Goal: Answer question/provide support: Share knowledge or assist other users

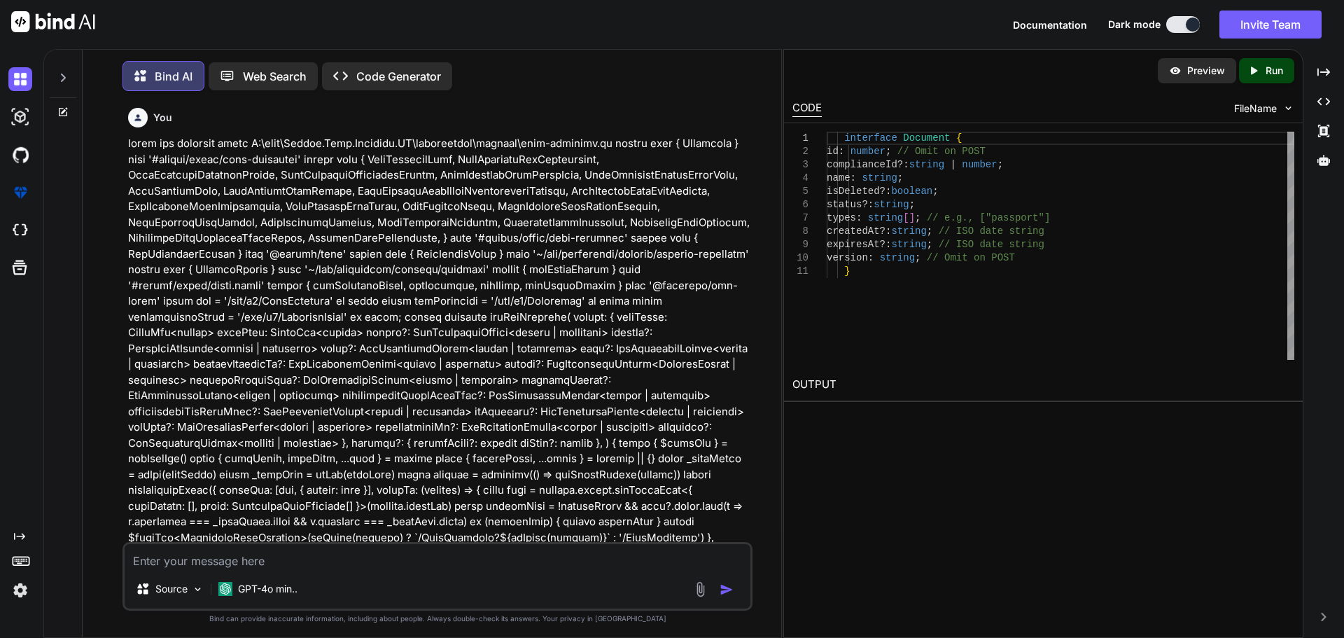
scroll to position [8594, 0]
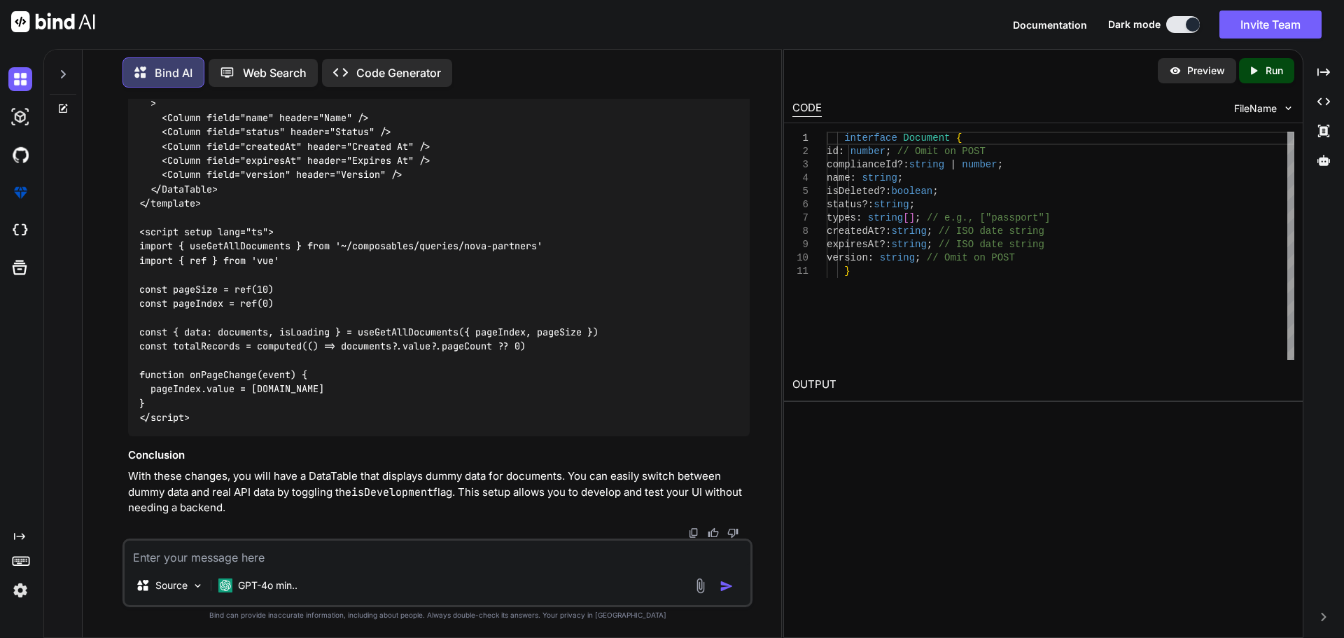
click at [246, 554] on textarea at bounding box center [438, 553] width 626 height 25
type textarea "t"
type textarea "x"
type textarea "th"
type textarea "x"
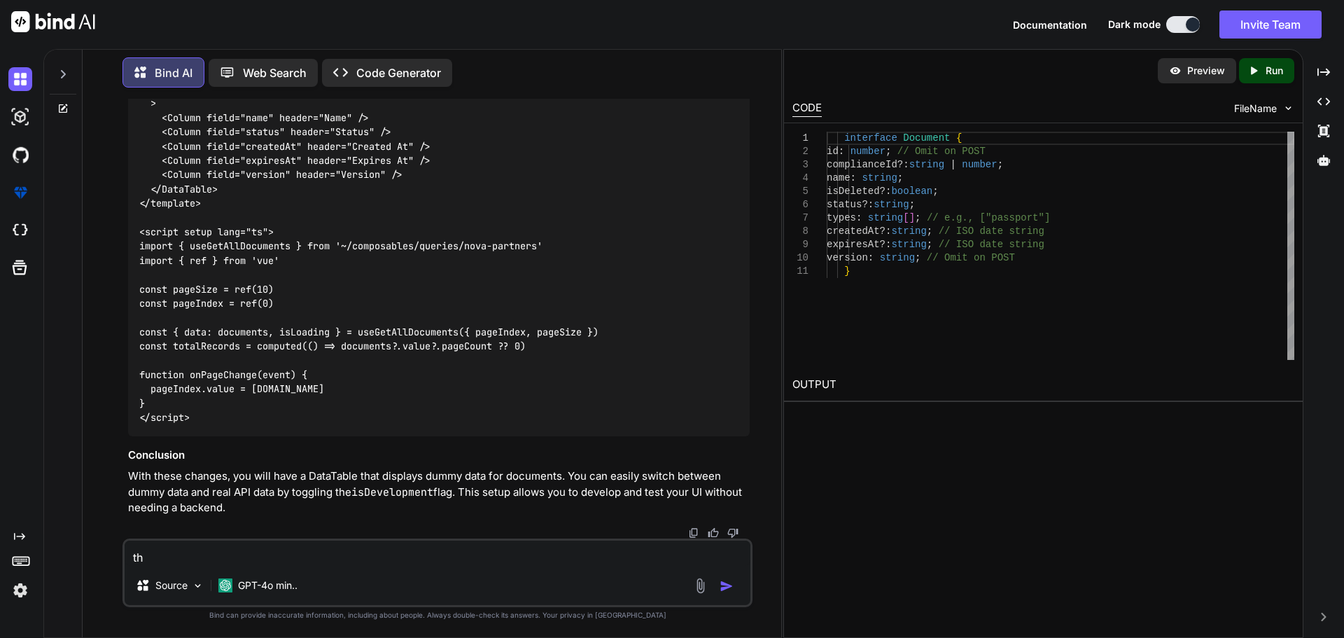
type textarea "the"
type textarea "x"
type textarea "the"
type textarea "x"
type textarea "the t"
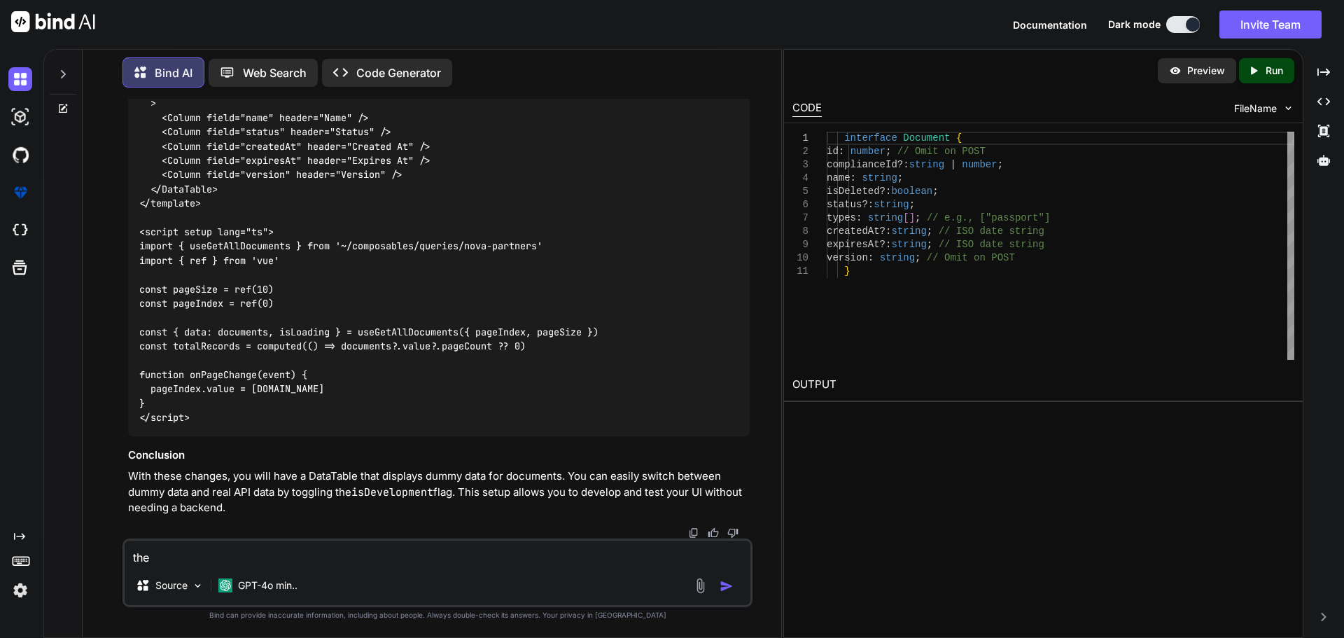
type textarea "x"
type textarea "the ta"
type textarea "x"
type textarea "the tab"
type textarea "x"
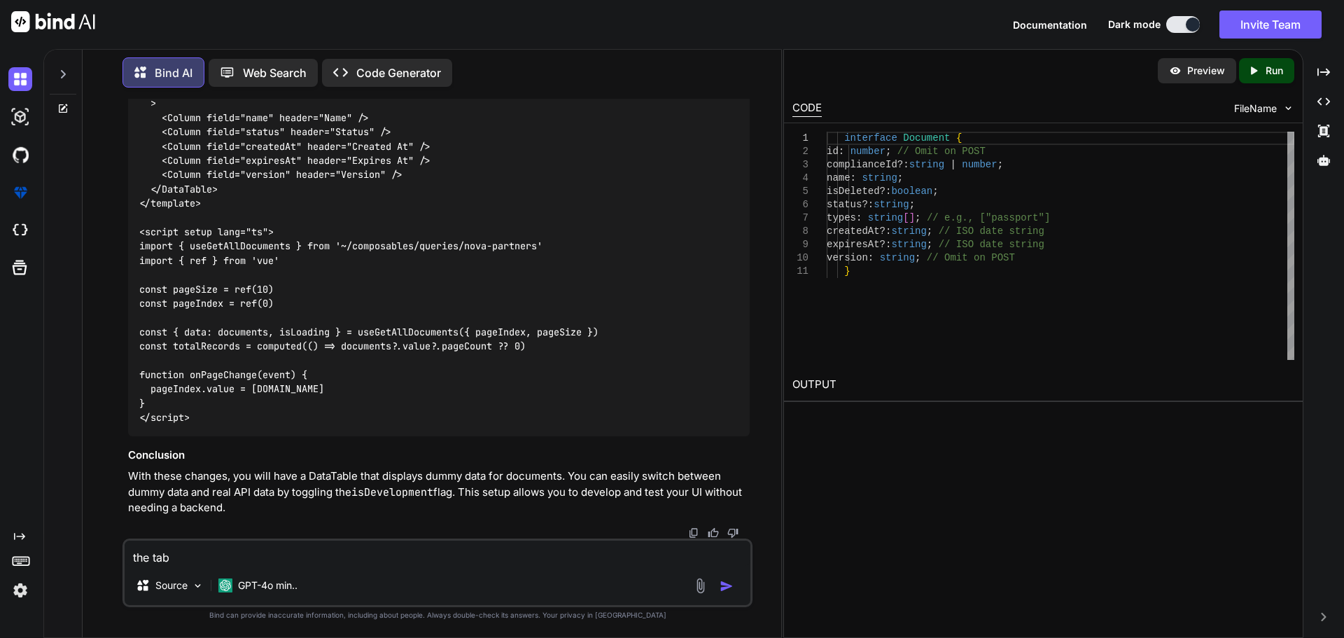
type textarea "the tabl"
type textarea "x"
type textarea "the table"
type textarea "x"
type textarea "the table"
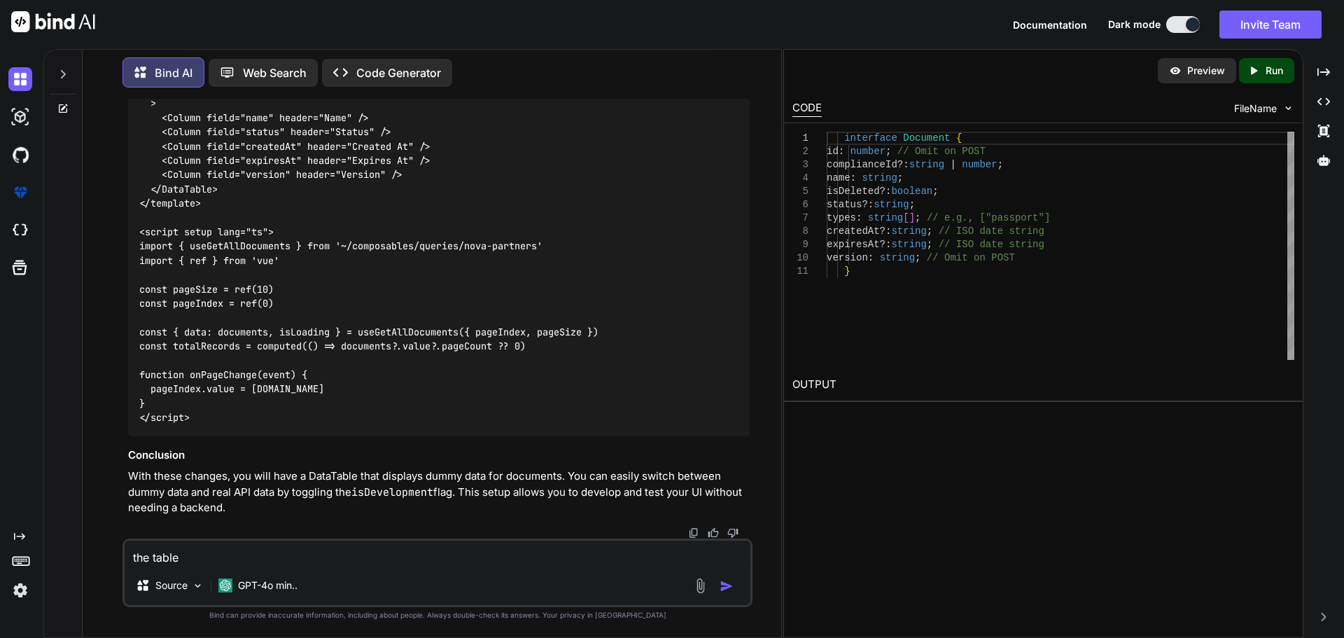
type textarea "x"
type textarea "the table l"
type textarea "x"
type textarea "the table lo"
type textarea "x"
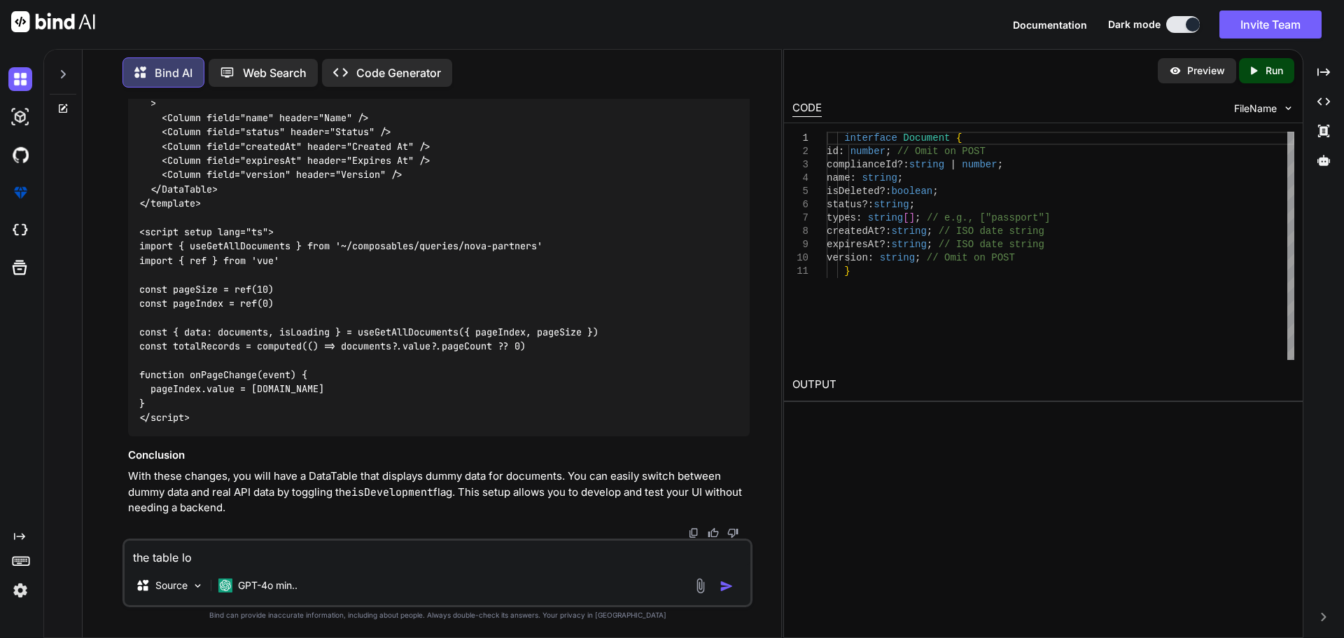
type textarea "the table loo"
type textarea "x"
type textarea "the table look"
type textarea "x"
type textarea "the table looks"
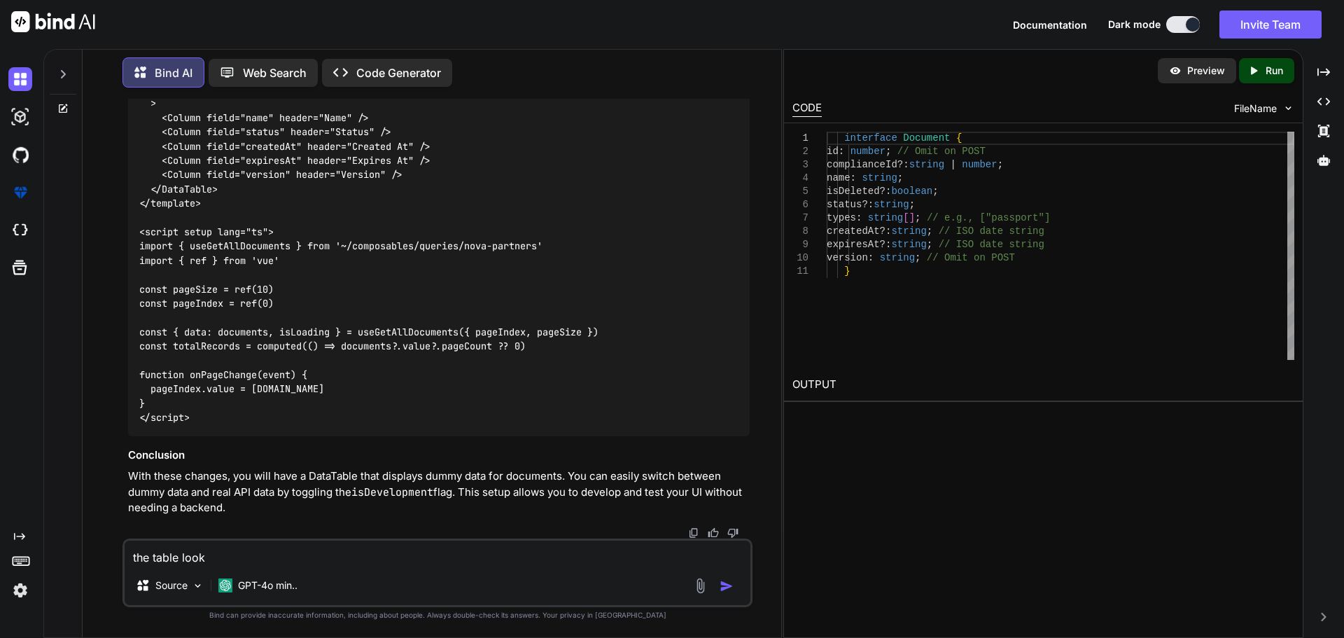
type textarea "x"
type textarea "the table looks"
type textarea "x"
type textarea "the table looks d"
type textarea "x"
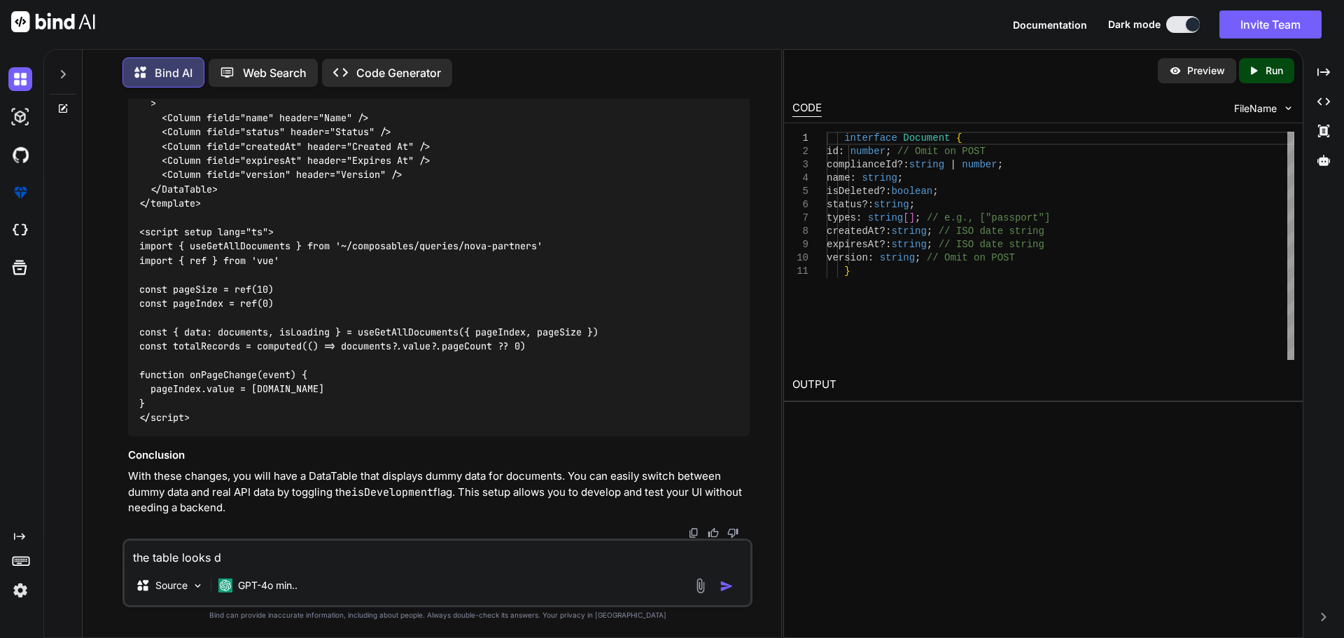
type textarea "the table looks di"
type textarea "x"
type textarea "the table looks dif"
type textarea "x"
type textarea "the table looks diff"
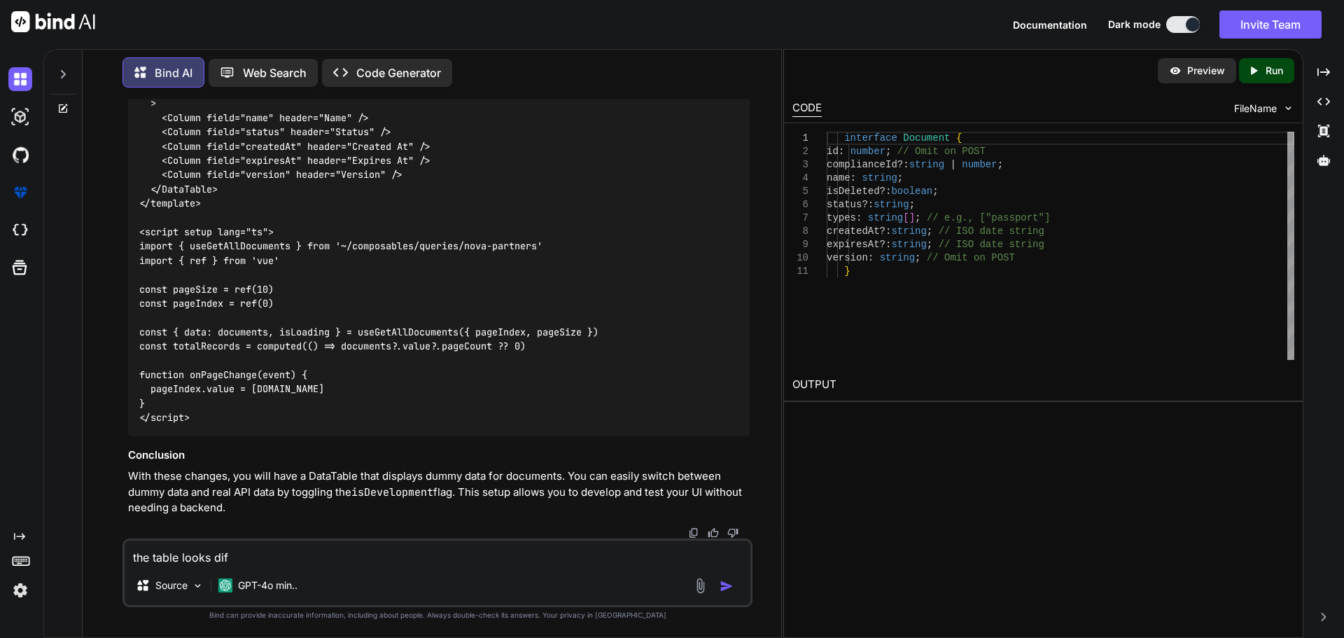
type textarea "x"
type textarea "the table looks diffe"
type textarea "x"
type textarea "the table looks differ"
type textarea "x"
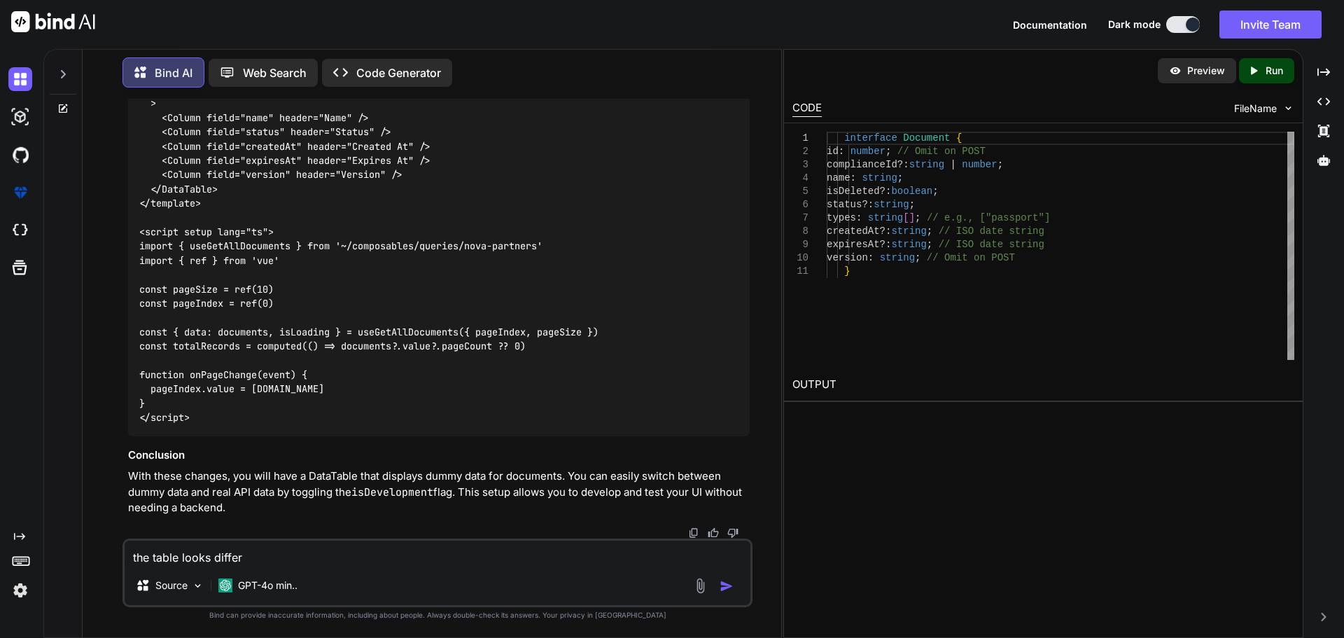
type textarea "the table looks differe"
type textarea "x"
type textarea "the table looks differen"
type textarea "x"
type textarea "the table looks different"
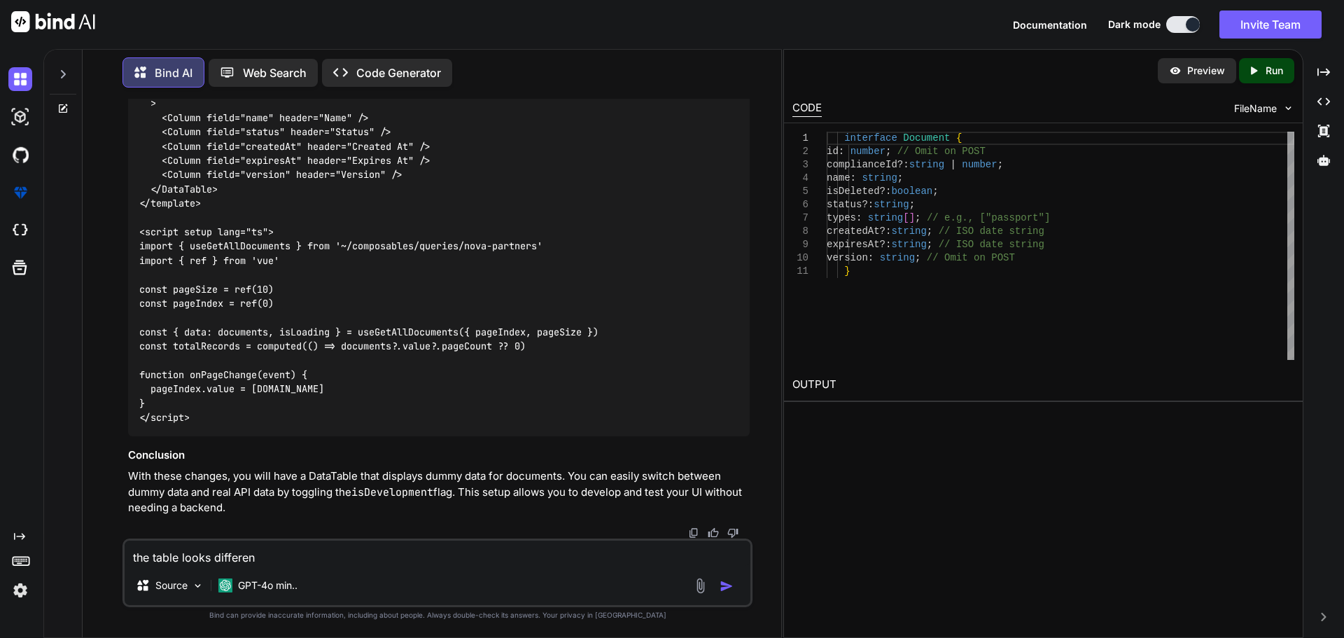
type textarea "x"
type textarea "the table looks different"
type textarea "x"
type textarea "the table looks different ,"
type textarea "x"
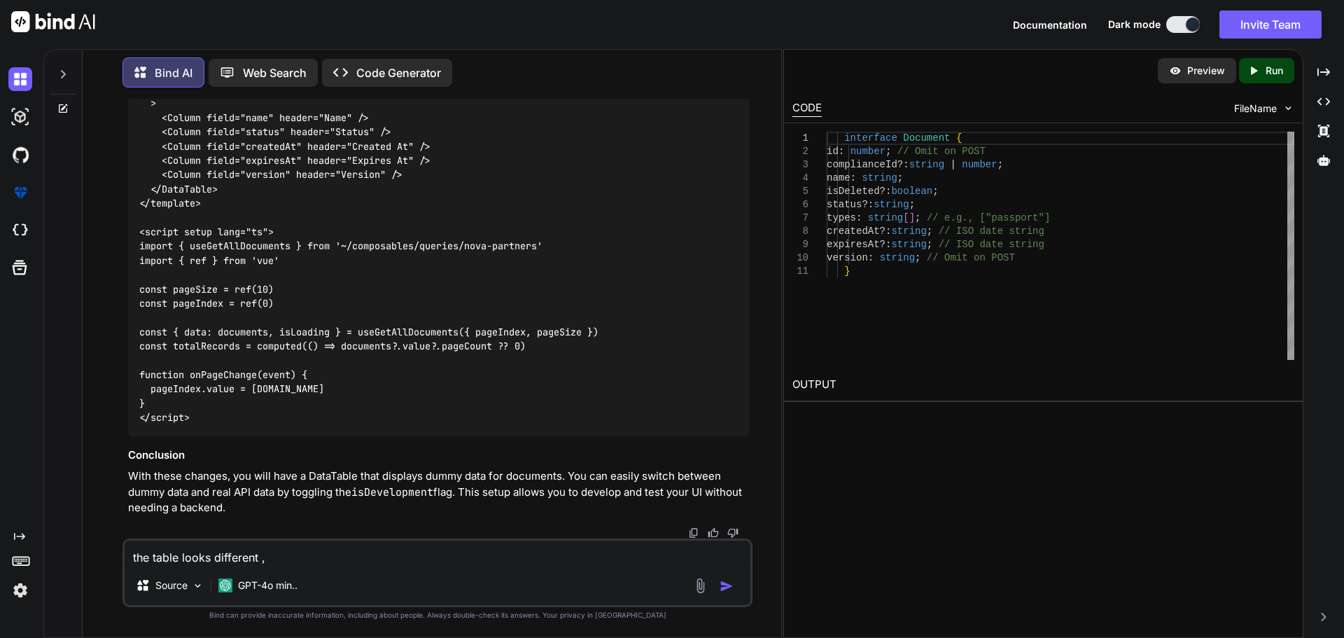
type textarea "the table looks different ,"
type textarea "x"
type textarea "the table looks different , i"
type textarea "x"
type textarea "the table looks different , it"
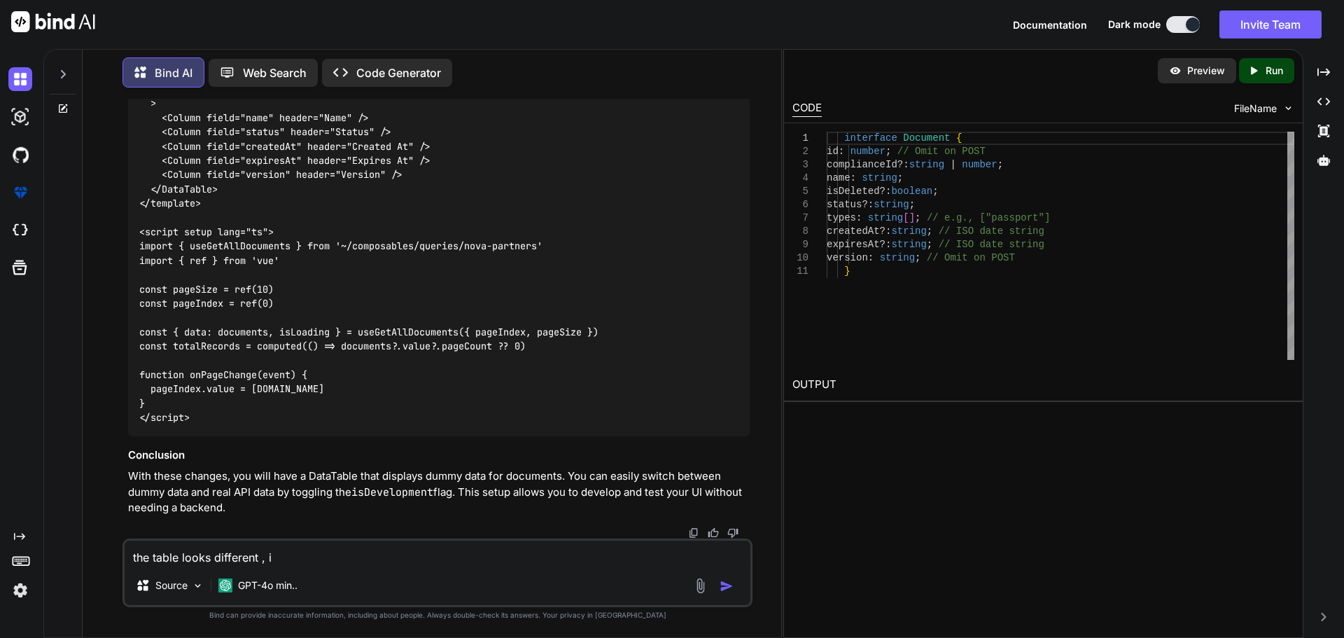
type textarea "x"
type textarea "the table looks different , it"
type textarea "x"
type textarea "the table looks different , it i"
type textarea "x"
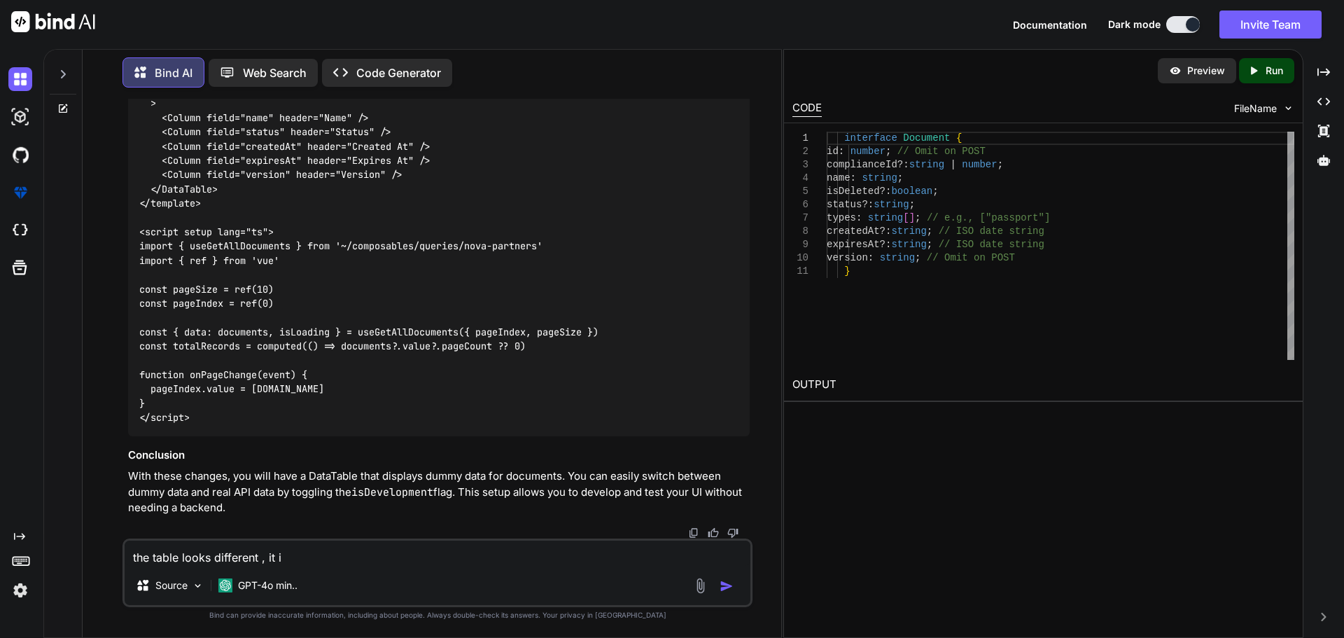
type textarea "the table looks different , it is"
type textarea "x"
type textarea "the table looks different , it is"
type textarea "x"
type textarea "the table looks different , it is"
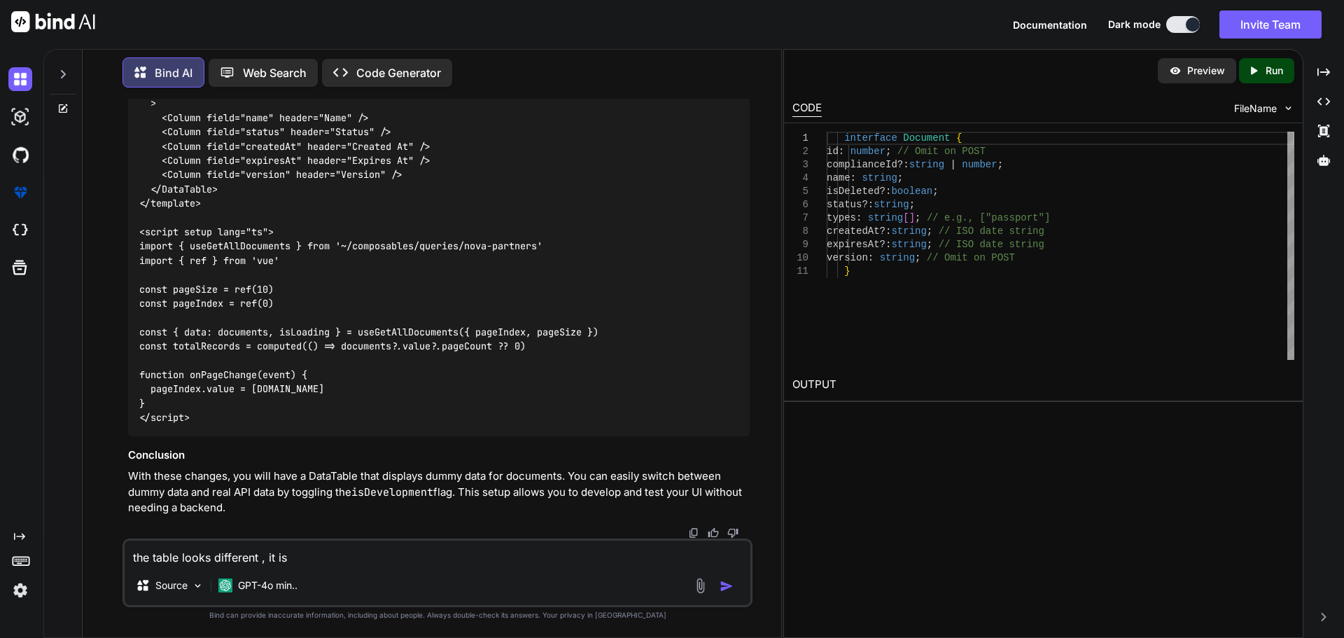
type textarea "x"
type textarea "the table looks different , it i"
type textarea "x"
type textarea "the table looks different , it"
type textarea "x"
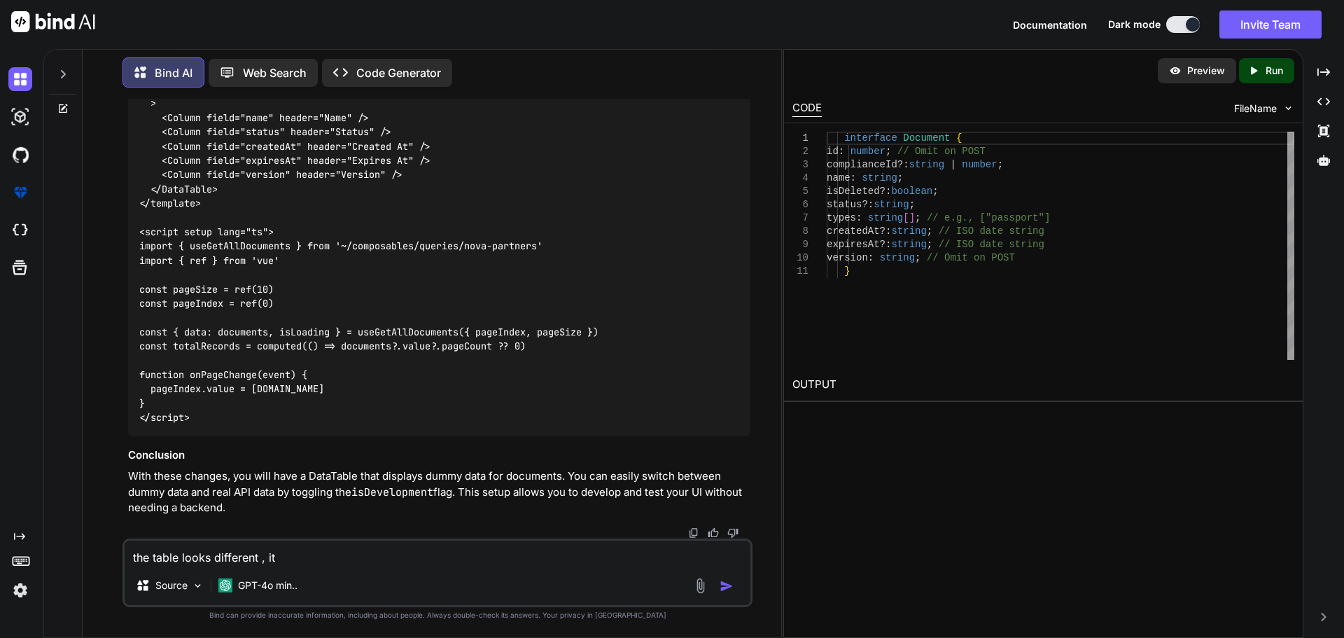
type textarea "the table looks different , it"
type textarea "x"
type textarea "the table looks different , i"
type textarea "x"
type textarea "the table looks different ,"
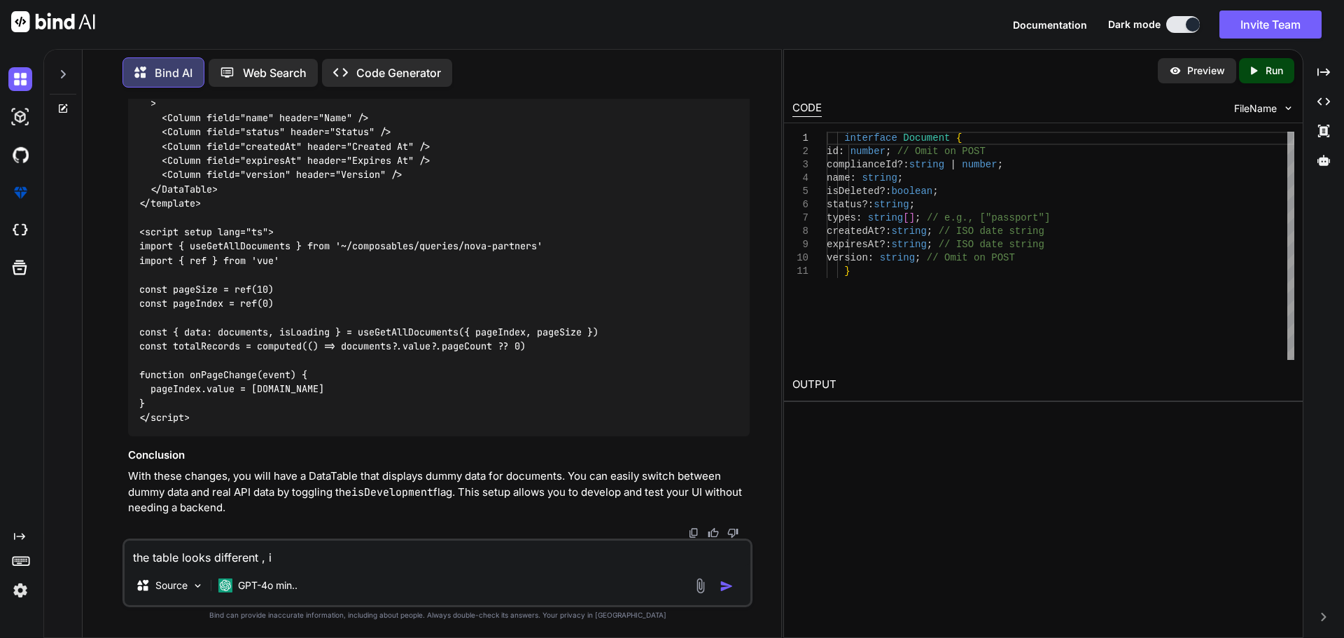
type textarea "x"
type textarea "the table looks different , f"
type textarea "x"
type textarea "the table looks different , fr"
type textarea "x"
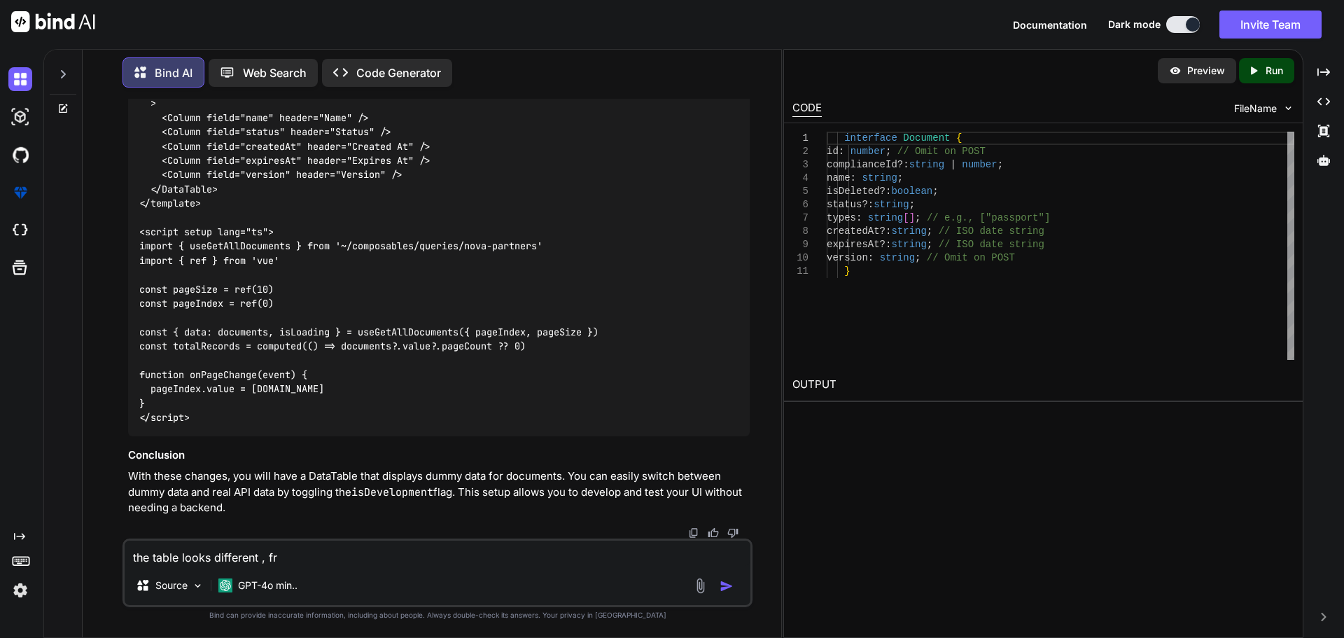
type textarea "the table looks different , fro"
type textarea "x"
type textarea "the table looks different , from"
type textarea "x"
type textarea "the table looks different , from"
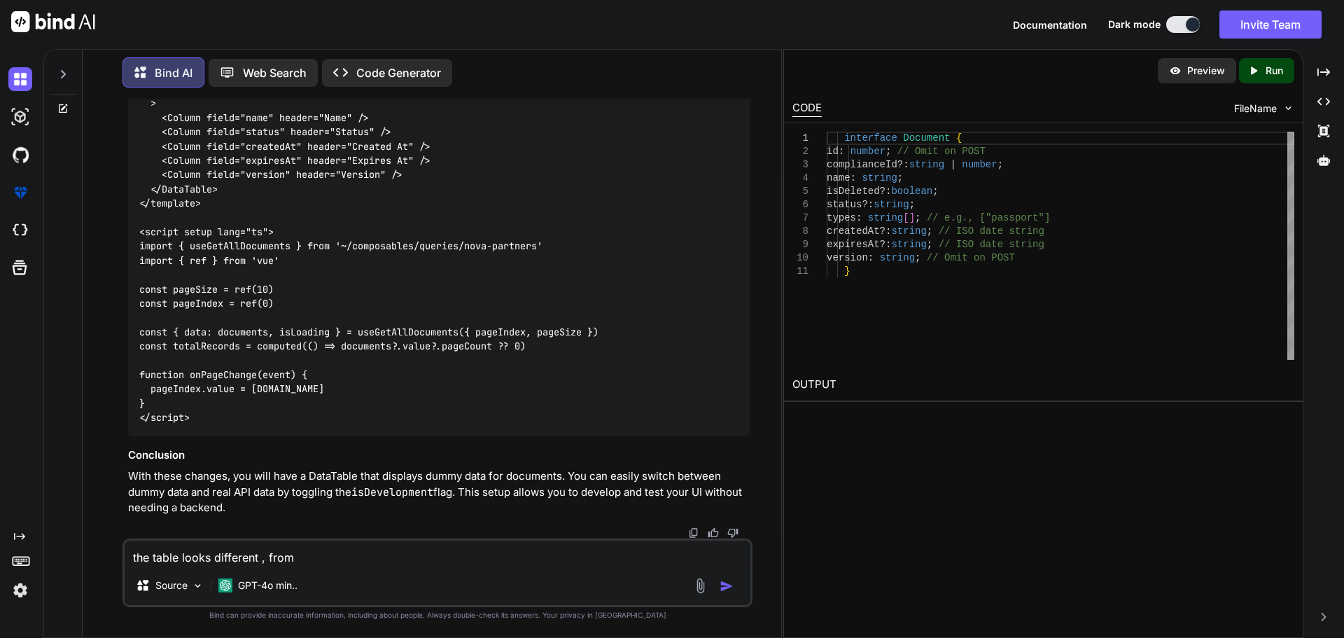
type textarea "x"
type textarea "the table looks different , from p"
type textarea "x"
type textarea "the table looks different , from [GEOGRAPHIC_DATA]"
type textarea "x"
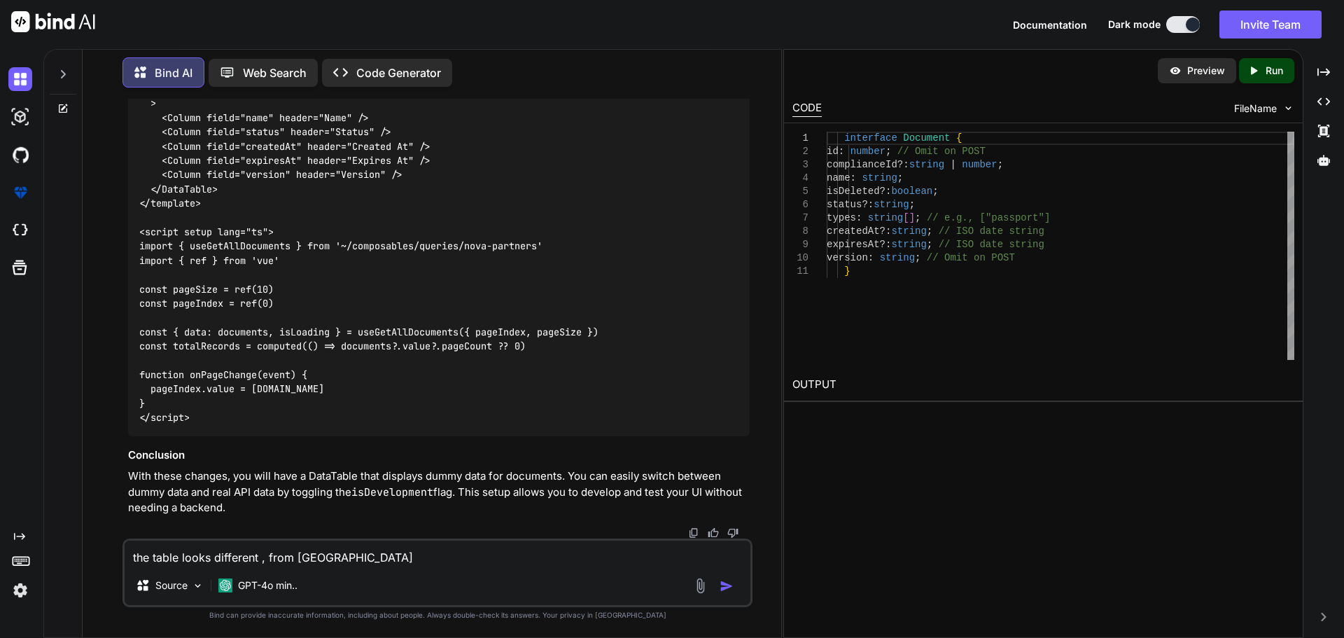
type textarea "the table looks different , from par"
type textarea "x"
type textarea "the table looks different , from part"
type textarea "x"
type textarea "the table looks different , from partn"
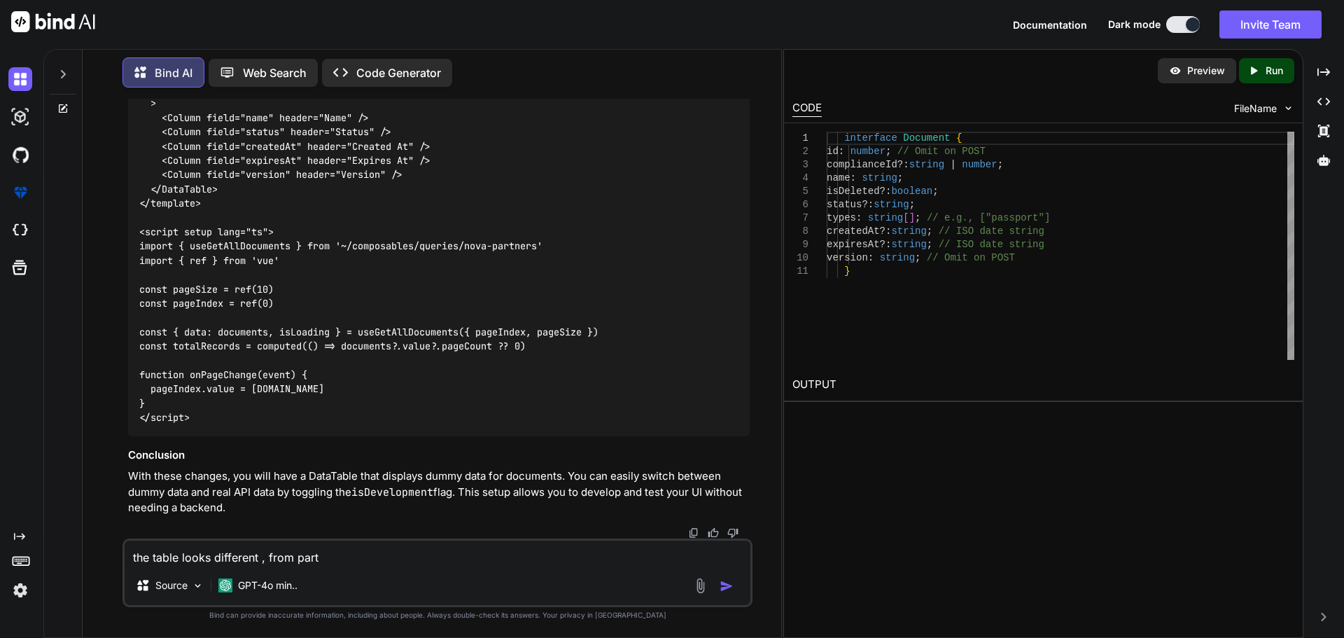
type textarea "x"
type textarea "the table looks different , from partne"
type textarea "x"
type textarea "the table looks different , from partner"
type textarea "x"
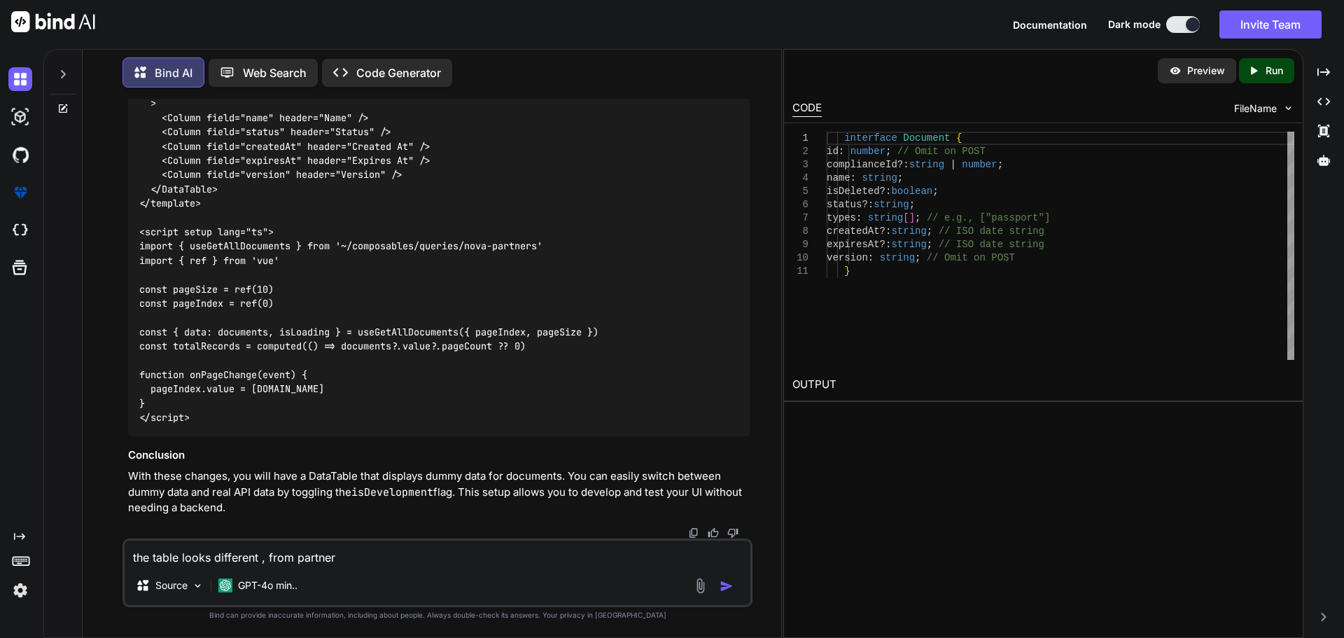
type textarea "the table looks different , from partners"
type textarea "x"
type textarea "the table looks different , from partners"
type textarea "x"
type textarea "the table looks different , from partners t"
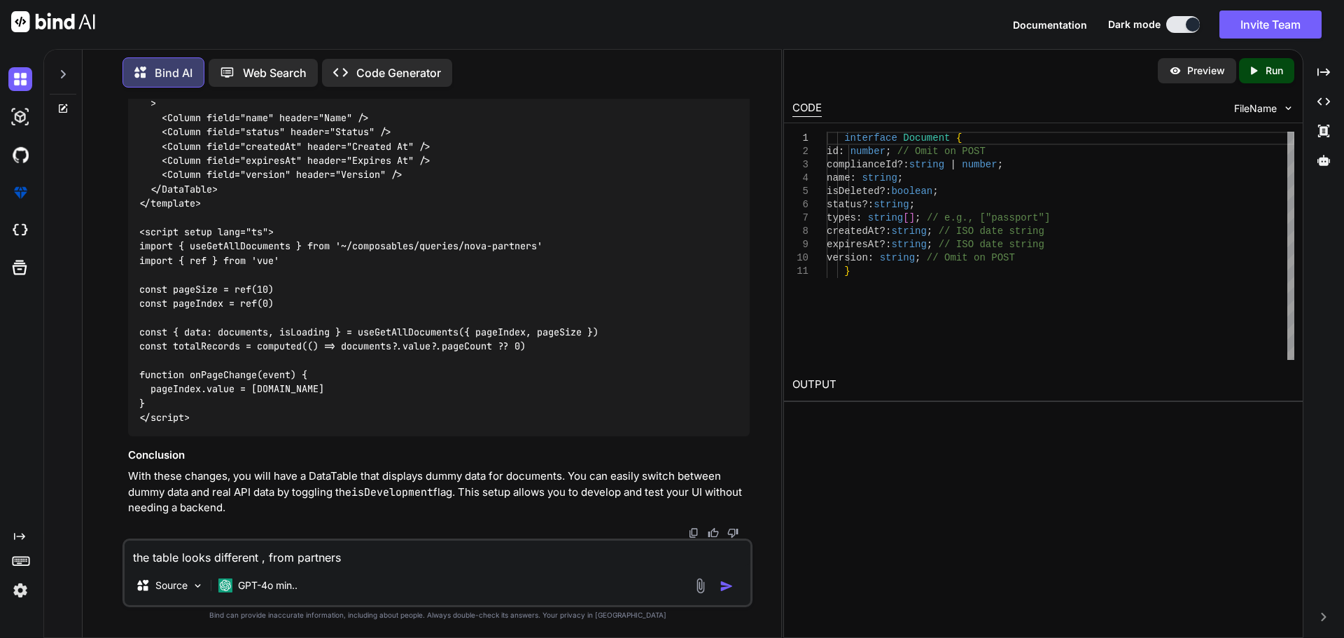
type textarea "x"
type textarea "the table looks different , from partners ta"
type textarea "x"
type textarea "the table looks different , from partners tab"
type textarea "x"
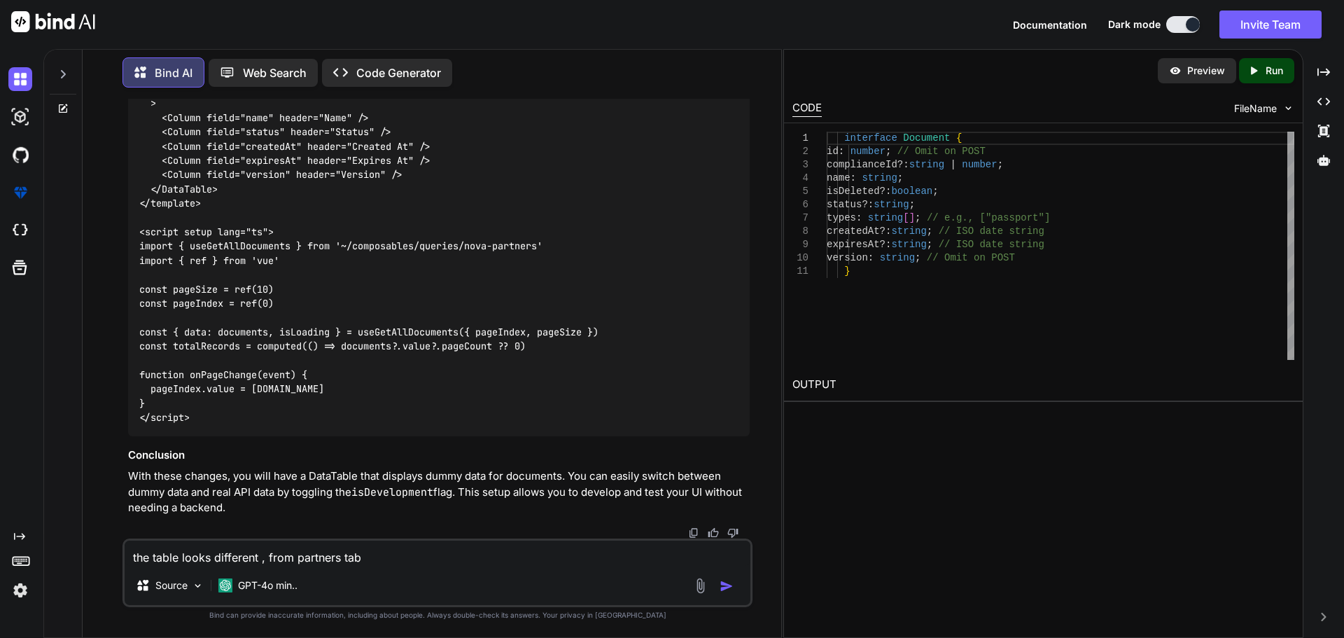
type textarea "the table looks different , from partners tabl"
type textarea "x"
type textarea "the table looks different , from partners table"
type textarea "x"
type textarea "the table looks different , from partners table"
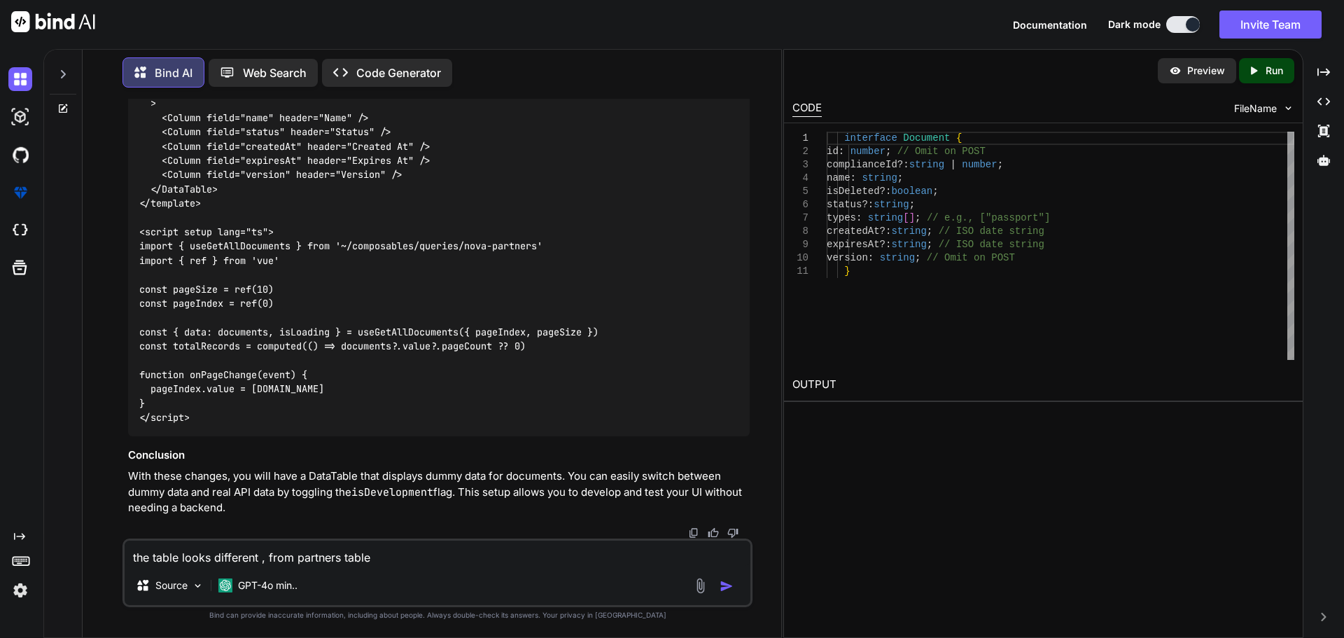
type textarea "x"
paste textarea "<script setup lang="ts"> import type { ColumnProps } from '#shared/types/base' …"
type textarea "the table looks different , from partners table <script setup lang="ts"> import…"
type textarea "x"
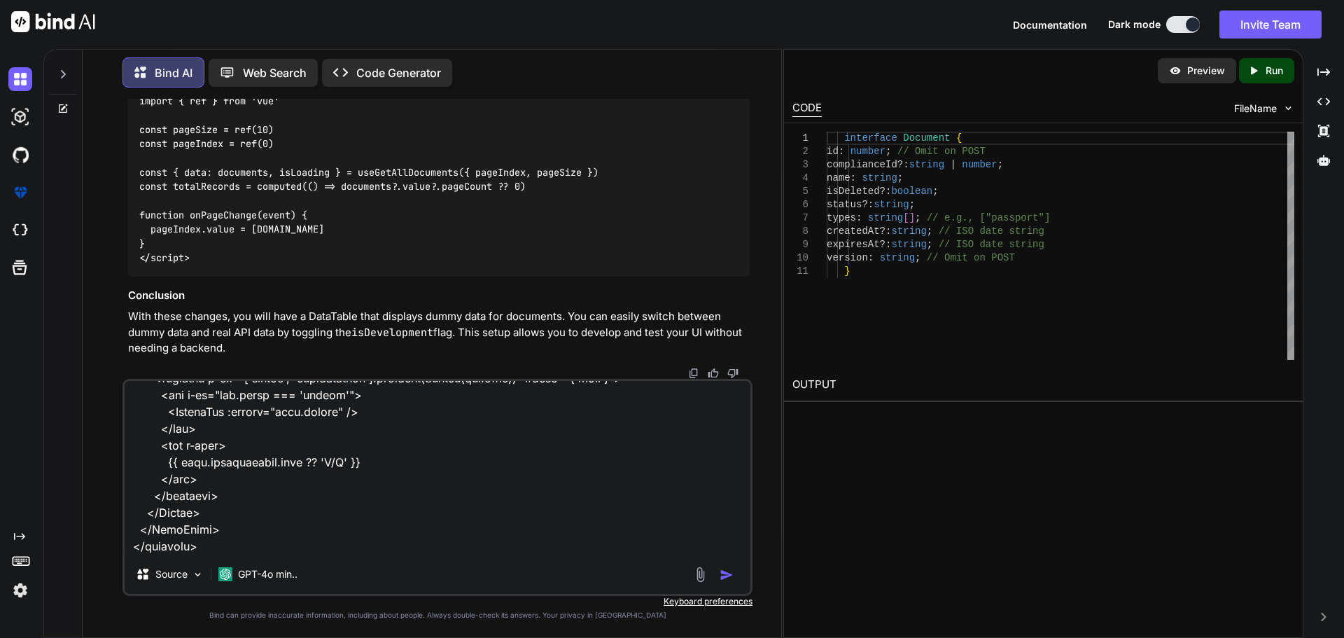
type textarea "the table looks different , from partners table <script setup lang="ts"> import…"
type textarea "x"
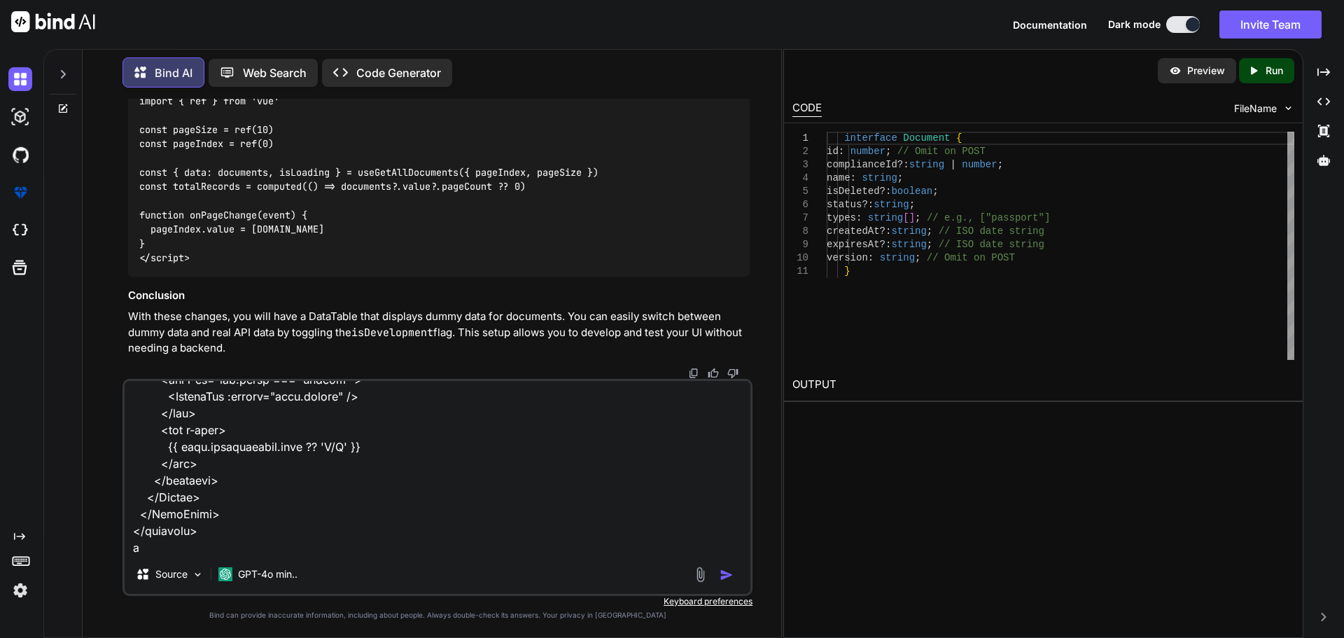
type textarea "the table looks different , from partners table <script setup lang="ts"> import…"
type textarea "x"
type textarea "the table looks different , from partners table <script setup lang="ts"> import…"
type textarea "x"
type textarea "the table looks different , from partners table <script setup lang="ts"> import…"
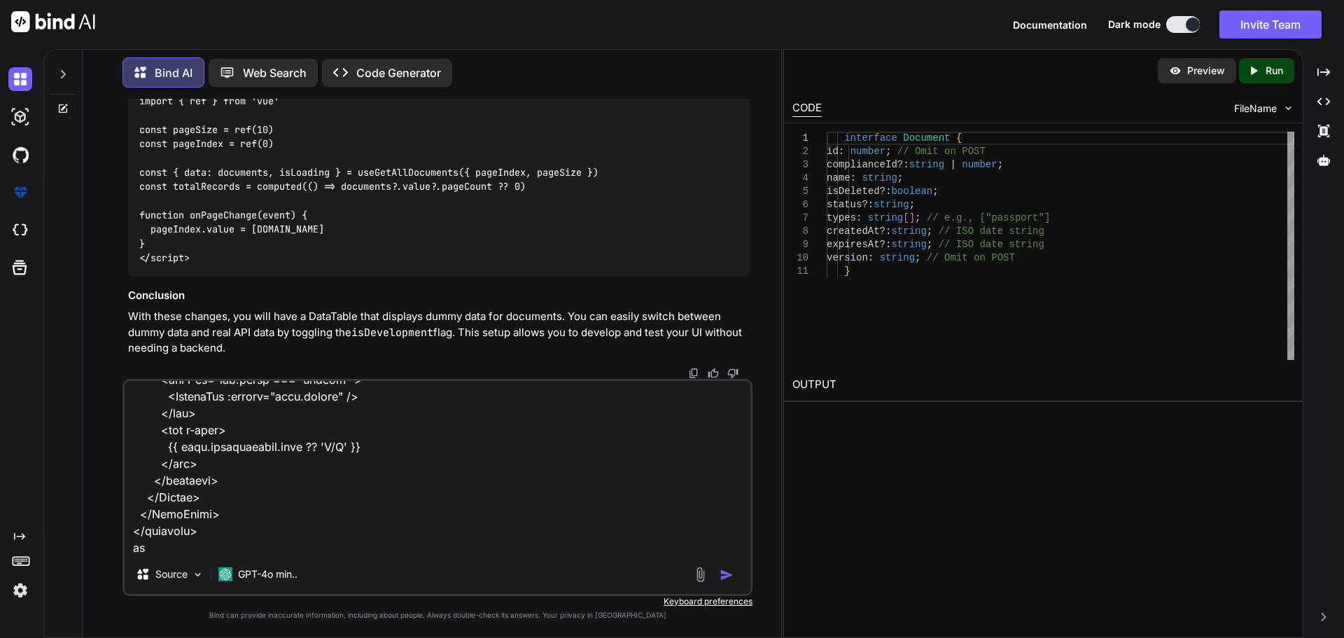
type textarea "x"
type textarea "the table looks different , from partners table <script setup lang="ts"> import…"
type textarea "x"
type textarea "the table looks different , from partners table <script setup lang="ts"> import…"
type textarea "x"
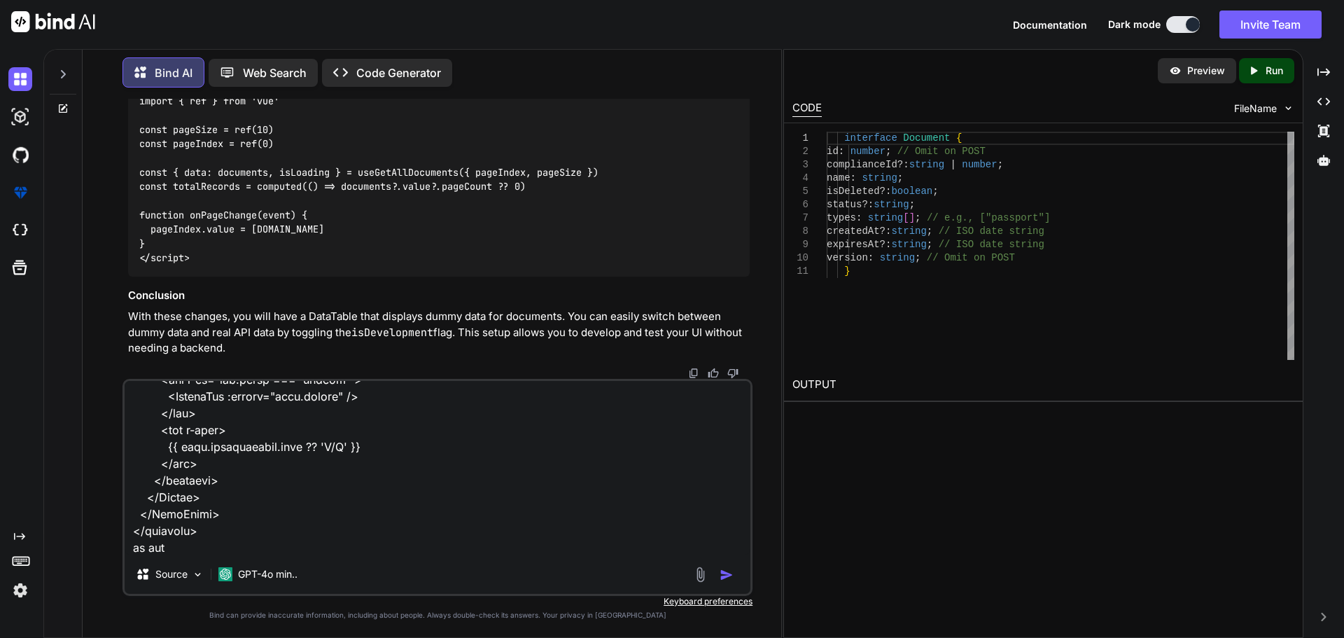
type textarea "the table looks different , from partners table <script setup lang="ts"> import…"
type textarea "x"
type textarea "the table looks different , from partners table <script setup lang="ts"> import…"
type textarea "x"
type textarea "the table looks different , from partners table <script setup lang="ts"> import…"
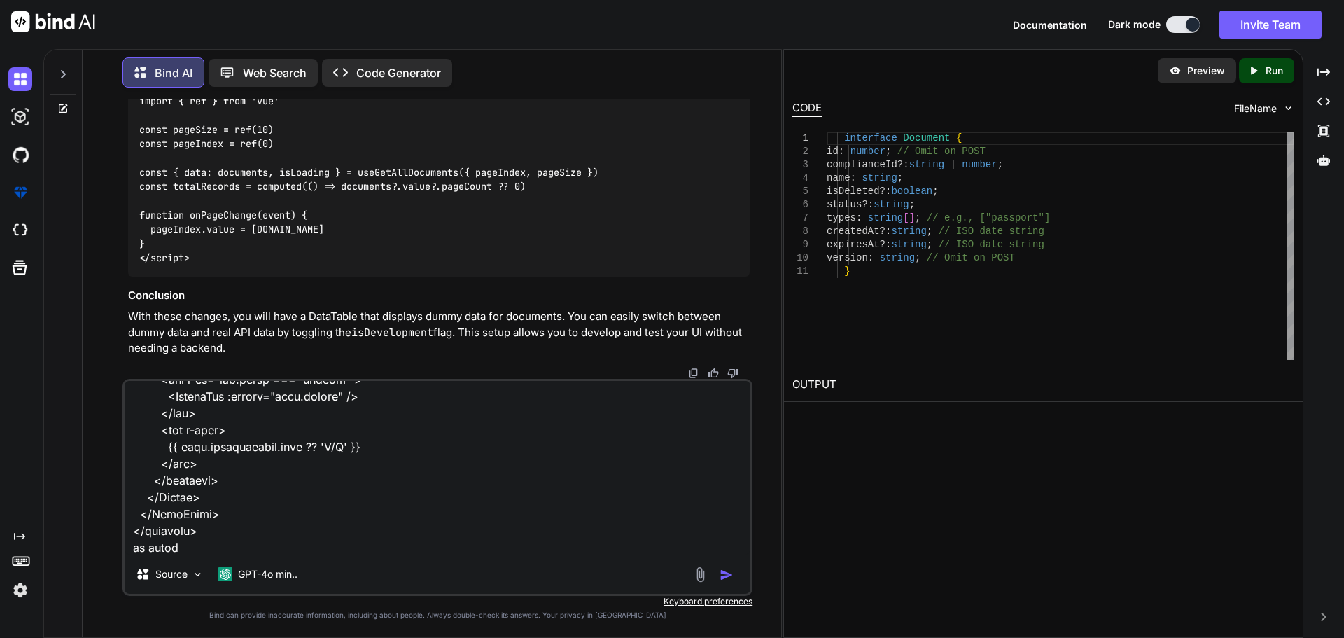
type textarea "x"
type textarea "the table looks different , from partners table <script setup lang="ts"> import…"
type textarea "x"
type textarea "the table looks different , from partners table <script setup lang="ts"> import…"
type textarea "x"
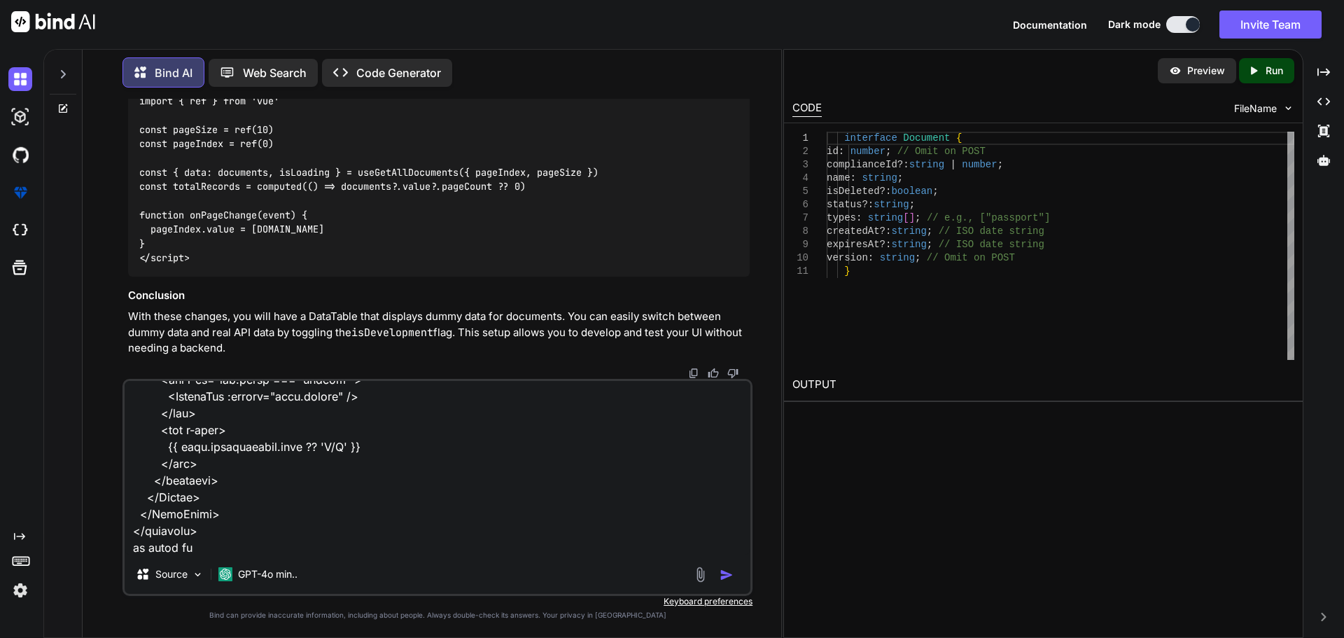
type textarea "the table looks different , from partners table <script setup lang="ts"> import…"
type textarea "x"
type textarea "the table looks different , from partners table <script setup lang="ts"> import…"
type textarea "x"
type textarea "the table looks different , from partners table <script setup lang="ts"> import…"
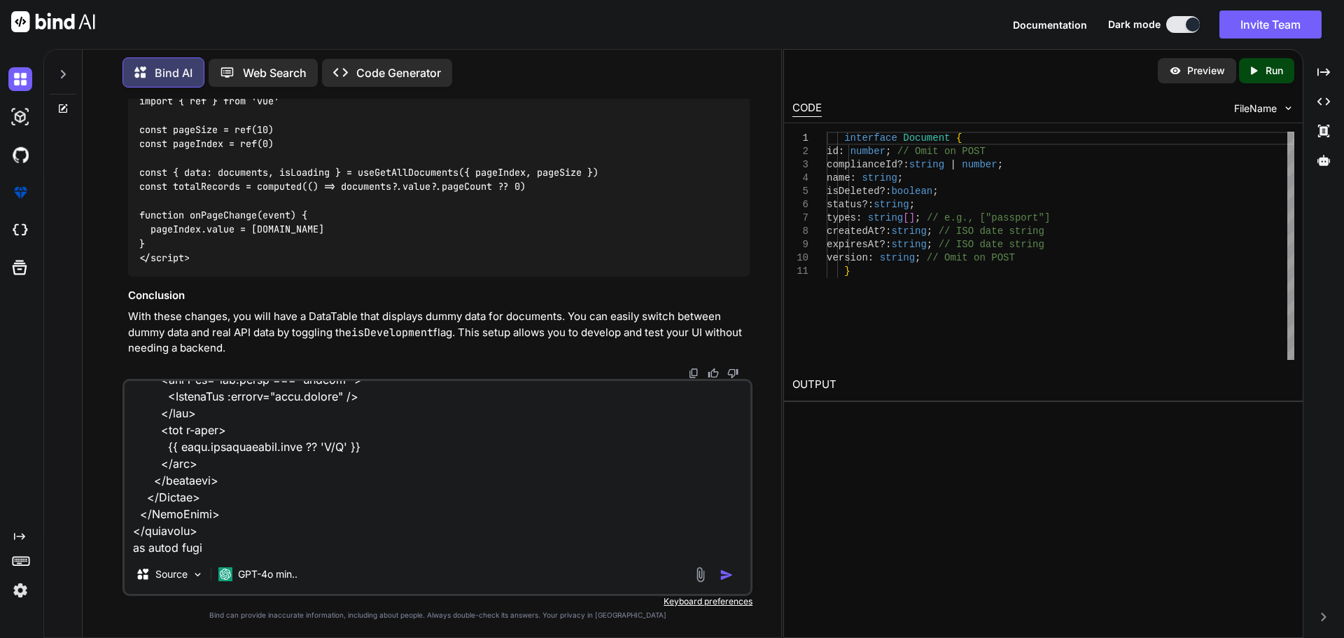
type textarea "x"
type textarea "the table looks different , from partners table <script setup lang="ts"> import…"
type textarea "x"
type textarea "the table looks different , from partners table <script setup lang="ts"> import…"
type textarea "x"
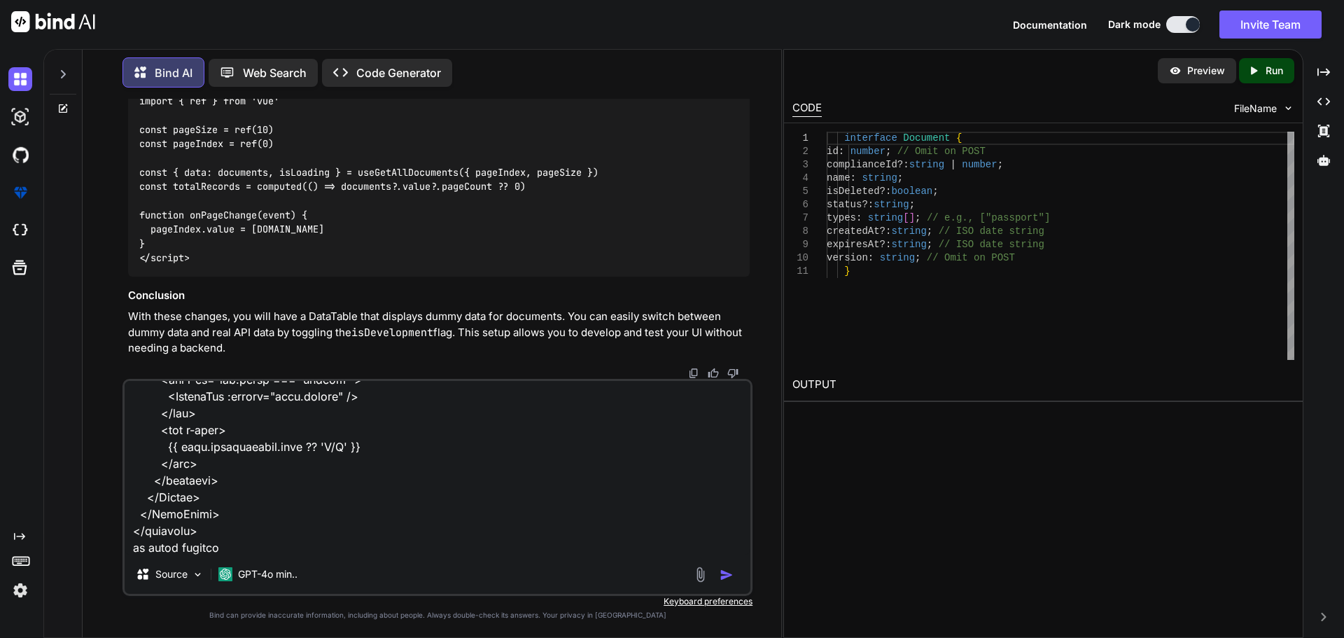
type textarea "the table looks different , from partners table <script setup lang="ts"> import…"
type textarea "x"
type textarea "the table looks different , from partners table <script setup lang="ts"> import…"
type textarea "x"
type textarea "the table looks different , from partners table <script setup lang="ts"> import…"
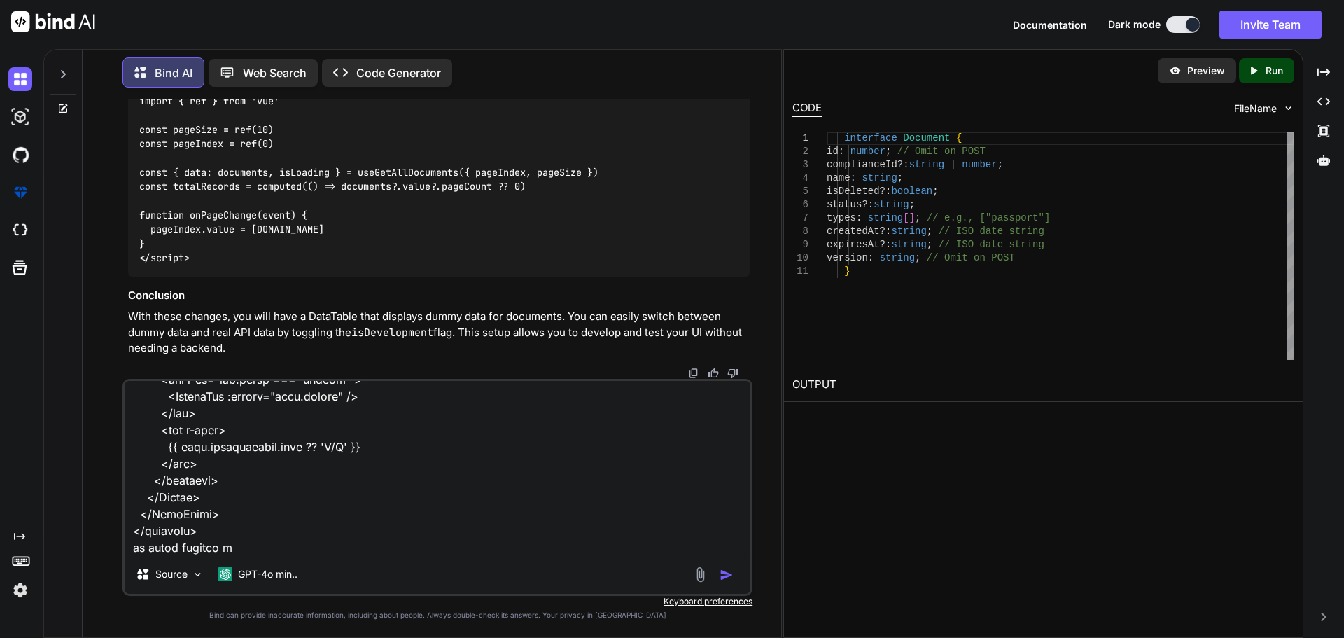
type textarea "x"
type textarea "the table looks different , from partners table <script setup lang="ts"> import…"
type textarea "x"
type textarea "the table looks different , from partners table <script setup lang="ts"> import…"
type textarea "x"
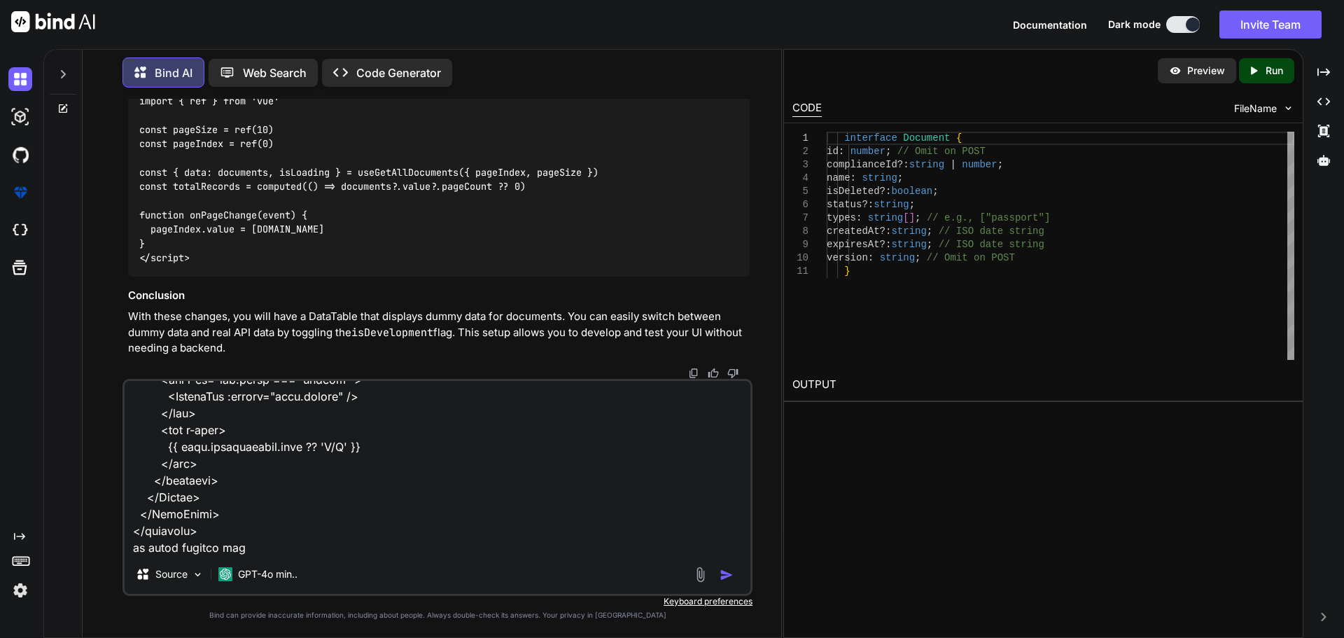
type textarea "the table looks different , from partners table <script setup lang="ts"> import…"
type textarea "x"
type textarea "the table looks different , from partners table <script setup lang="ts"> import…"
type textarea "x"
type textarea "the table looks different , from partners table <script setup lang="ts"> import…"
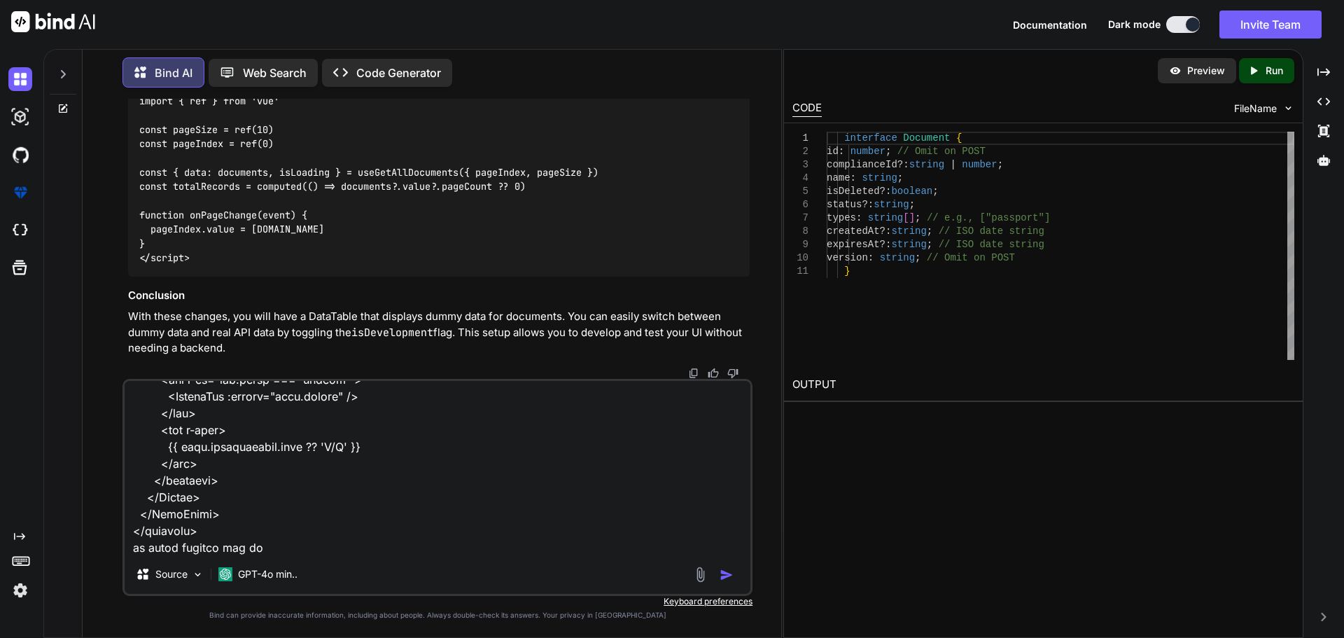
type textarea "x"
type textarea "the table looks different , from partners table <script setup lang="ts"> import…"
type textarea "x"
type textarea "the table looks different , from partners table <script setup lang="ts"> import…"
type textarea "x"
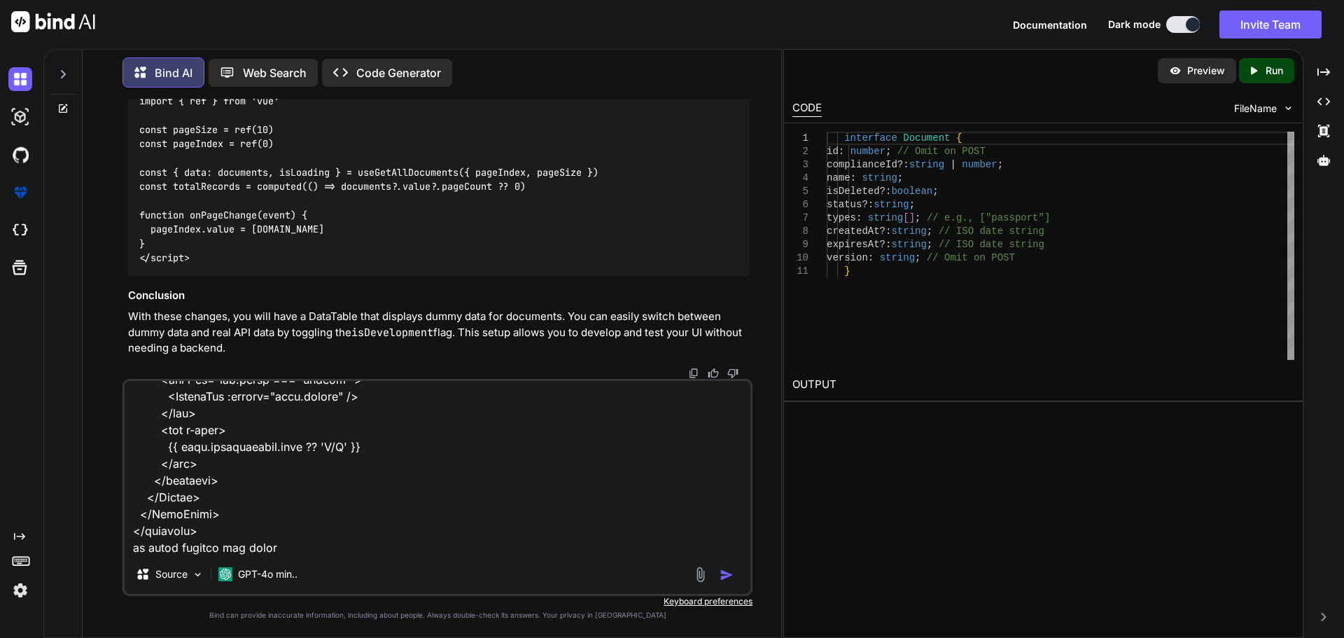
type textarea "the table looks different , from partners table <script setup lang="ts"> import…"
type textarea "x"
type textarea "the table looks different , from partners table <script setup lang="ts"> import…"
type textarea "x"
type textarea "the table looks different , from partners table <script setup lang="ts"> import…"
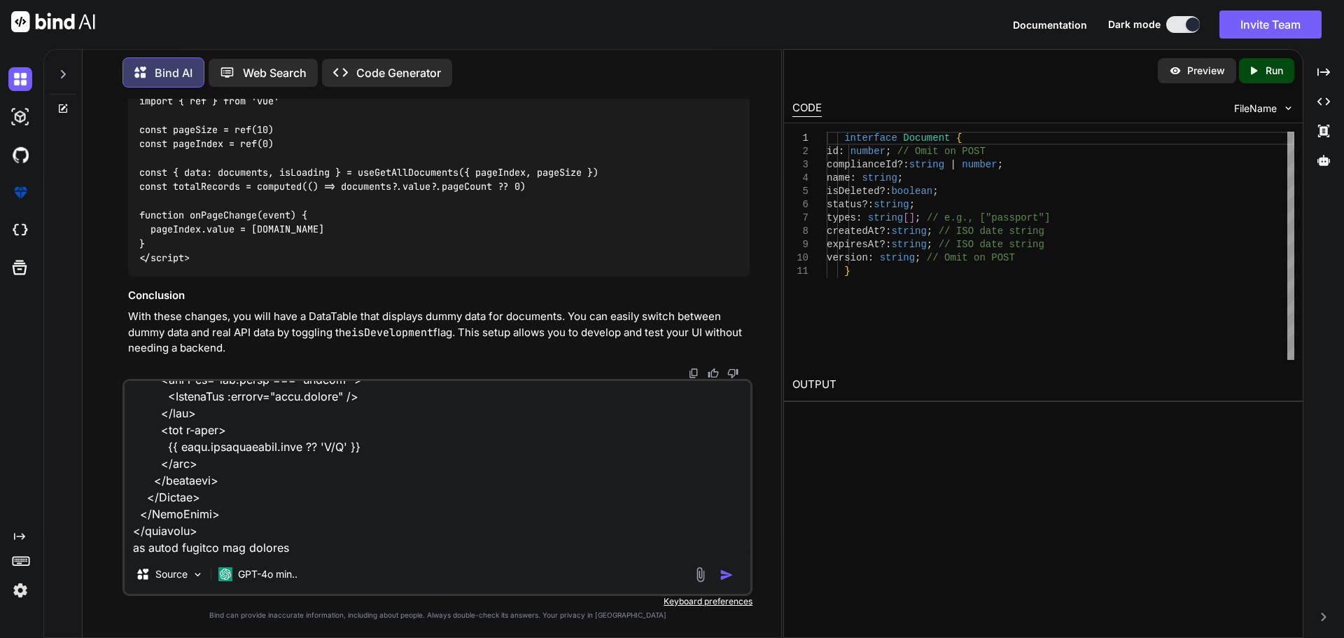
type textarea "x"
type textarea "the table looks different , from partners table <script setup lang="ts"> import…"
type textarea "x"
type textarea "the table looks different , from partners table <script setup lang="ts"> import…"
type textarea "x"
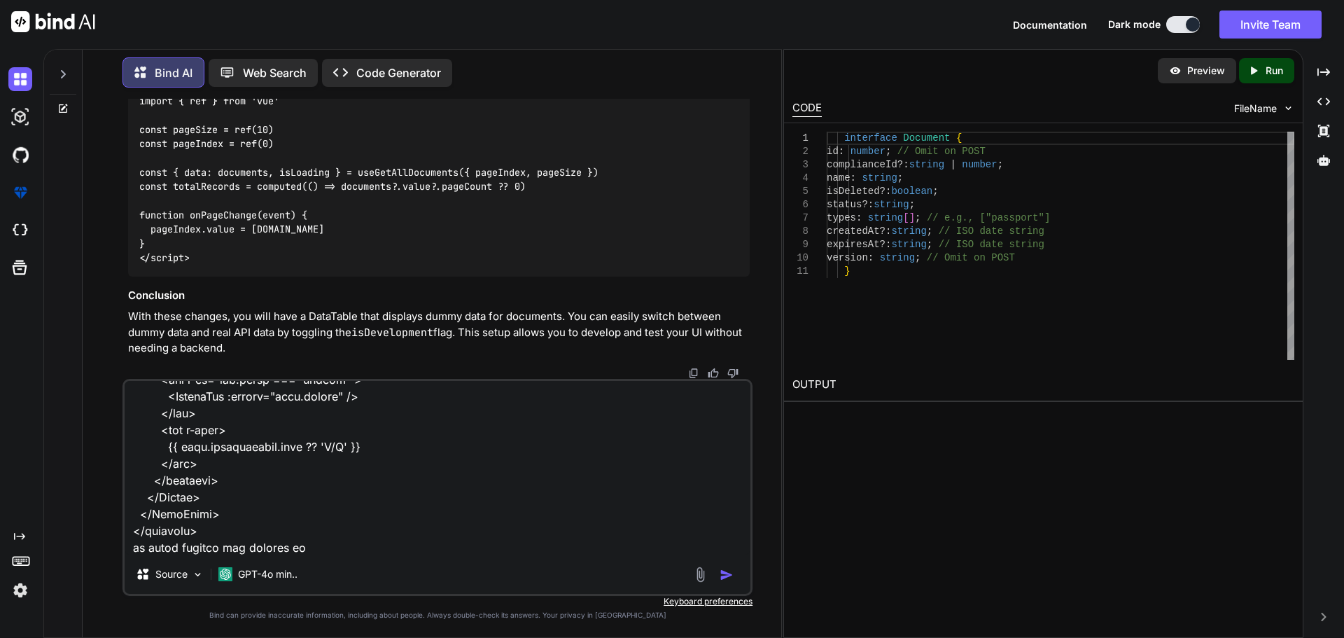
type textarea "the table looks different , from partners table <script setup lang="ts"> import…"
type textarea "x"
type textarea "the table looks different , from partners table <script setup lang="ts"> import…"
type textarea "x"
type textarea "the table looks different , from partners table <script setup lang="ts"> import…"
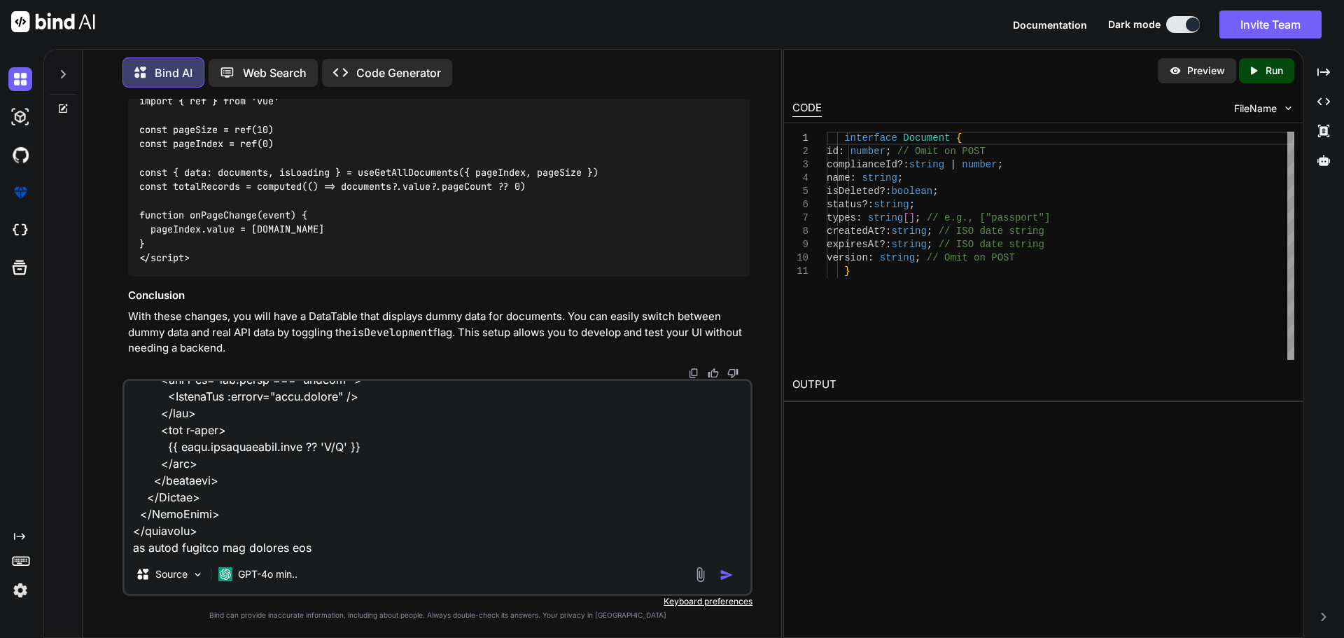
type textarea "x"
type textarea "the table looks different , from partners table <script setup lang="ts"> import…"
type textarea "x"
type textarea "the table looks different , from partners table <script setup lang="ts"> import…"
type textarea "x"
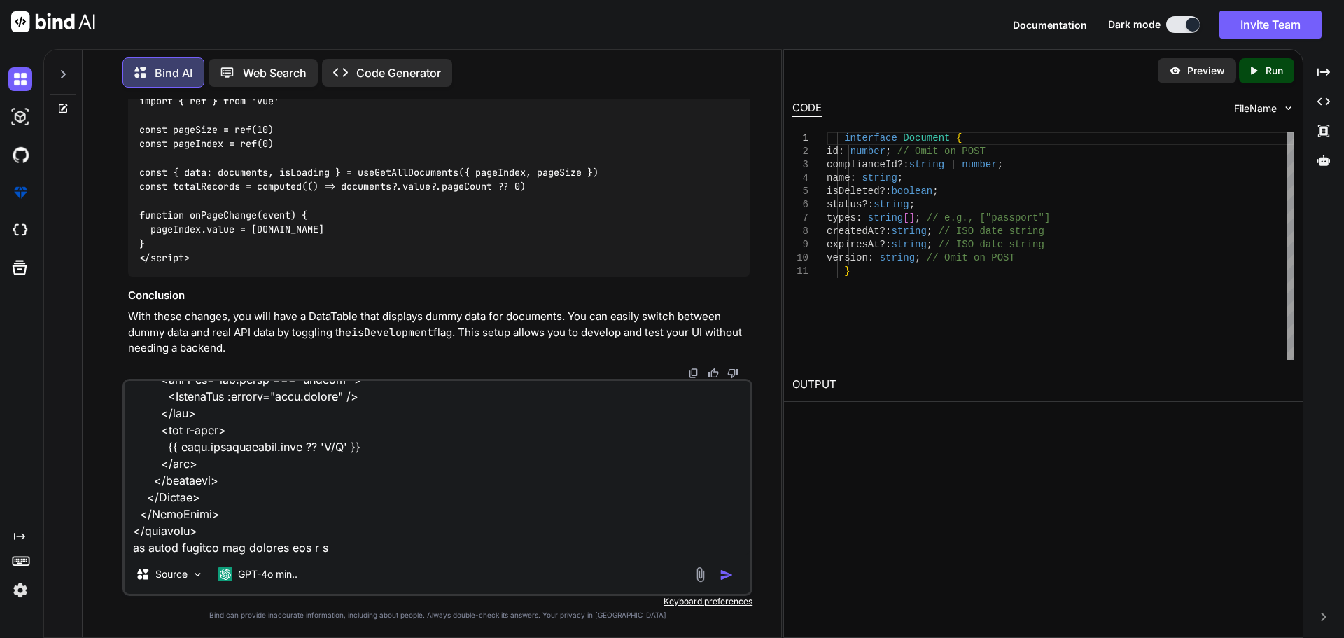
type textarea "the table looks different , from partners table <script setup lang="ts"> import…"
type textarea "x"
type textarea "the table looks different , from partners table <script setup lang="ts"> import…"
type textarea "x"
type textarea "the table looks different , from partners table <script setup lang="ts"> import…"
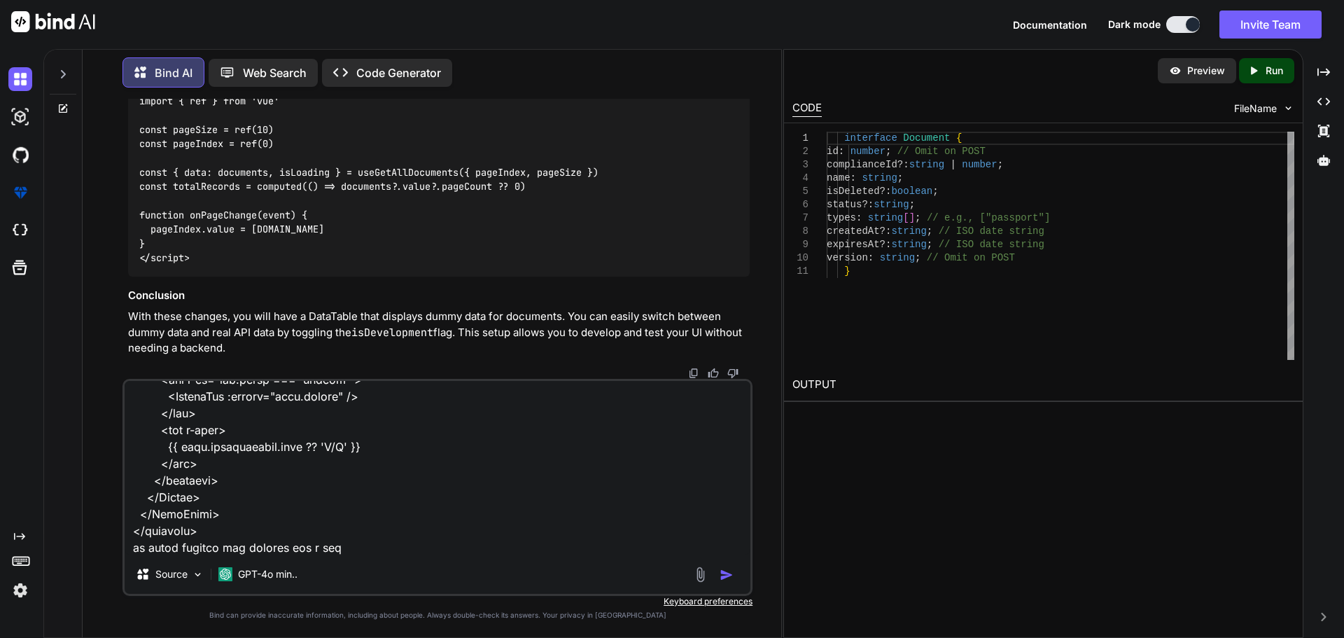
type textarea "x"
click at [564, 547] on textarea at bounding box center [438, 468] width 626 height 174
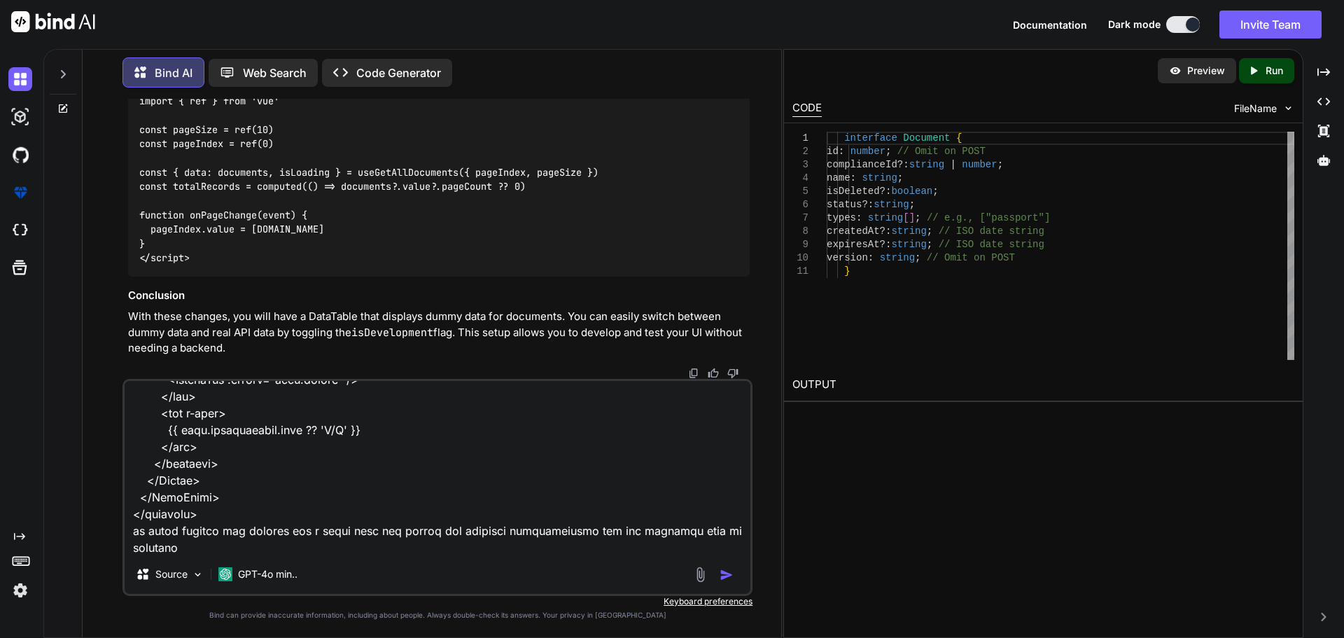
paste textarea "<script setup lang="ts"> import type { ColumnProps } from '#shared/types/base' …"
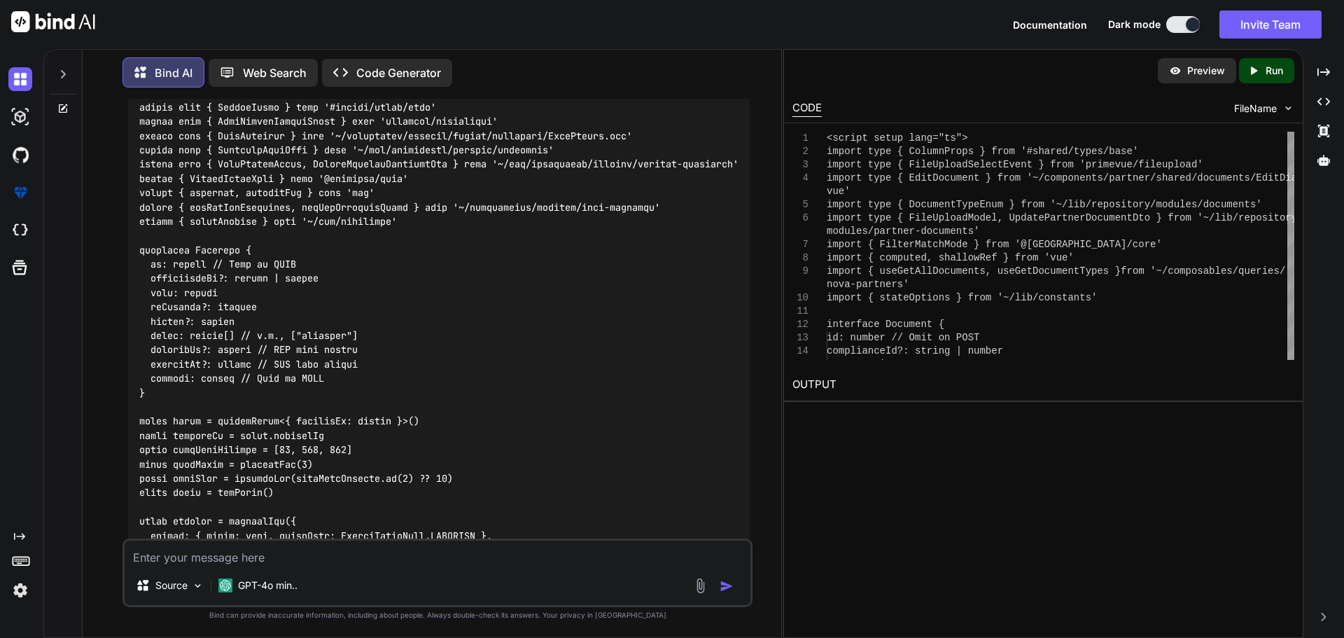
scroll to position [11835, 0]
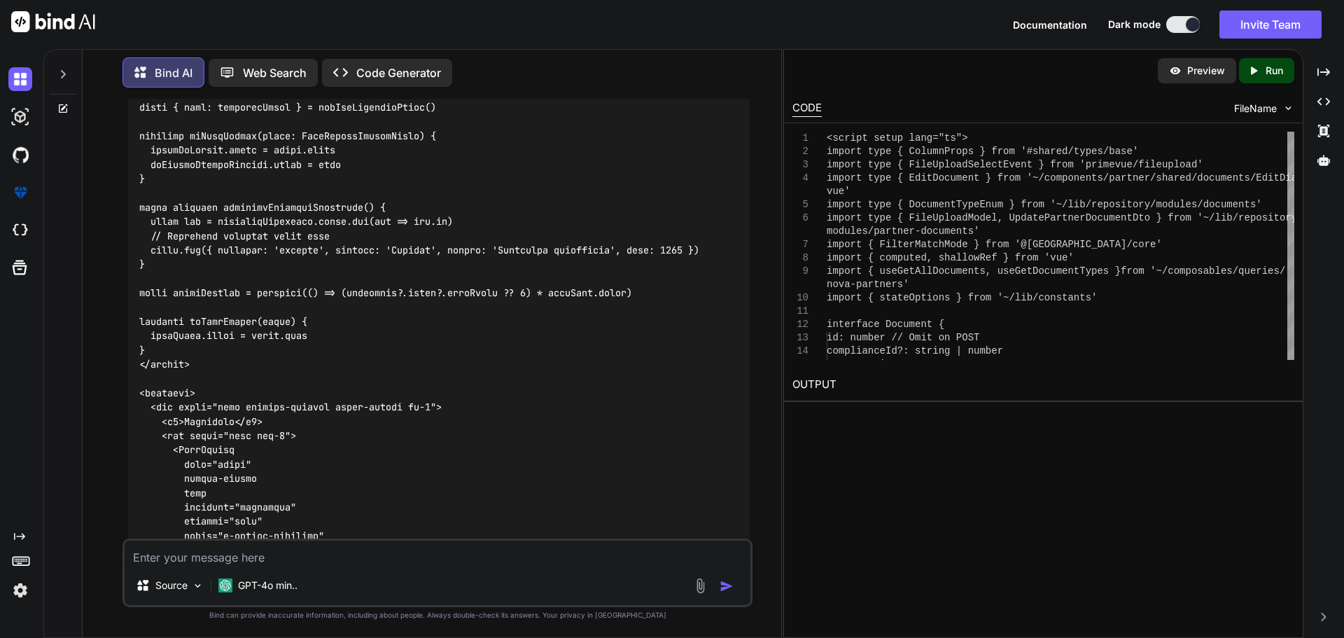
scroll to position [12054, 0]
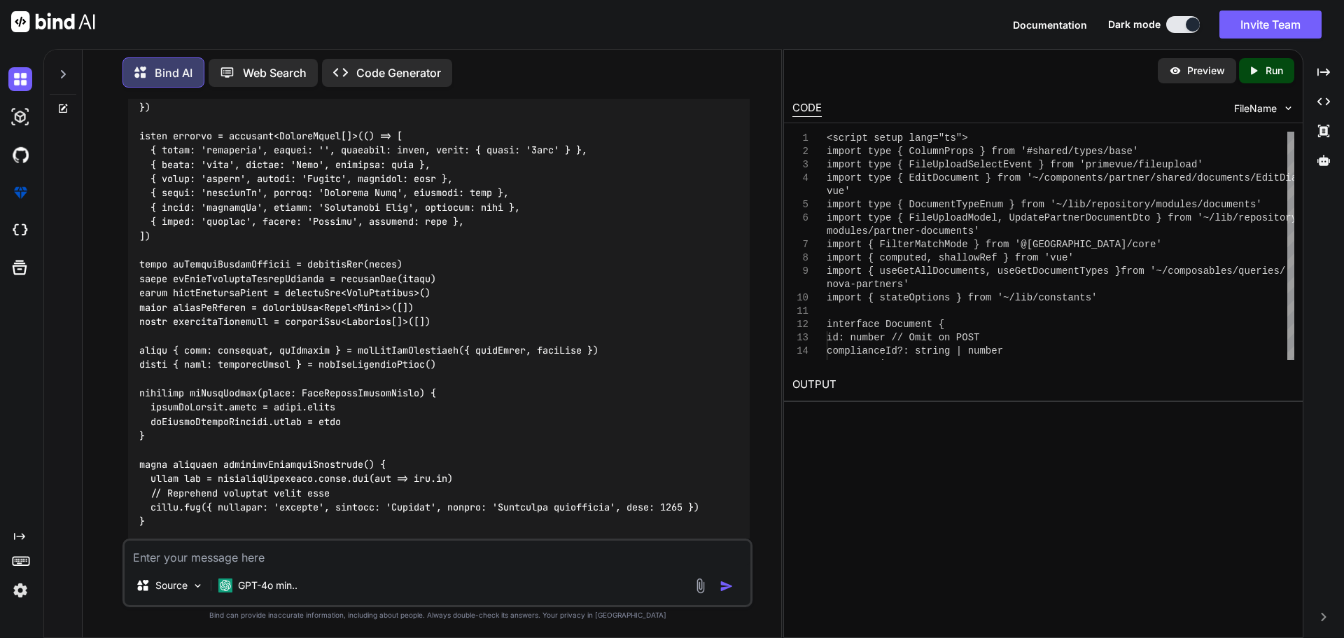
click at [528, 281] on div at bounding box center [439, 579] width 622 height 1979
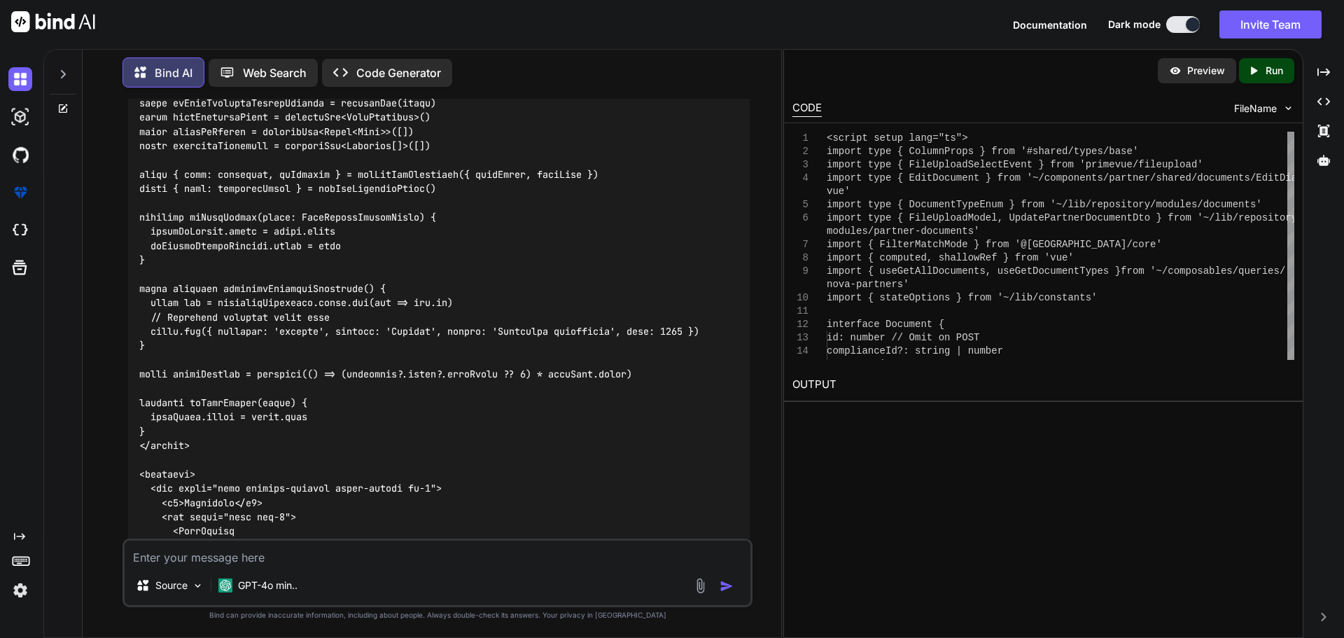
scroll to position [12264, 0]
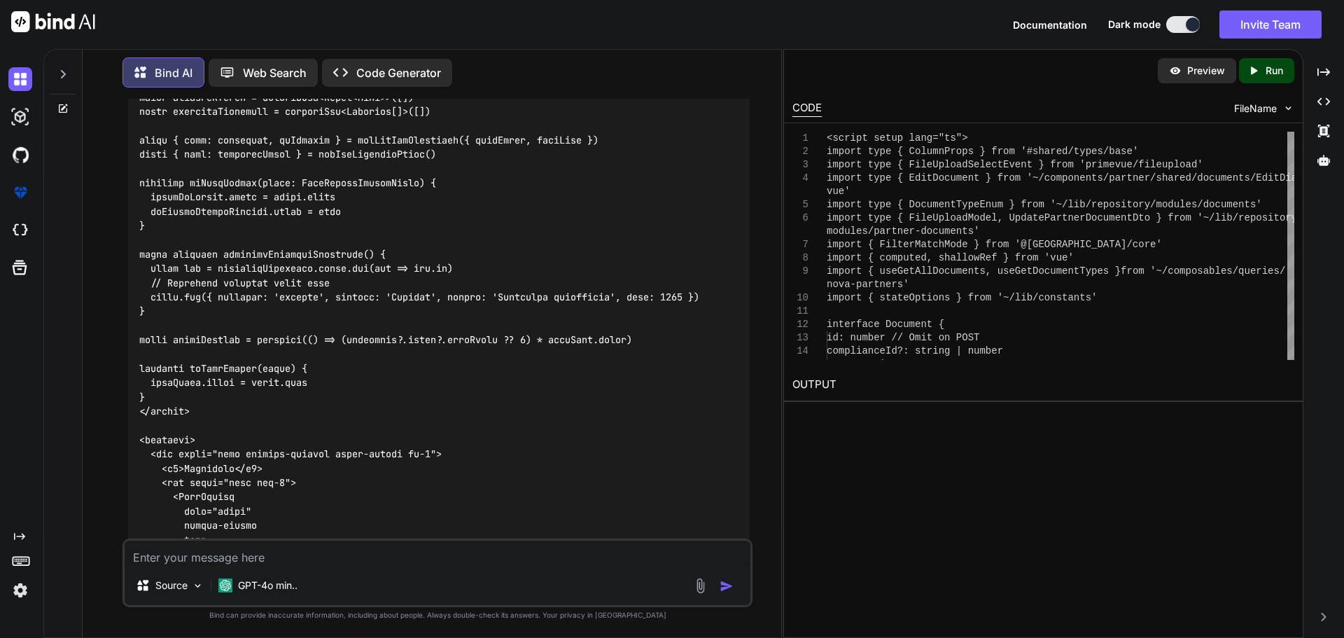
click at [517, 194] on div at bounding box center [439, 369] width 622 height 1979
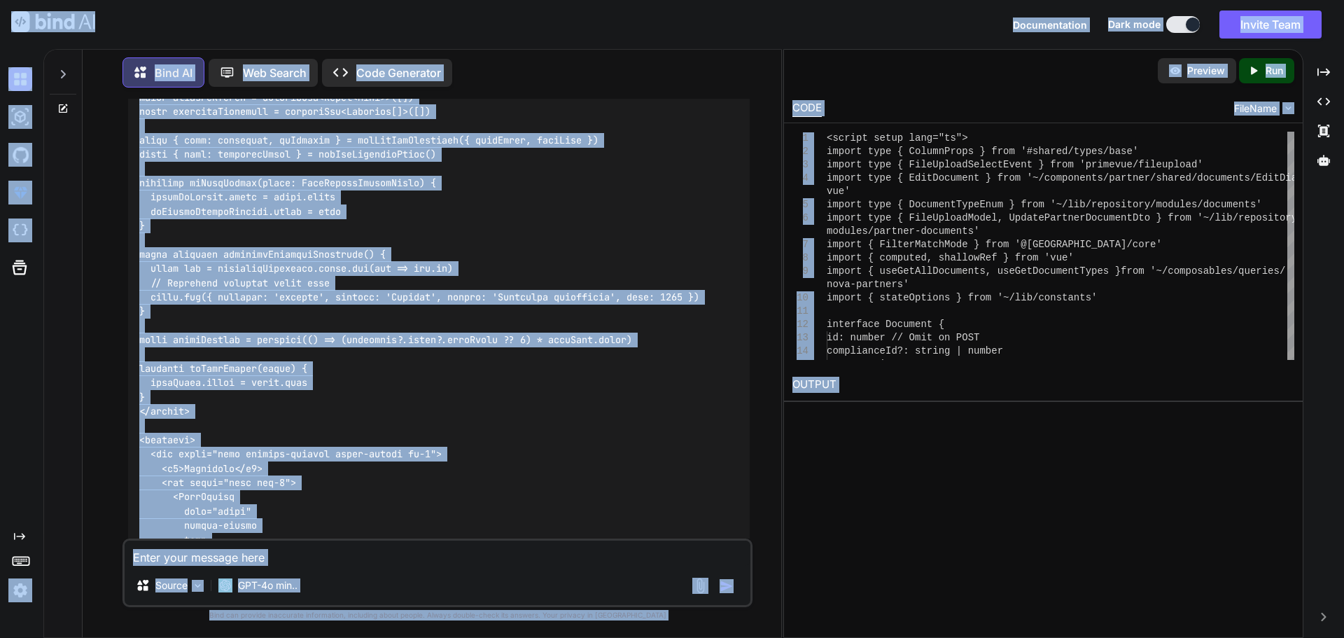
copy body "Documentation Dark mode Invite Team Created with Pixso. Created with Pixso. Bin…"
click at [556, 258] on div at bounding box center [439, 369] width 622 height 1979
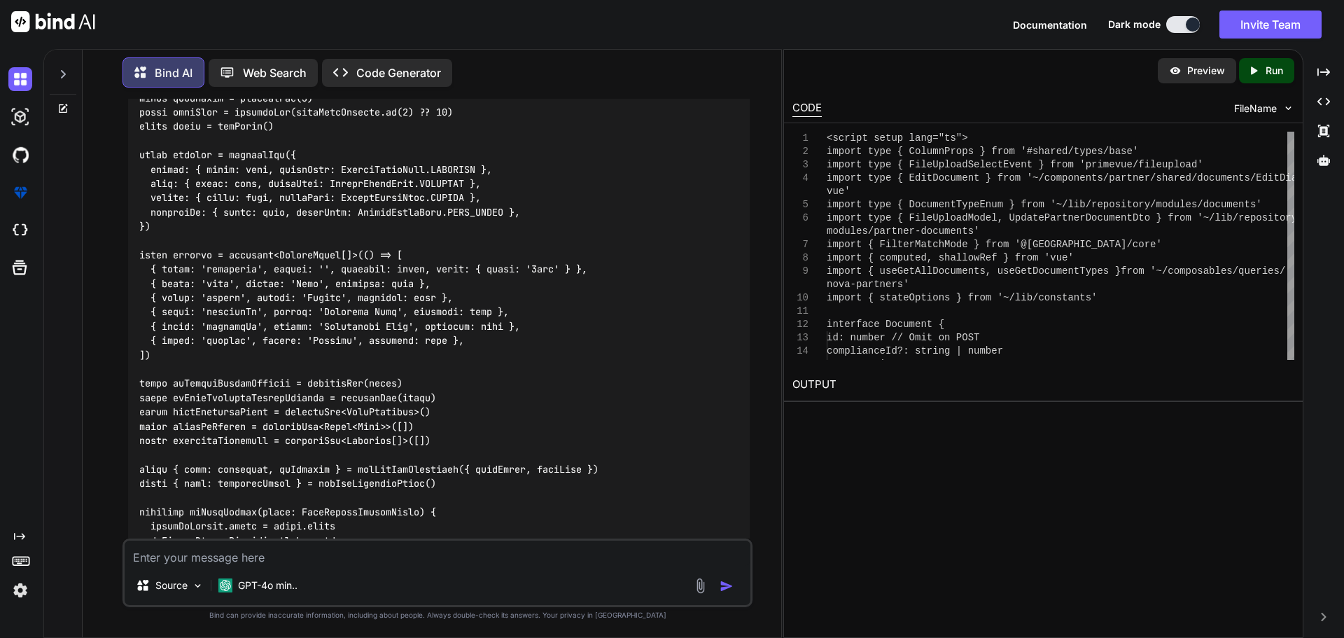
scroll to position [11914, 0]
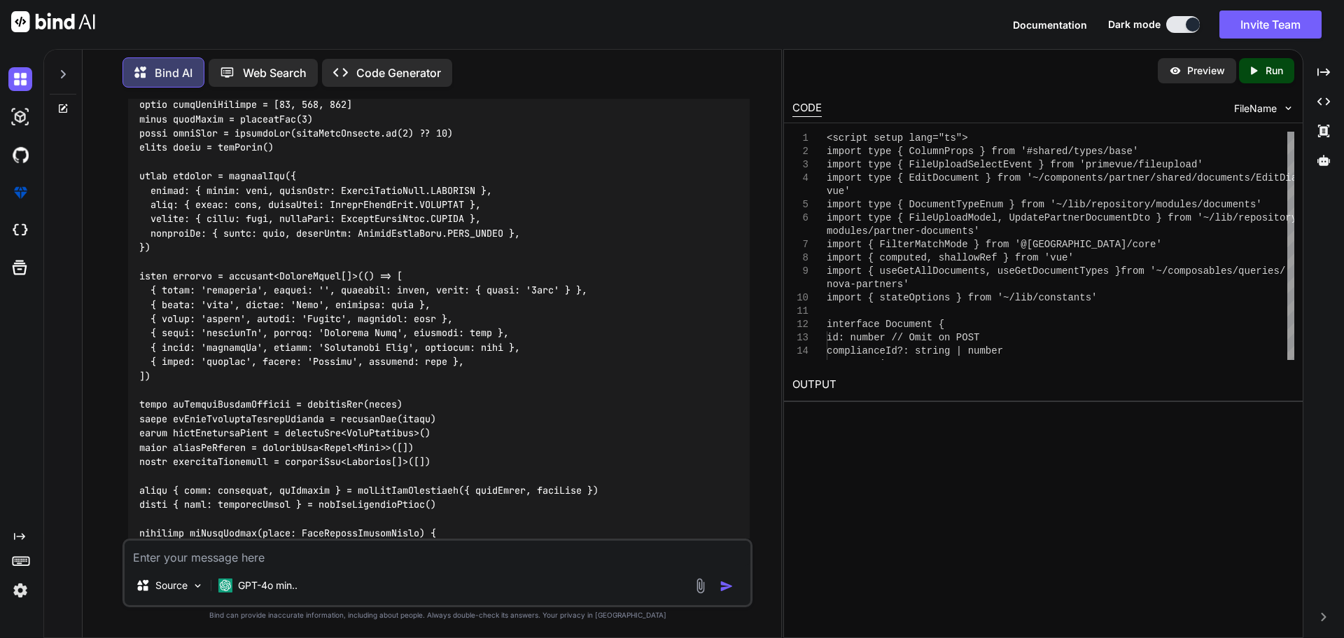
click at [243, 552] on textarea at bounding box center [438, 553] width 626 height 25
paste textarea "const filters = ref( getDefaultFilterValues( query.organizationId ? Number(quer…"
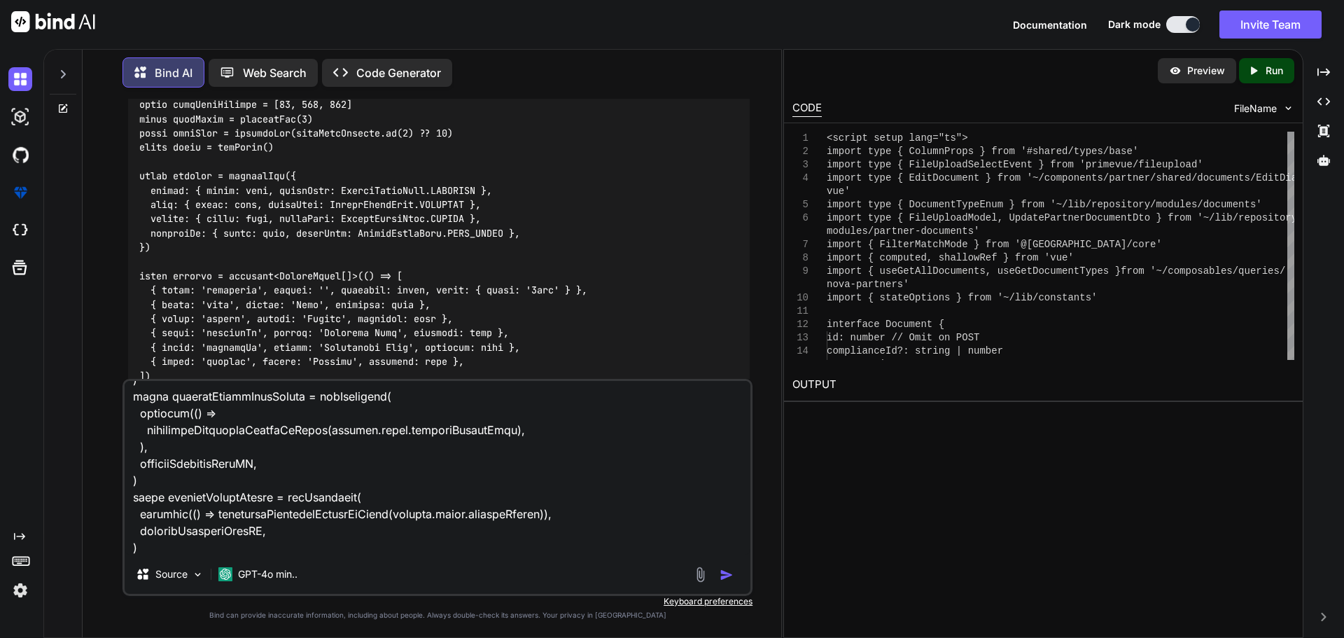
scroll to position [1818, 0]
click at [153, 552] on textarea at bounding box center [438, 468] width 626 height 174
paste textarea "const registrationDateTimeFilter = refDebounced( computed(() => { const registr…"
drag, startPoint x: 141, startPoint y: 549, endPoint x: 119, endPoint y: 541, distance: 23.3
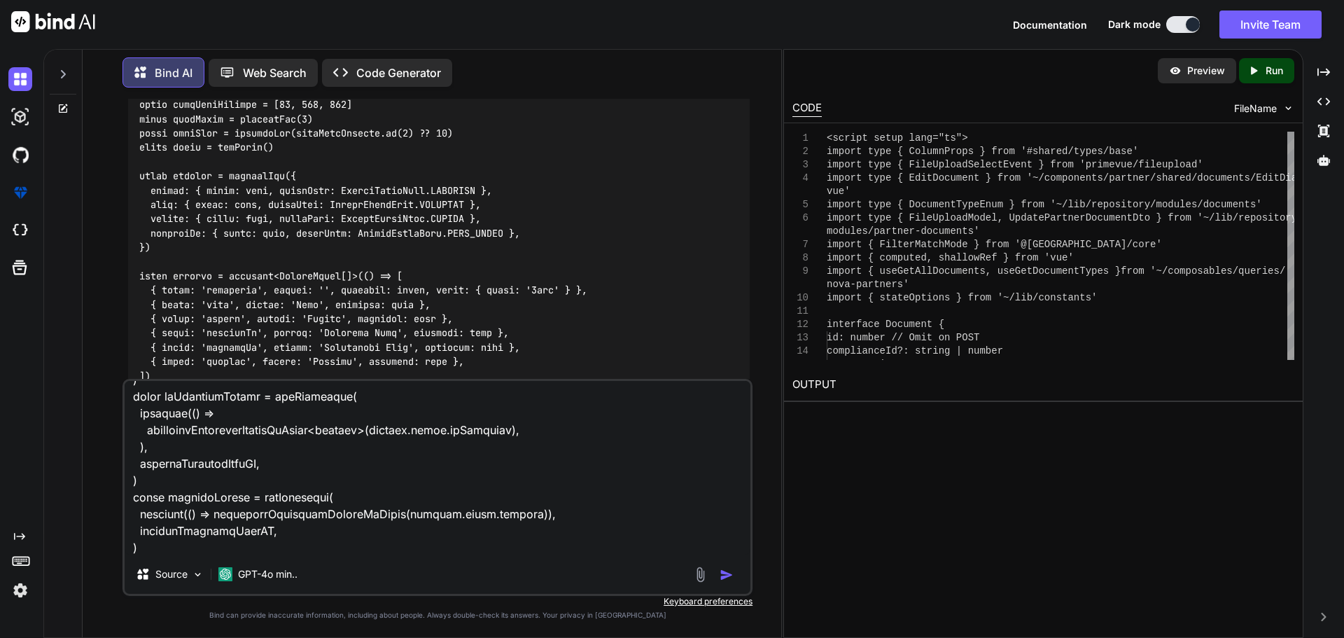
click at [141, 548] on textarea at bounding box center [438, 468] width 626 height 174
paste textarea "<DataTable v-model:filters="filters" v-model:selection="selectedPartners" v-mod…"
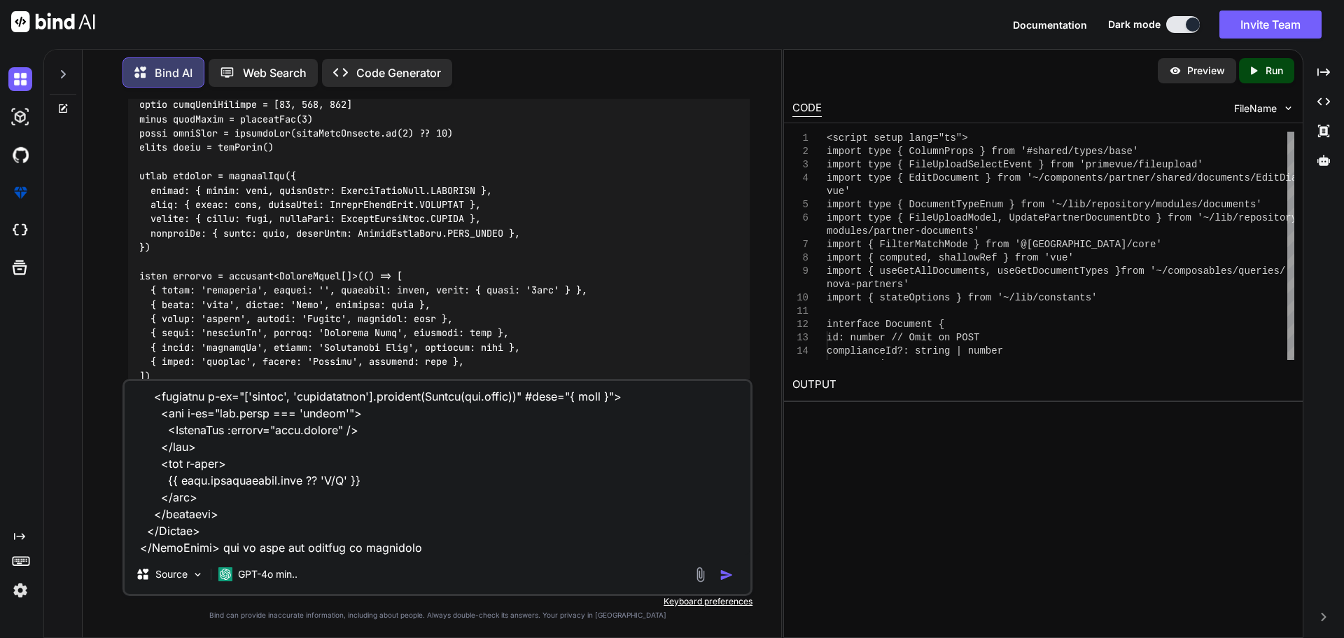
click at [334, 549] on textarea at bounding box center [438, 468] width 626 height 174
click at [504, 546] on textarea at bounding box center [438, 468] width 626 height 174
click at [565, 547] on textarea at bounding box center [438, 468] width 626 height 174
click at [551, 550] on textarea at bounding box center [438, 468] width 626 height 174
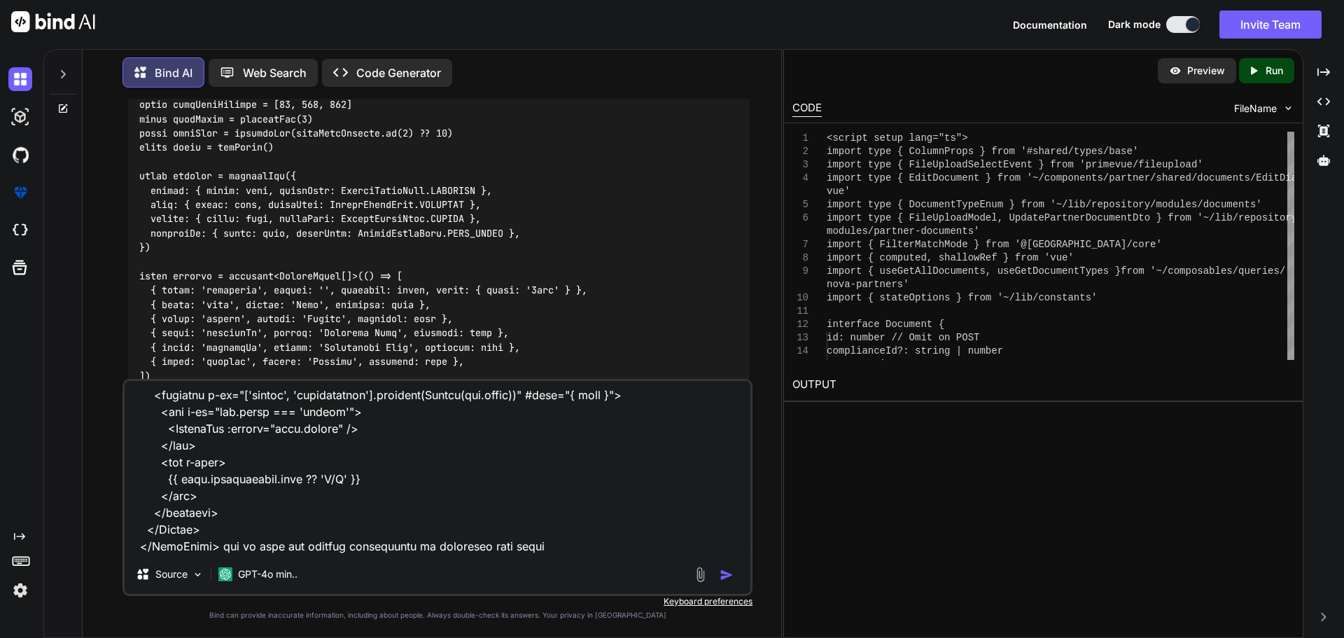
click at [485, 545] on textarea at bounding box center [438, 468] width 626 height 174
click at [548, 542] on textarea at bounding box center [438, 468] width 626 height 174
paste textarea "<DataTableHeader"
click at [619, 545] on textarea at bounding box center [438, 468] width 626 height 174
click at [711, 542] on textarea at bounding box center [438, 468] width 626 height 174
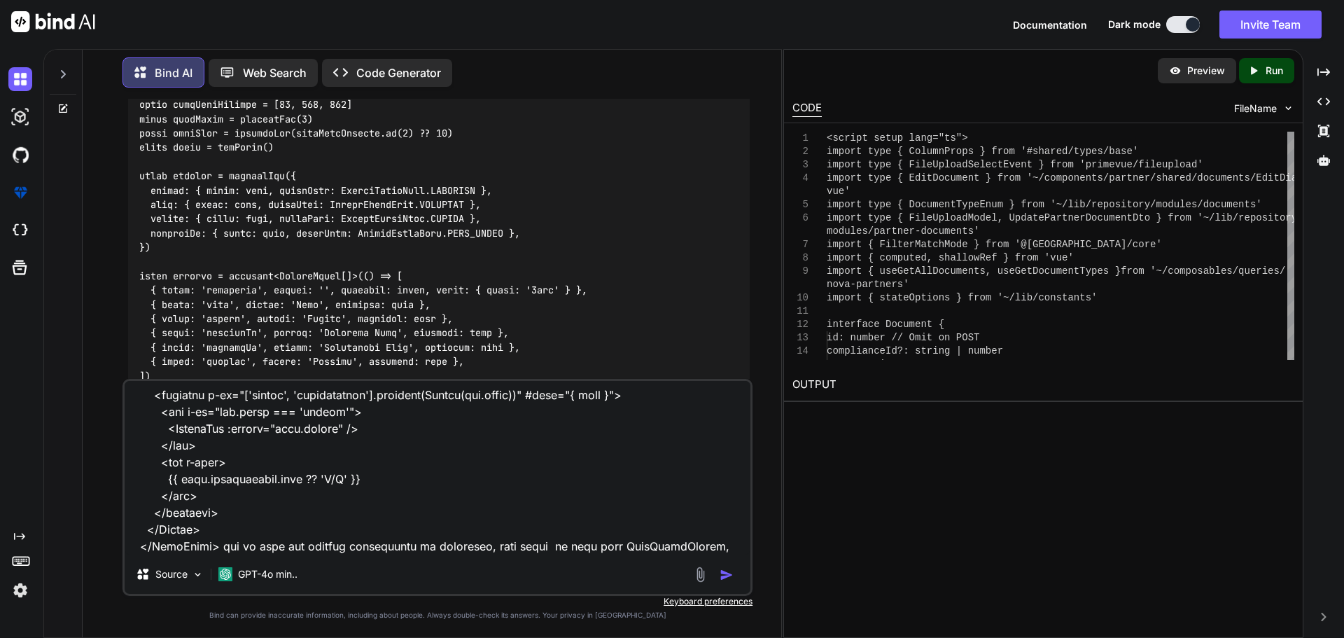
paste textarea "<Column selection-mode="multiple" class="w-12" />"
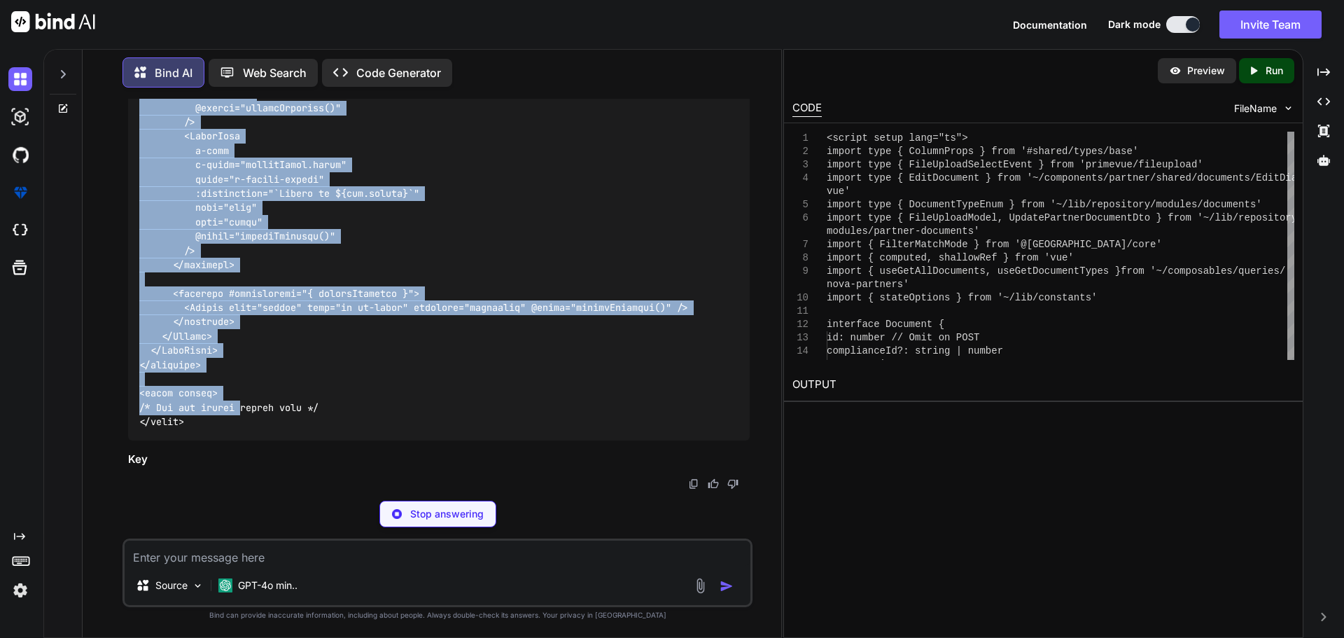
scroll to position [17221, 0]
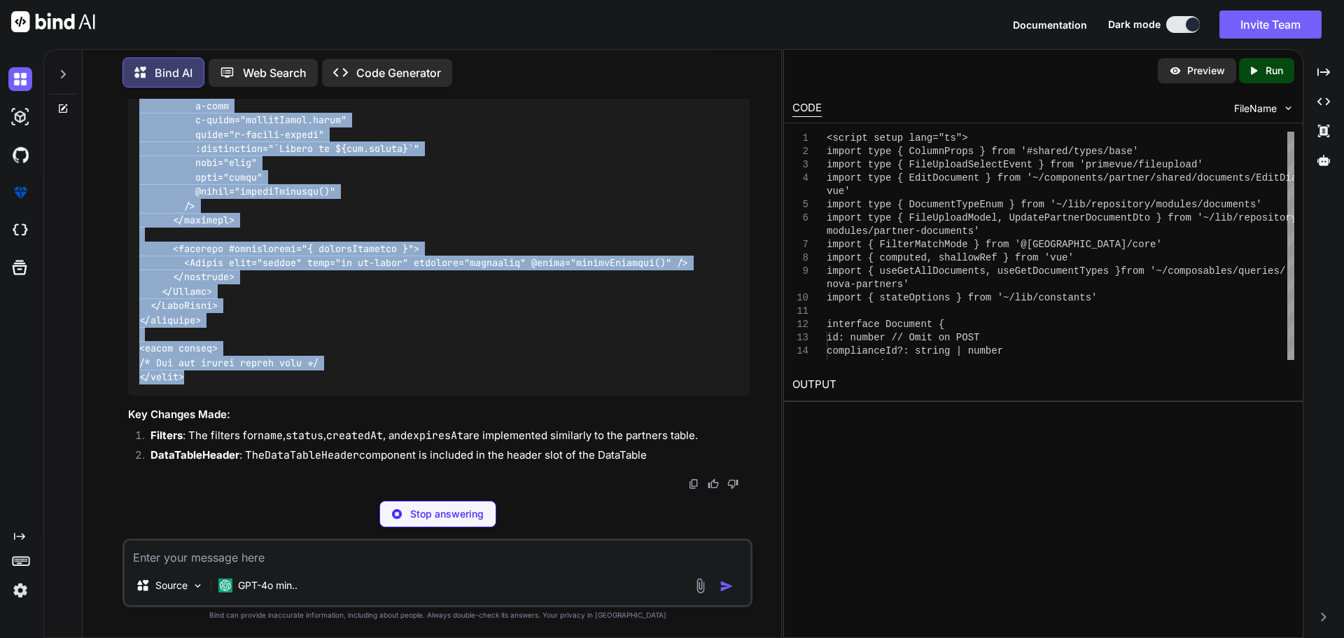
drag, startPoint x: 139, startPoint y: 243, endPoint x: 232, endPoint y: 444, distance: 221.2
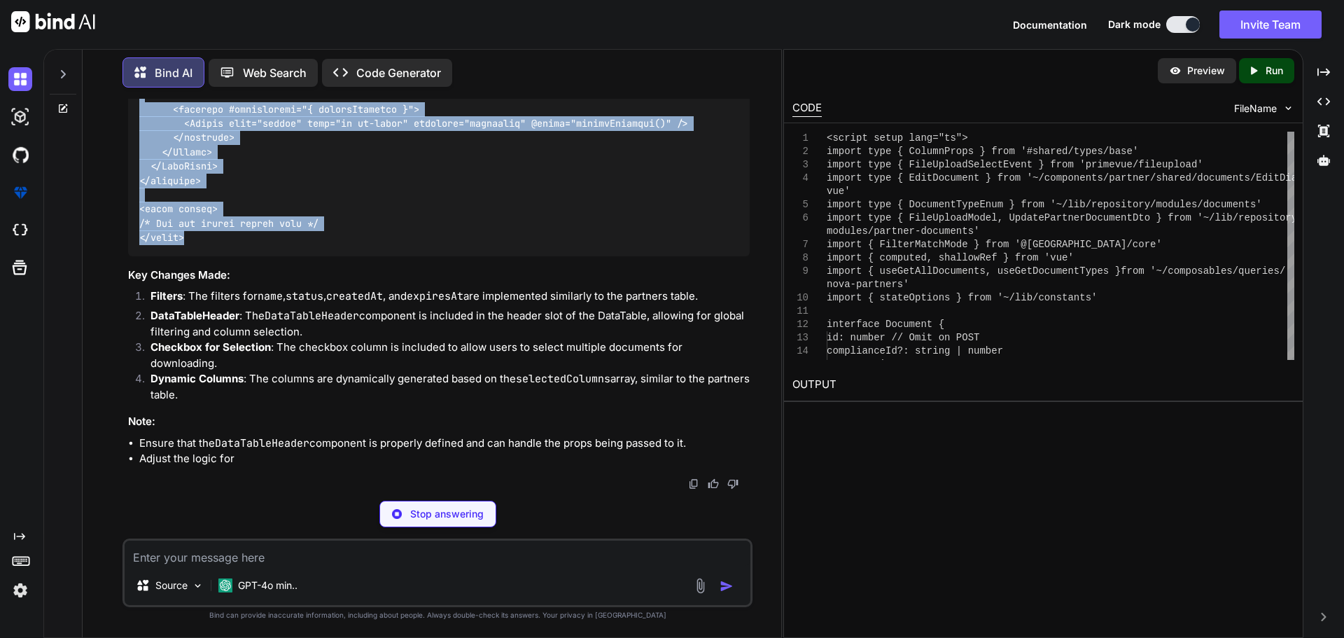
copy code "<script setup lang="ts"> import type { ColumnProps } from '#shared/types/base' …"
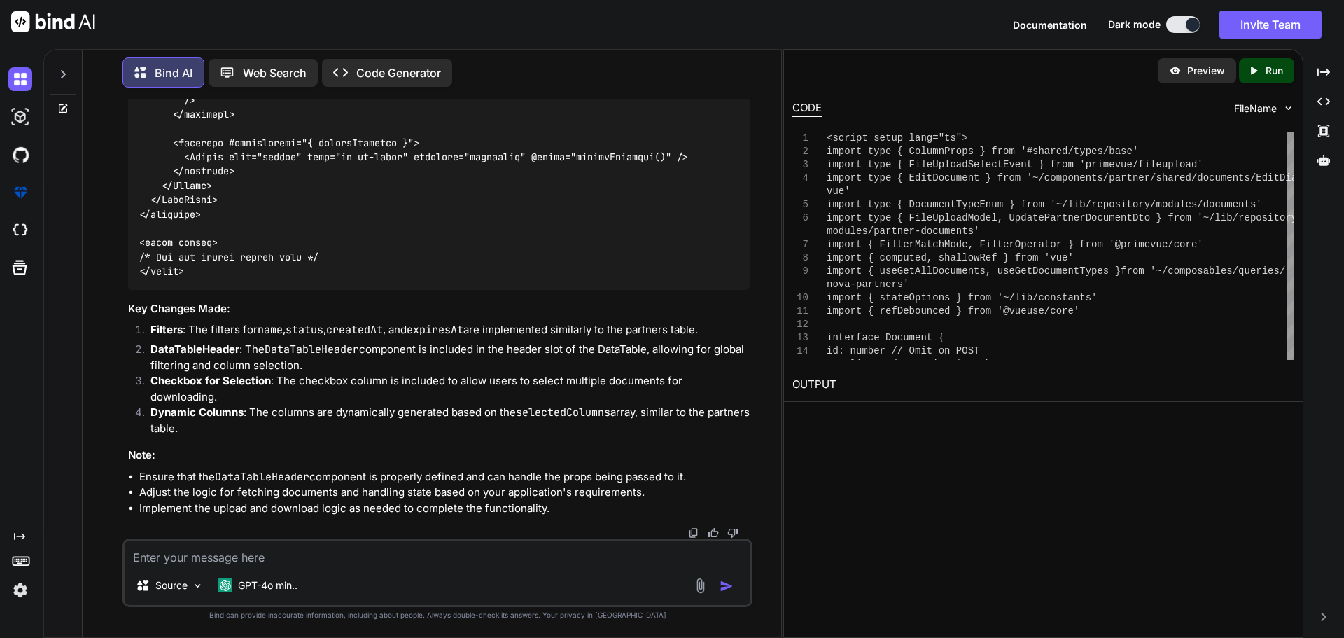
click at [257, 561] on textarea at bounding box center [438, 553] width 626 height 25
click at [267, 552] on textarea at bounding box center [438, 553] width 626 height 25
paste textarea "Campaigns Nova Affiliate Management System SM Sphiwe Malebe [EMAIL_ADDRESS][DOM…"
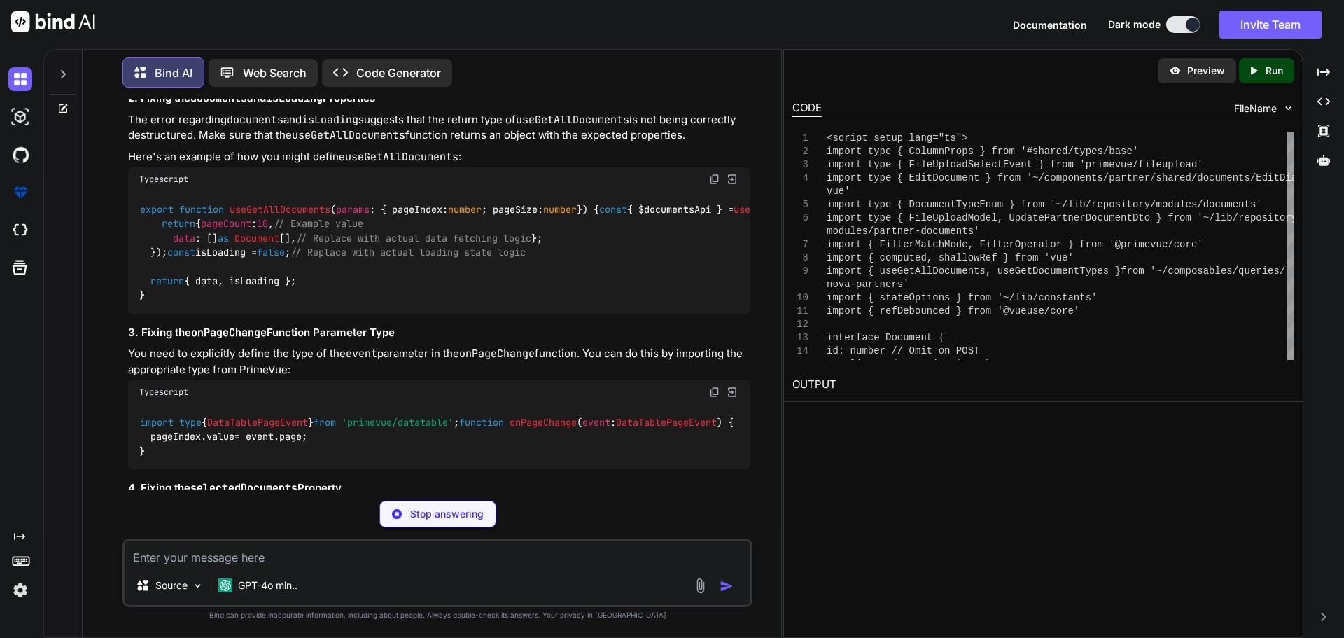
scroll to position [18946, 0]
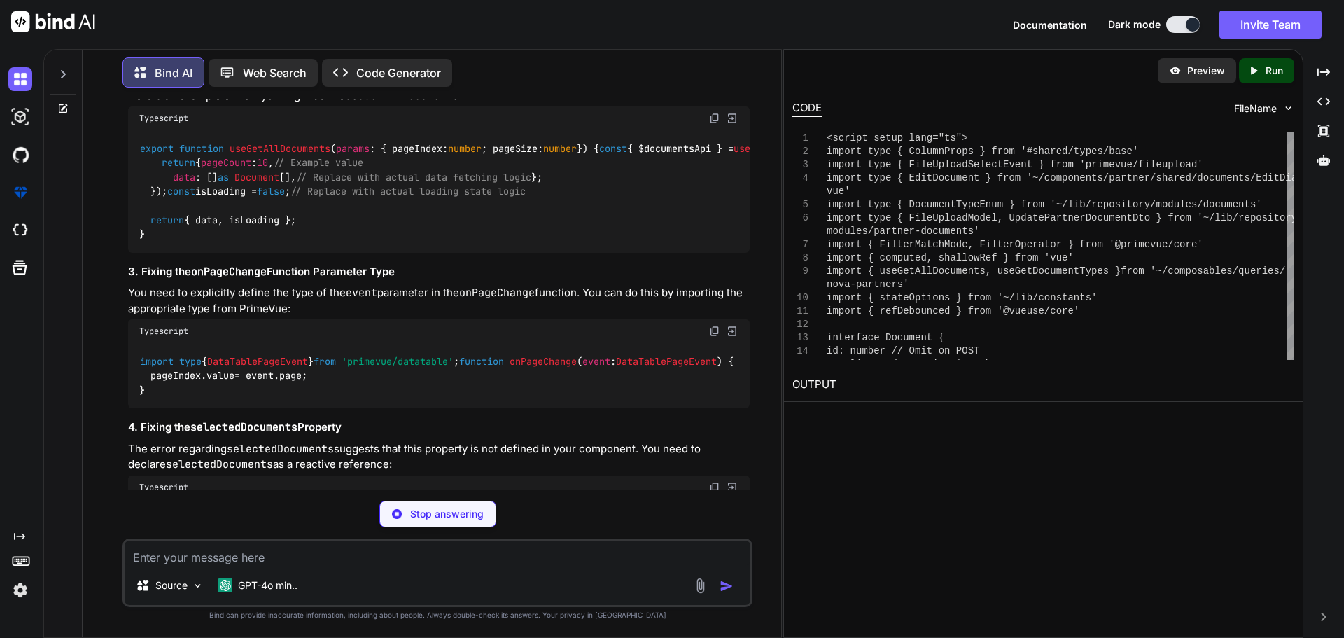
drag, startPoint x: 165, startPoint y: 334, endPoint x: 139, endPoint y: 233, distance: 104.1
copy code "const columns = computed< ColumnProps []>( () => [ { field : 'selection' , head…"
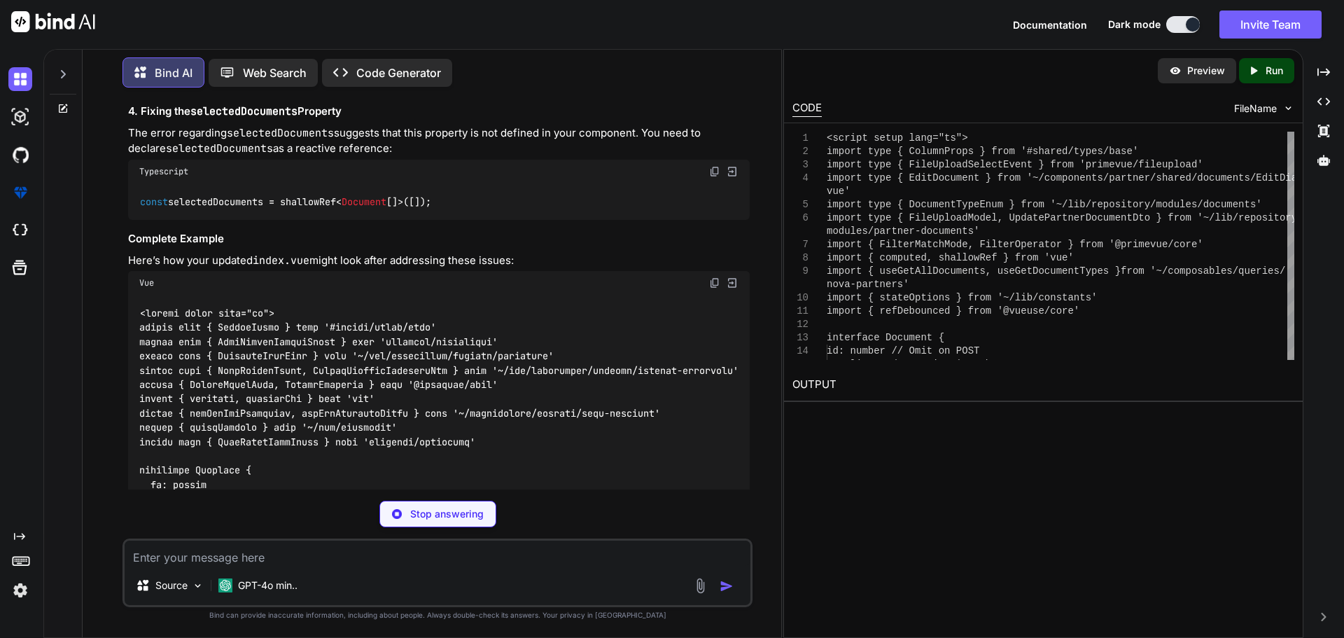
scroll to position [19296, 0]
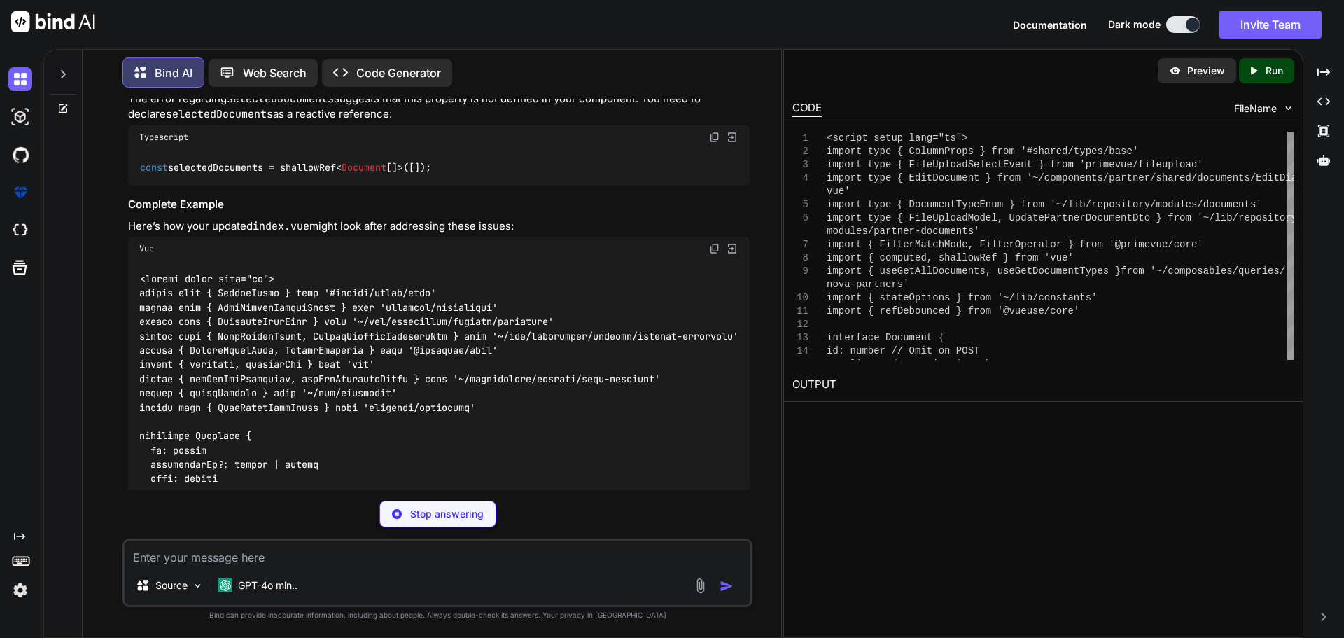
copy span "useGetAllDocuments"
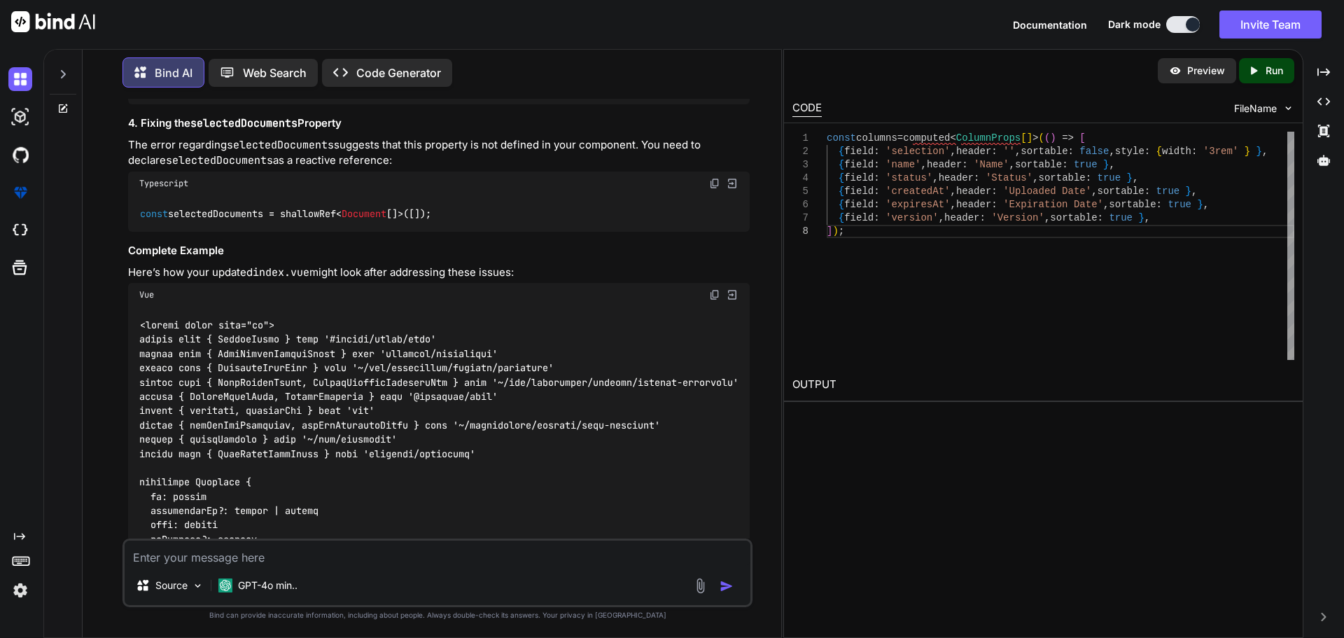
scroll to position [19226, 0]
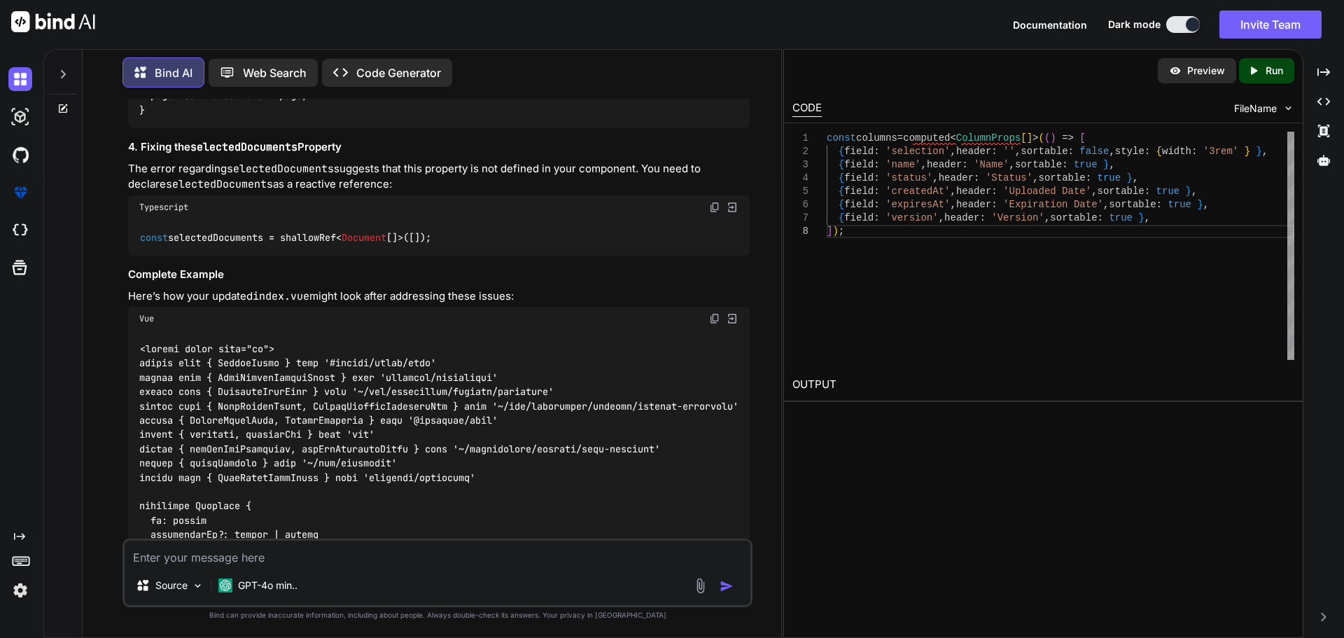
drag, startPoint x: 139, startPoint y: 202, endPoint x: 332, endPoint y: 202, distance: 192.5
copy code "export function useGetAllDocuments"
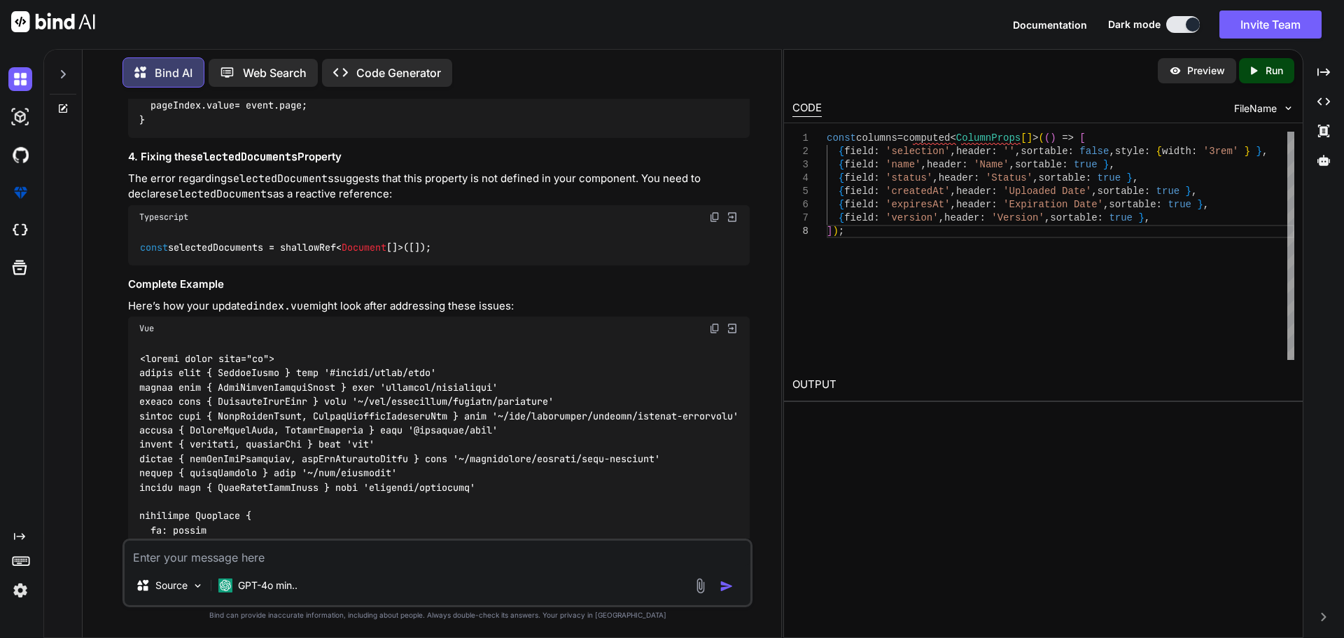
scroll to position [19213, 0]
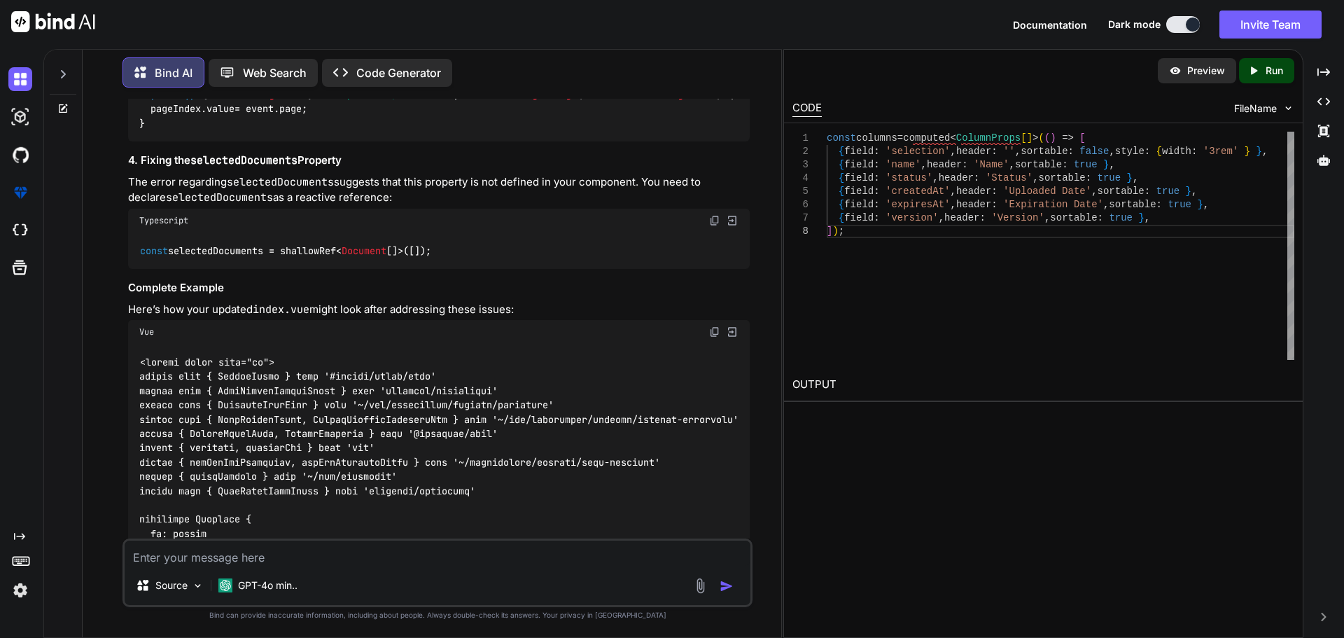
drag, startPoint x: 150, startPoint y: 405, endPoint x: 129, endPoint y: 218, distance: 187.4
copy code "export function useGetAllDocuments ( params : { pageIndex: number ; pageSize: n…"
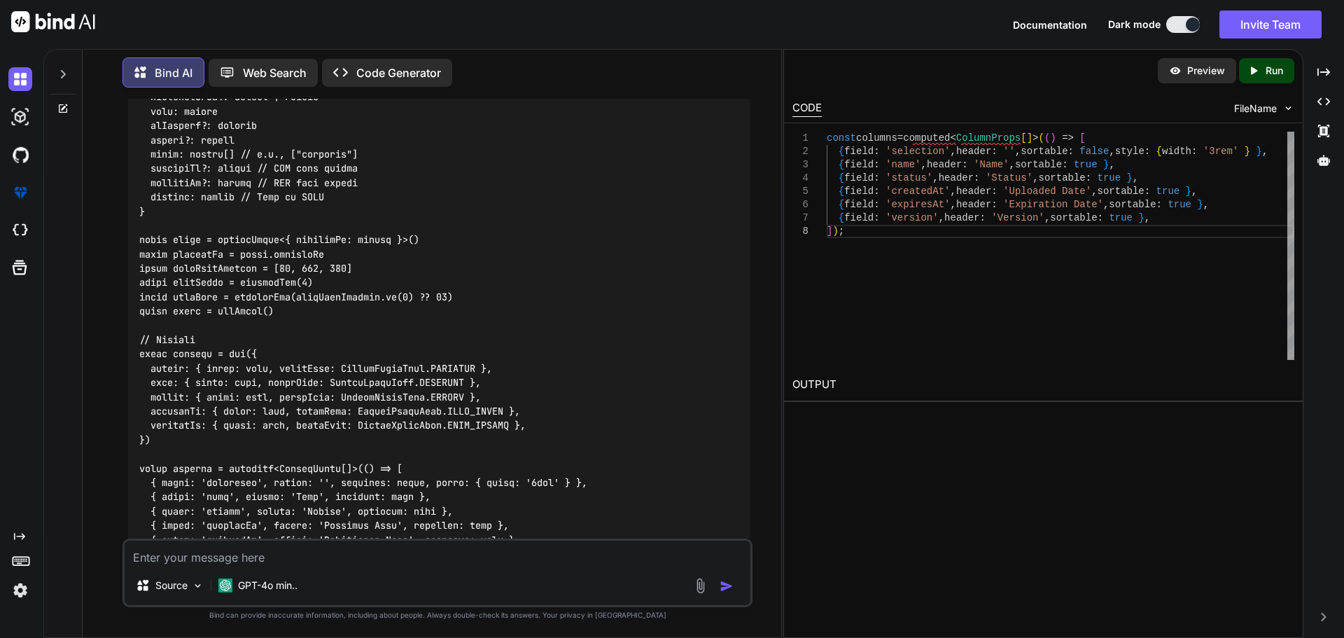
scroll to position [15012, 0]
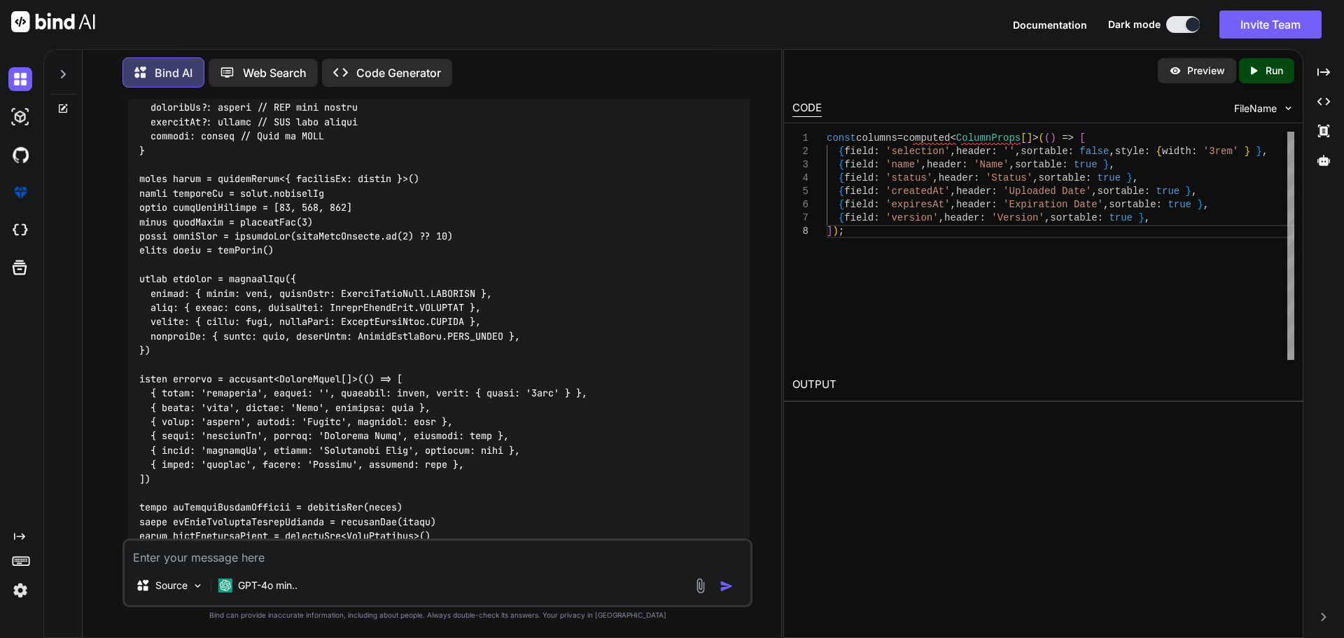
scroll to position [11791, 0]
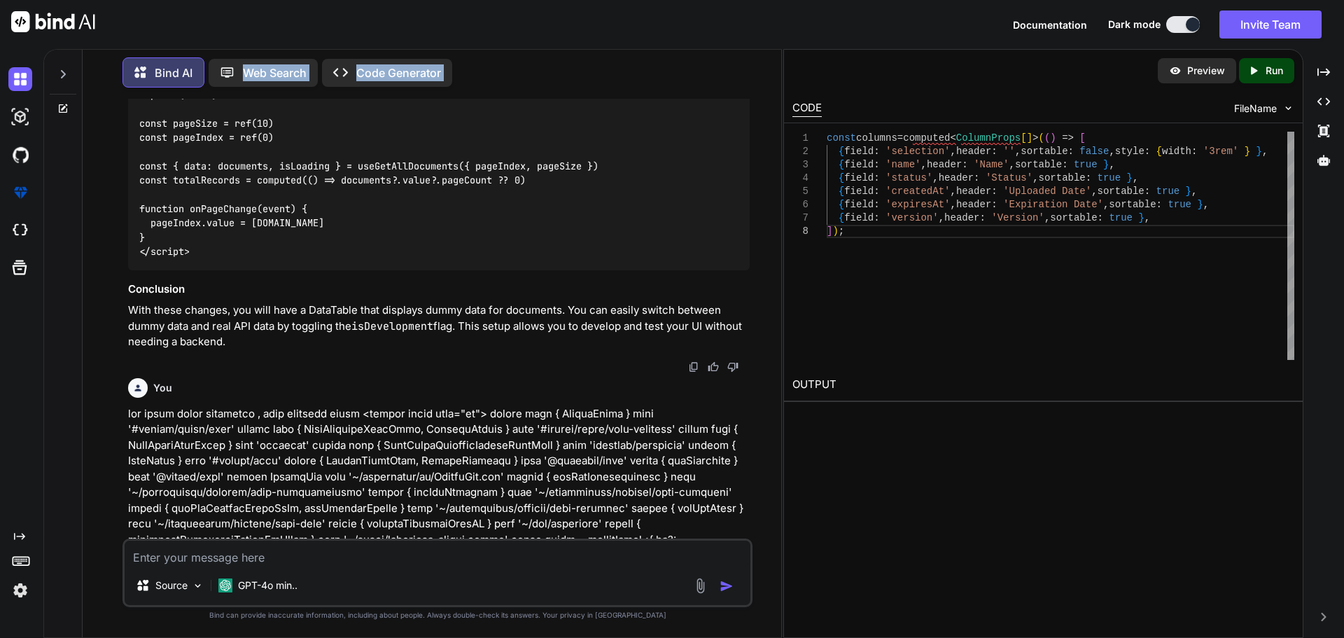
scroll to position [8223, 0]
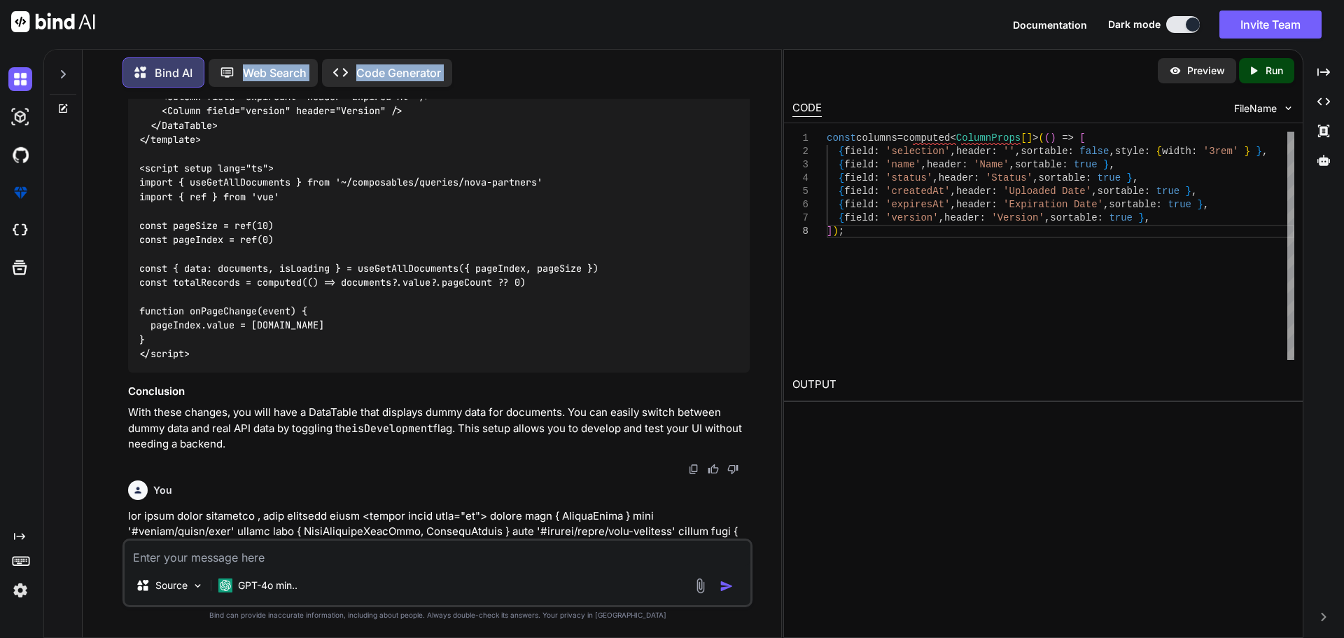
drag, startPoint x: 139, startPoint y: 249, endPoint x: 193, endPoint y: 237, distance: 54.5
copy code "export function useGetAllDocuments ( params : { pageIndex: MaybeRef< number > p…"
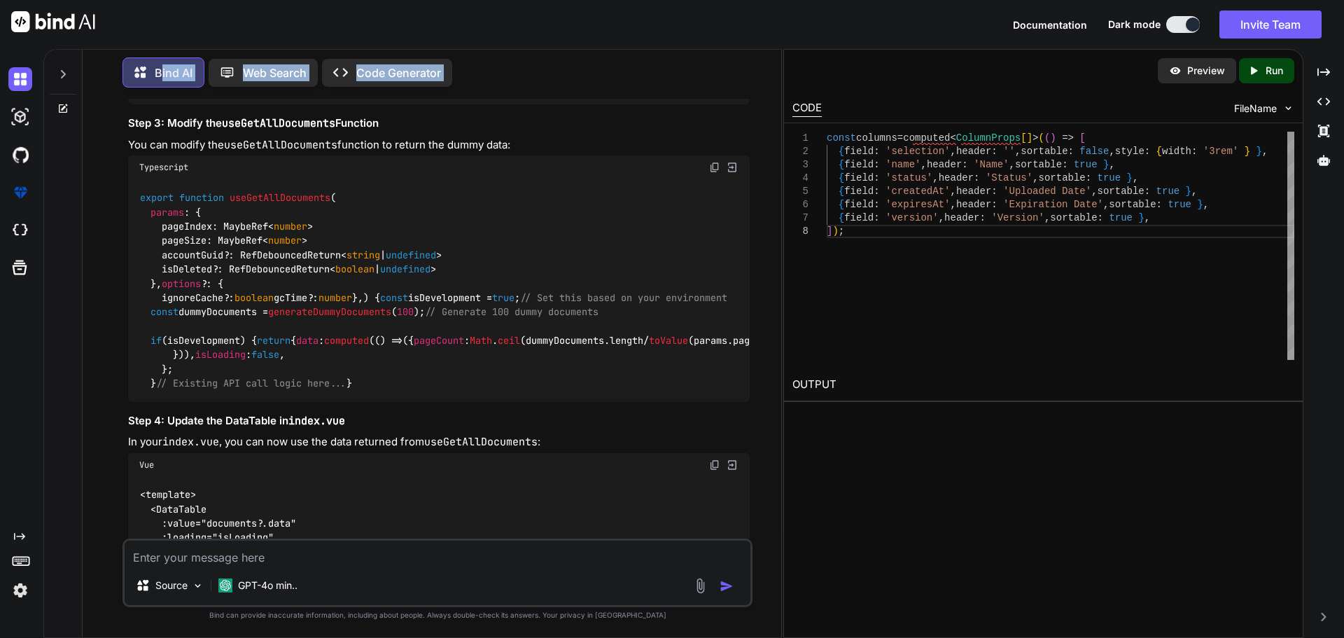
scroll to position [7492, 0]
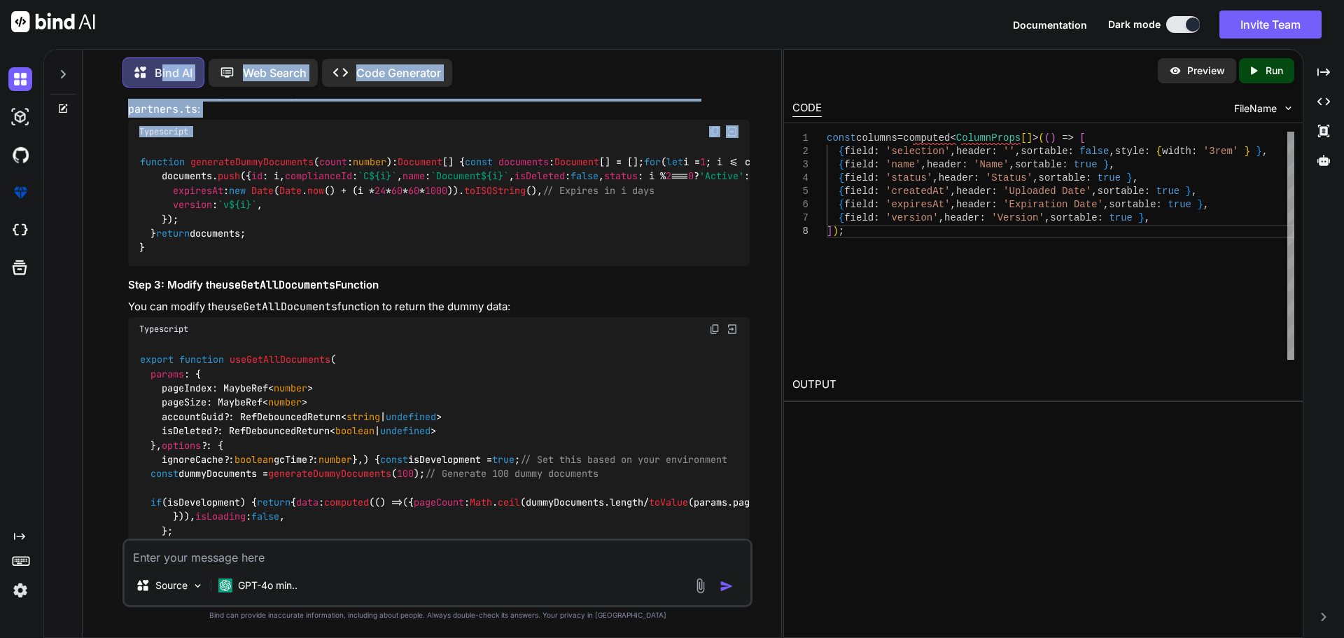
drag, startPoint x: 143, startPoint y: 316, endPoint x: 189, endPoint y: 479, distance: 169.6
click at [191, 266] on div "function generateDummyDocuments ( count : number ): Document [] { const documen…" at bounding box center [439, 205] width 622 height 123
copy code "function generateDummyDocuments ( count : number ): Document [] { const documen…"
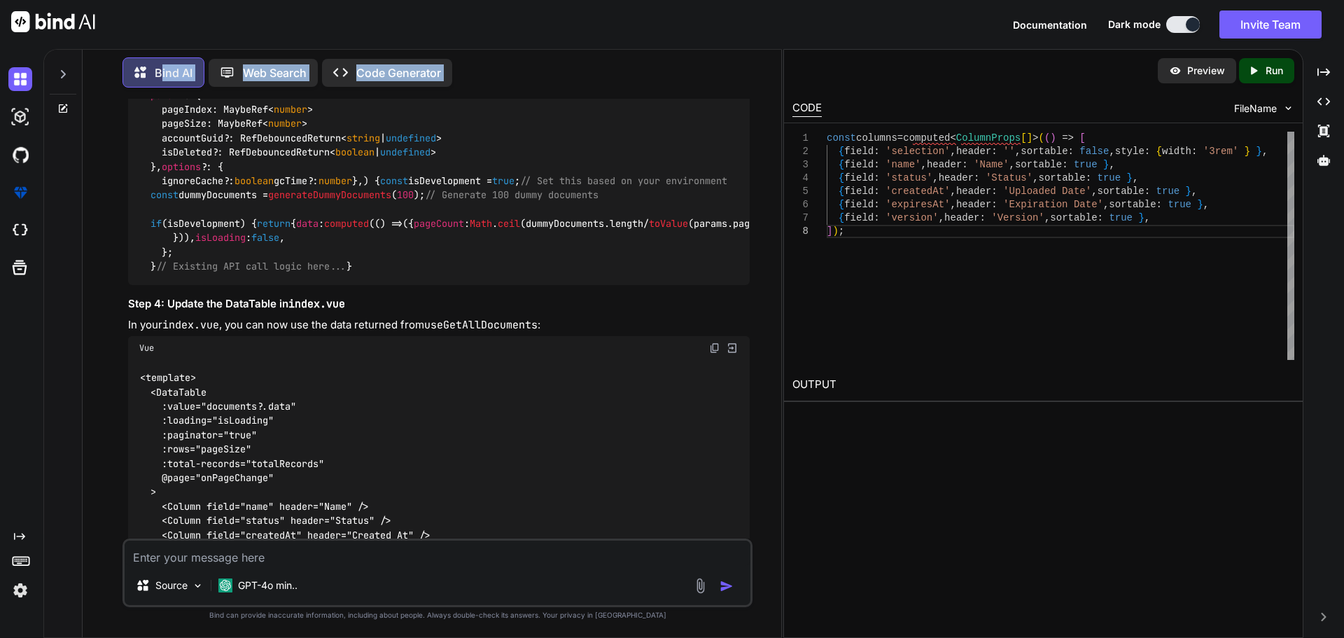
scroll to position [7842, 0]
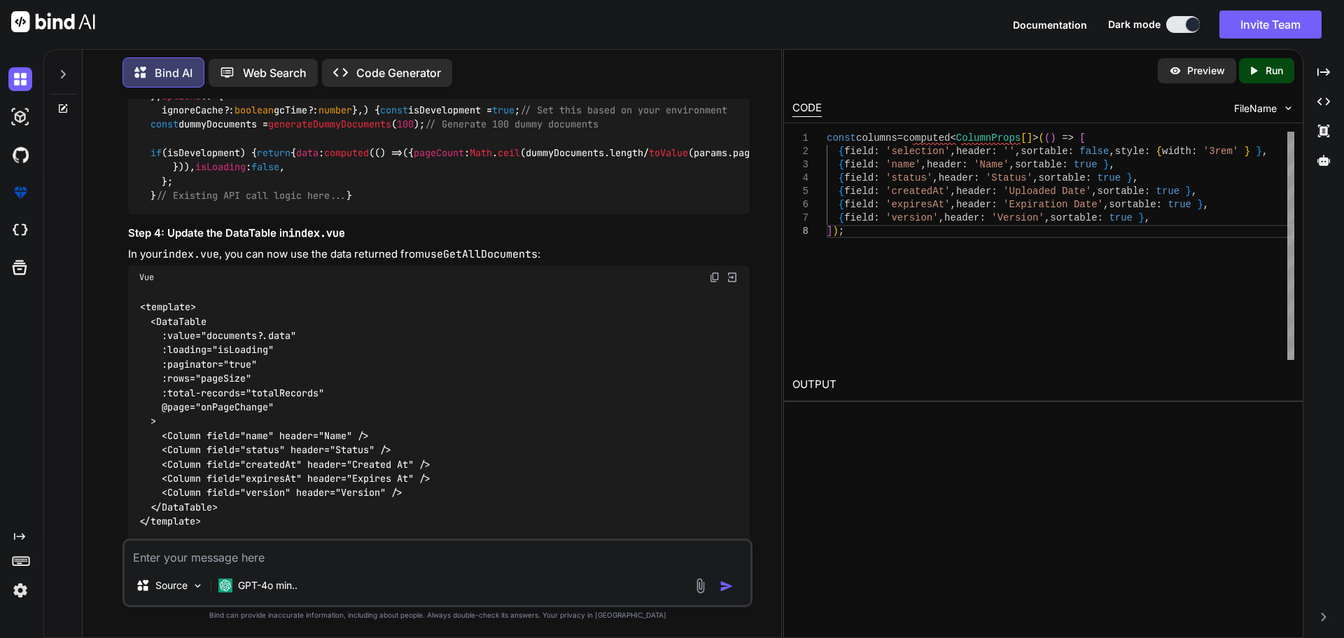
click at [281, 16] on span "useGetAllDocuments" at bounding box center [280, 10] width 101 height 13
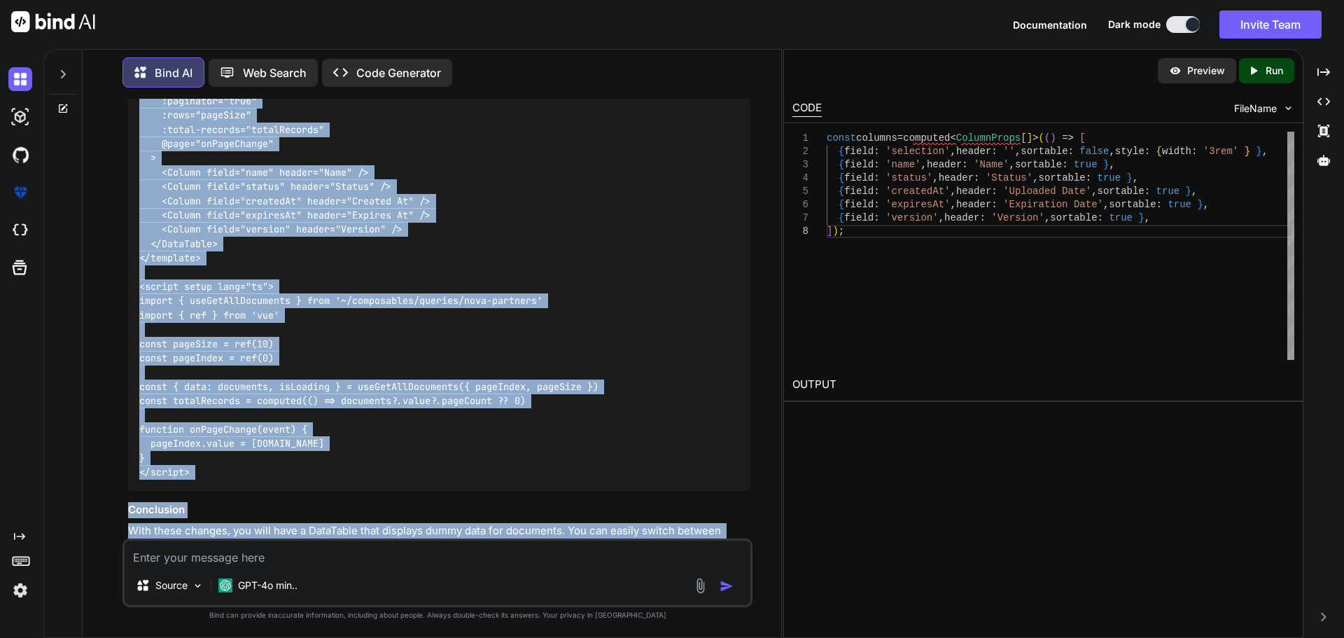
scroll to position [8258, 0]
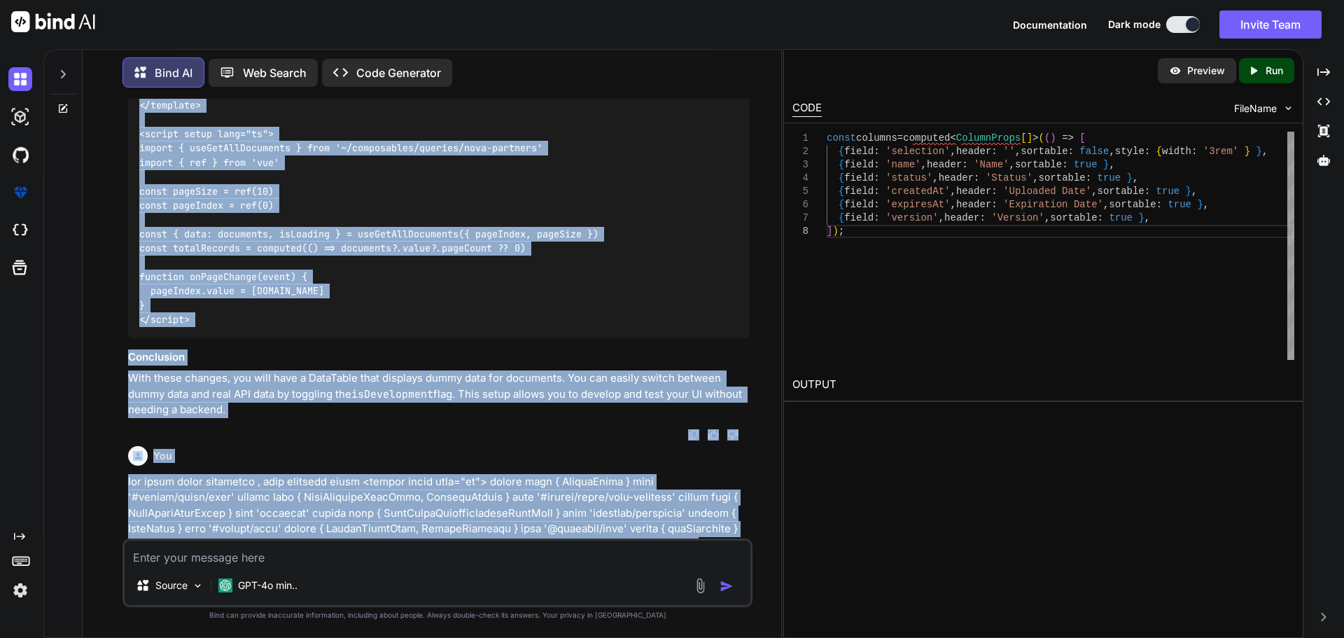
drag, startPoint x: 141, startPoint y: 249, endPoint x: 154, endPoint y: 207, distance: 43.9
copy code "export function useGetAllDocuments ( params : { pageIndex: MaybeRef< number > p…"
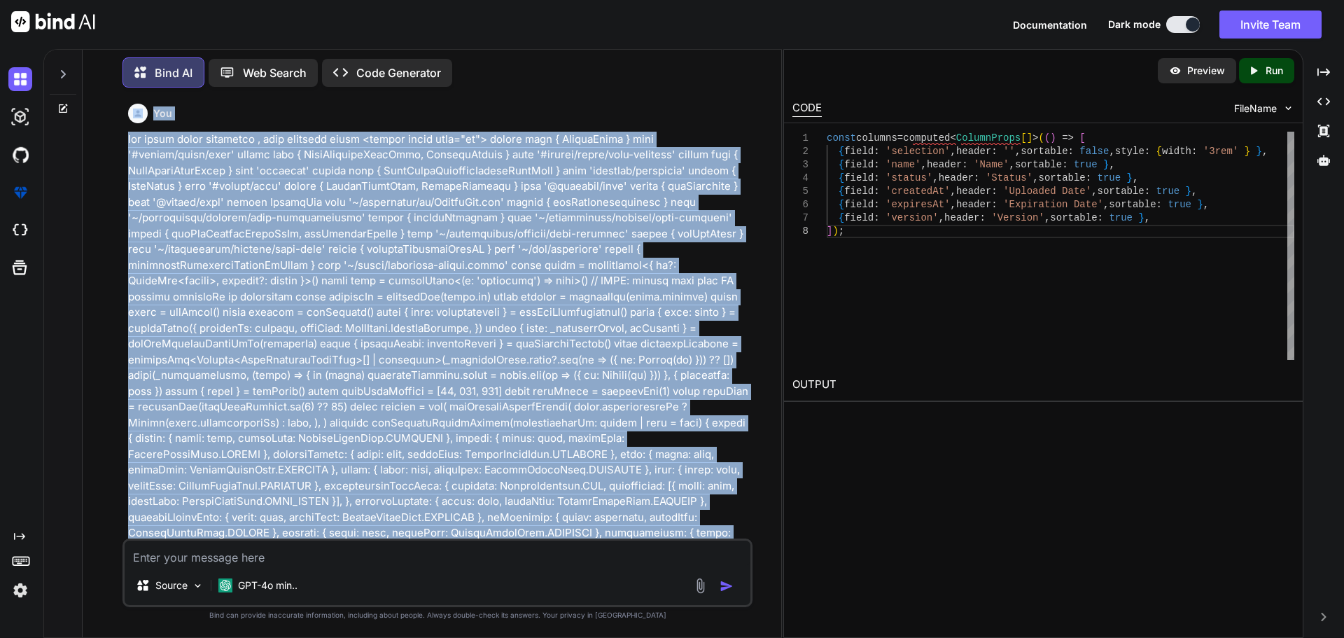
scroll to position [8720, 0]
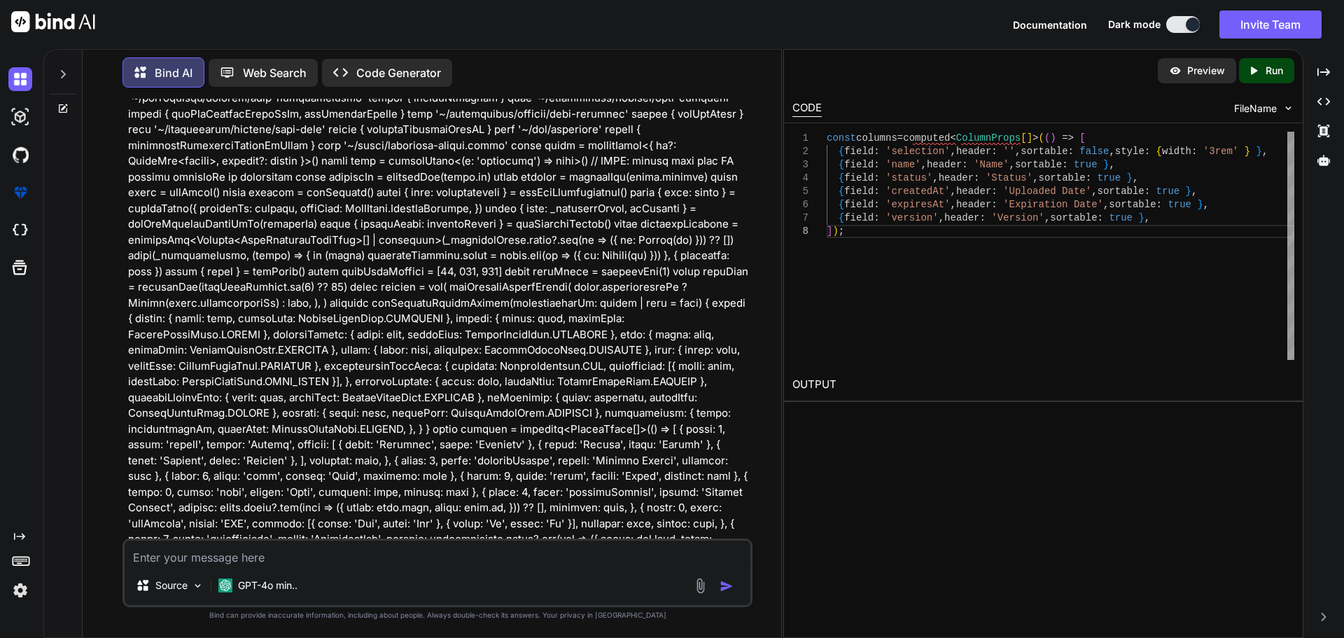
drag, startPoint x: 137, startPoint y: 114, endPoint x: 225, endPoint y: 286, distance: 193.2
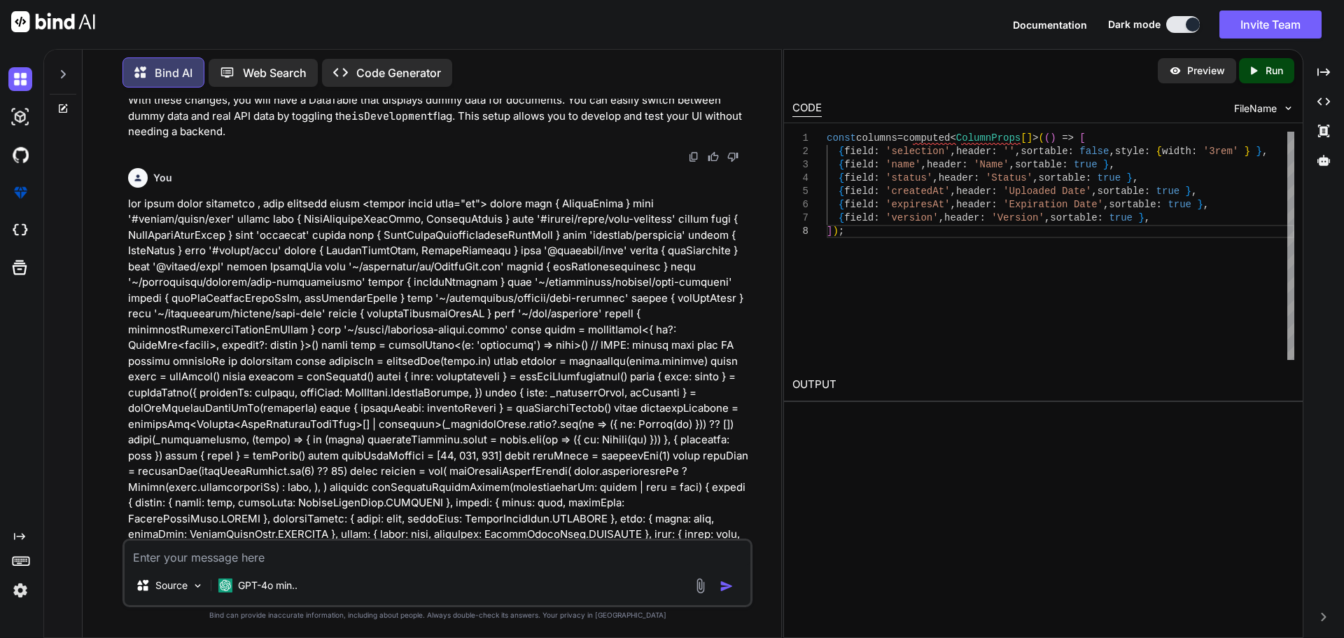
scroll to position [8440, 0]
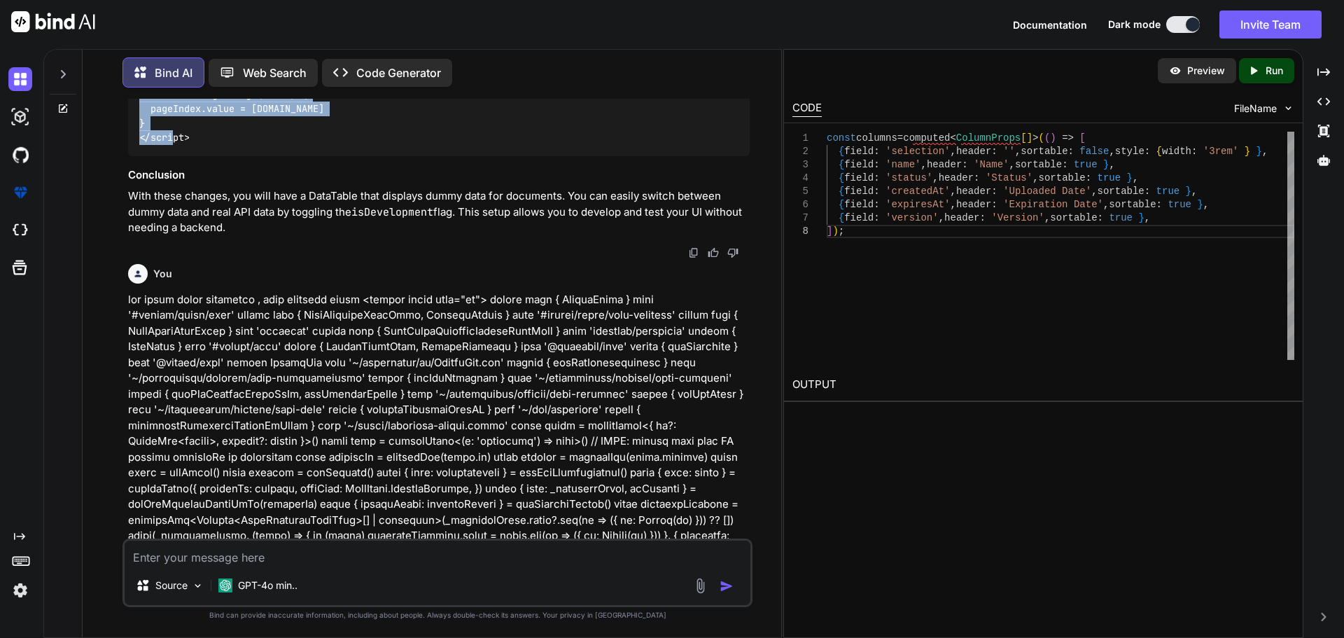
drag, startPoint x: 218, startPoint y: 358, endPoint x: 128, endPoint y: 141, distance: 234.4
copy code "<template> <DataTable :value="documents?.data" :loading="isLoading" :paginator=…"
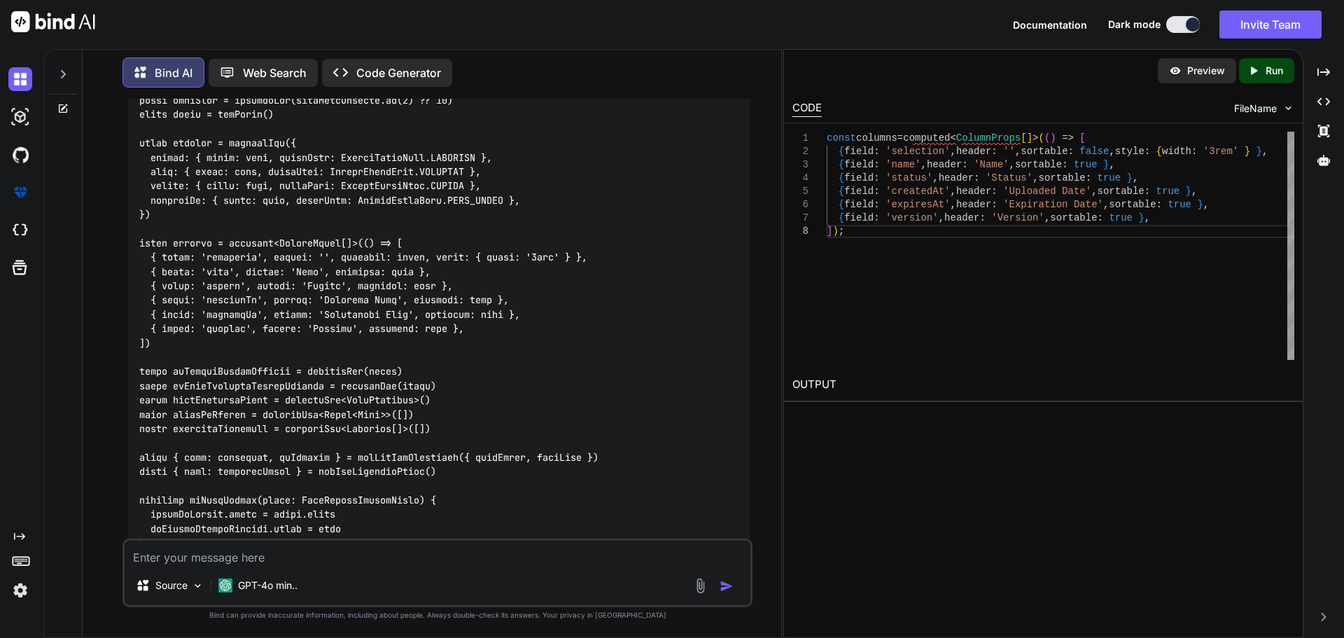
scroll to position [11800, 0]
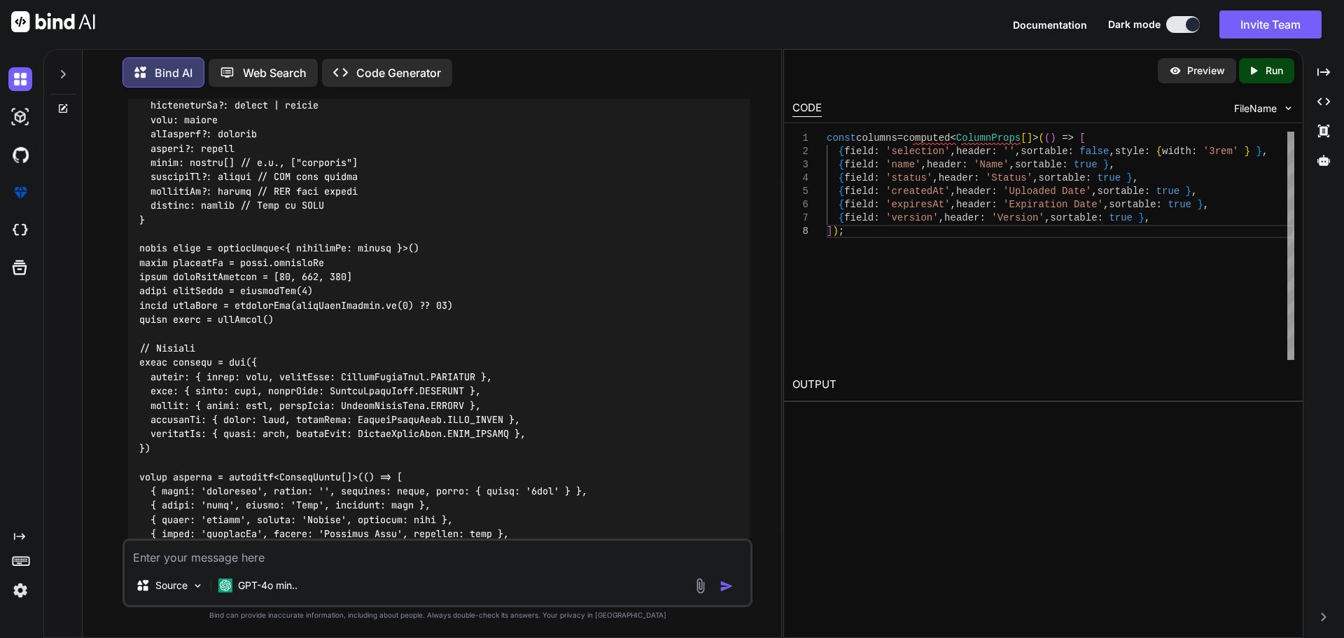
scroll to position [15091, 0]
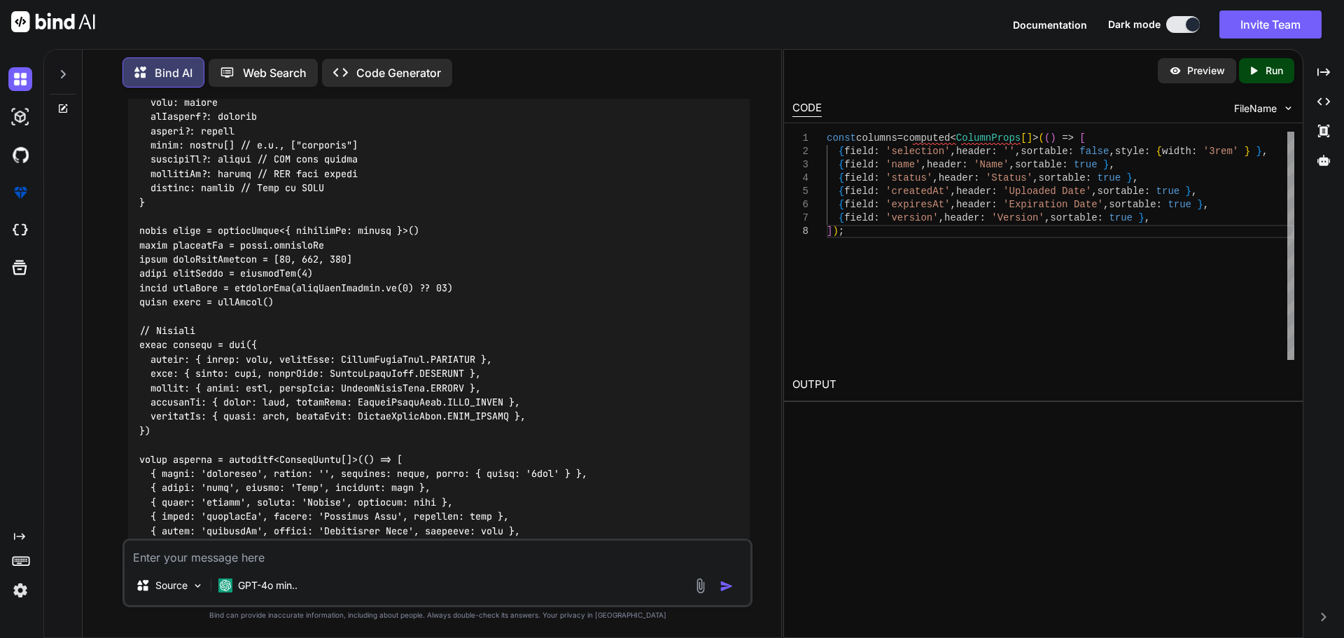
click at [332, 562] on textarea at bounding box center [438, 553] width 626 height 25
click at [297, 553] on textarea "give me the update d code of" at bounding box center [438, 553] width 626 height 25
click at [321, 562] on textarea "give me the update d code of" at bounding box center [438, 553] width 626 height 25
paste textarea "C:\nova\Osiris.Nova.Internal.UI\composables\queries\nova-partners.ts"
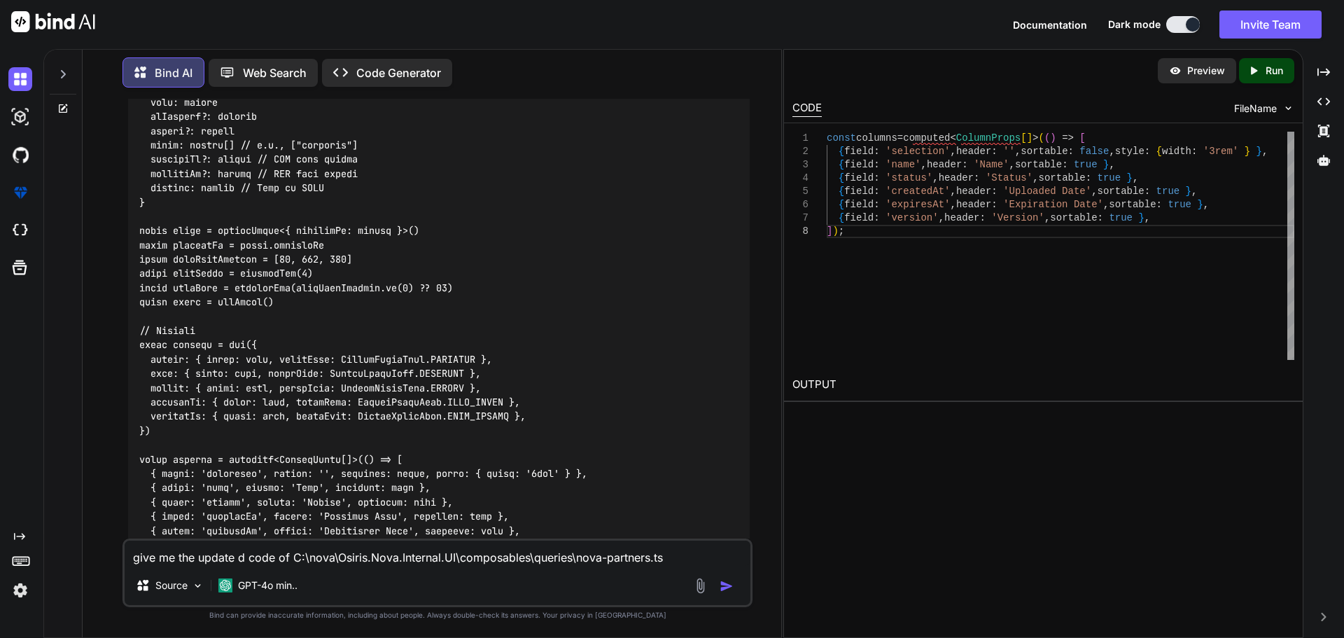
click at [669, 560] on textarea "give me the update d code of C:\nova\Osiris.Nova.Internal.UI\composables\querie…" at bounding box center [438, 553] width 626 height 25
paste textarea "import type { Documents } from '#shared/types/nova-documents' import type { Nov…"
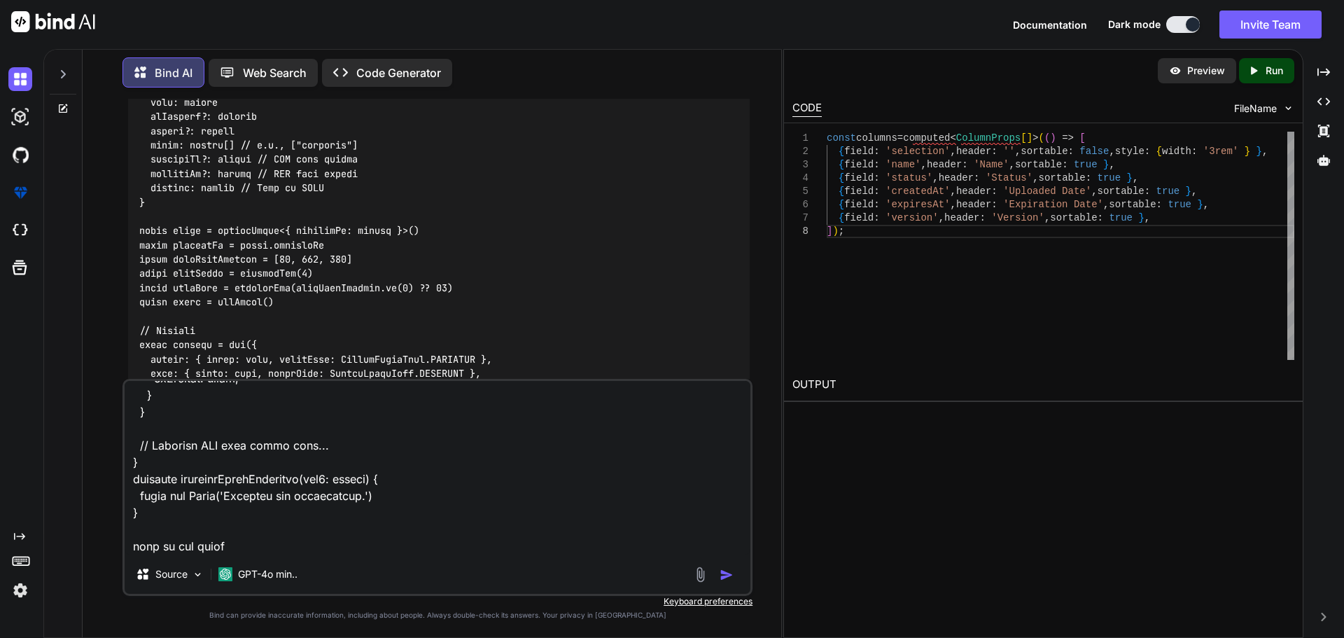
click at [244, 549] on textarea at bounding box center [438, 468] width 626 height 174
paste textarea "<script setup lang="ts"> import type { ColumnProps } from '#shared/types/base' …"
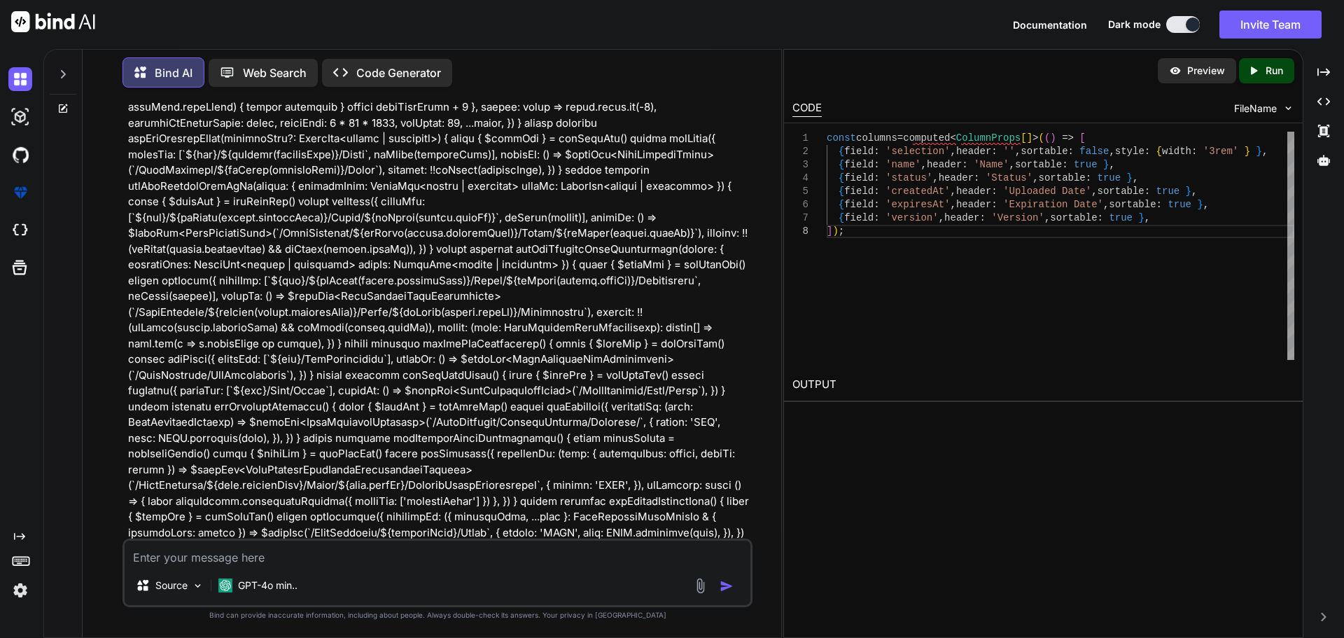
scroll to position [22348, 0]
